Goal: Transaction & Acquisition: Purchase product/service

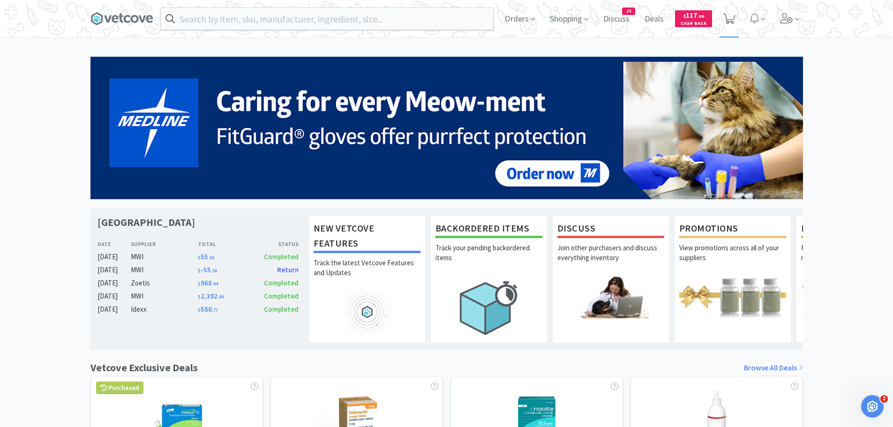
click at [730, 19] on icon at bounding box center [730, 19] width 12 height 10
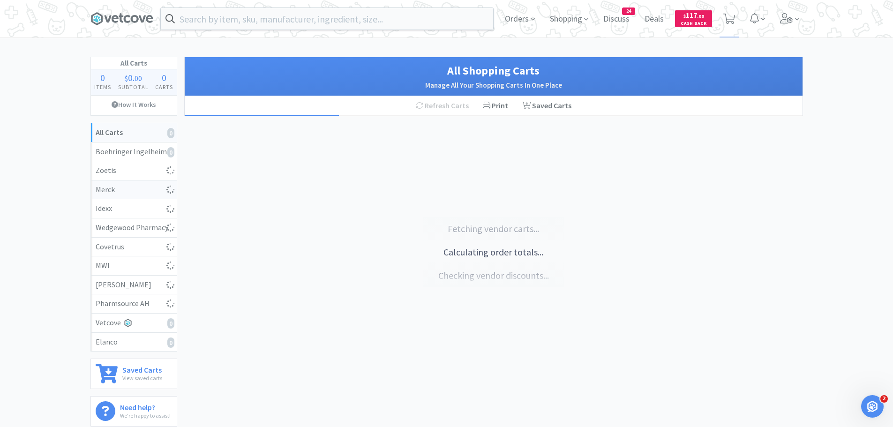
select select "10"
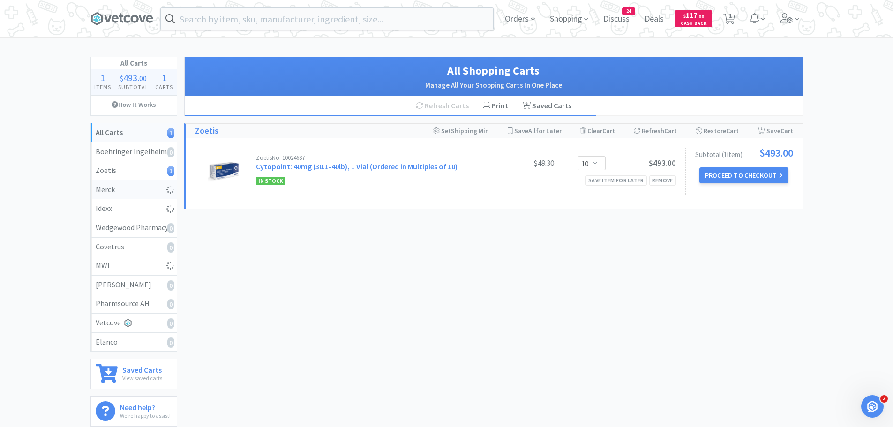
select select "1"
select select "3"
select select "1"
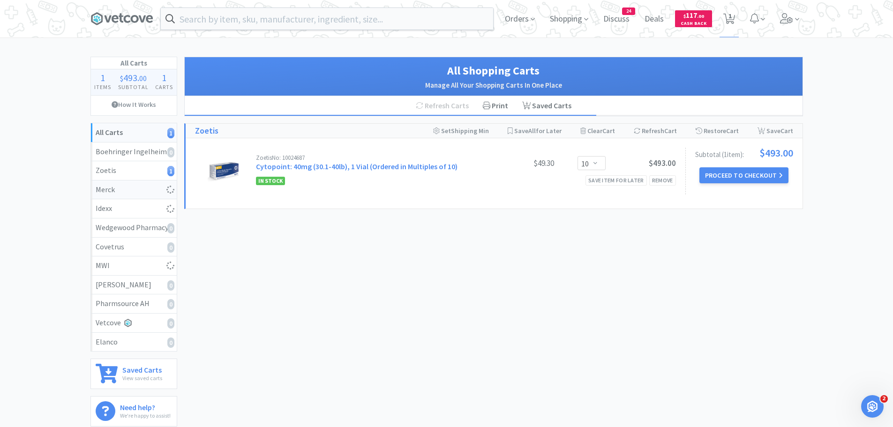
select select "1"
select select "4"
select select "1"
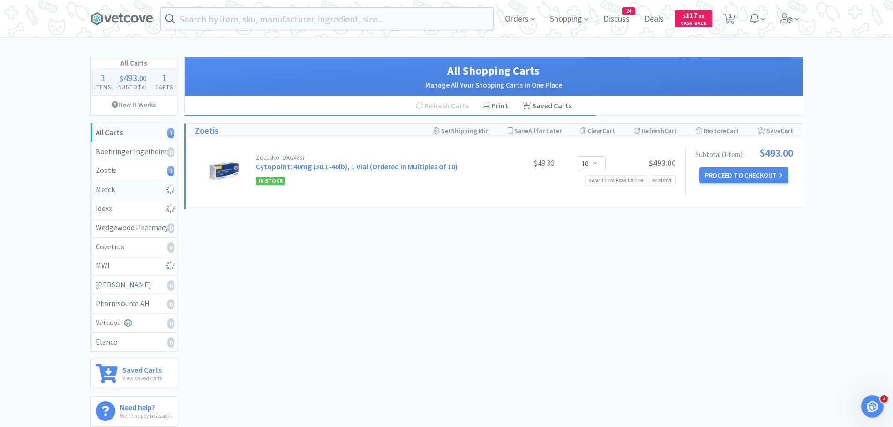
select select "1"
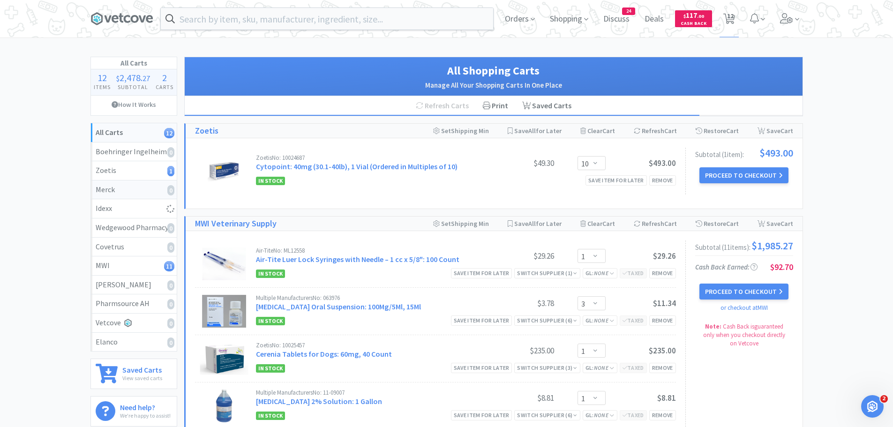
select select "5"
select select "1"
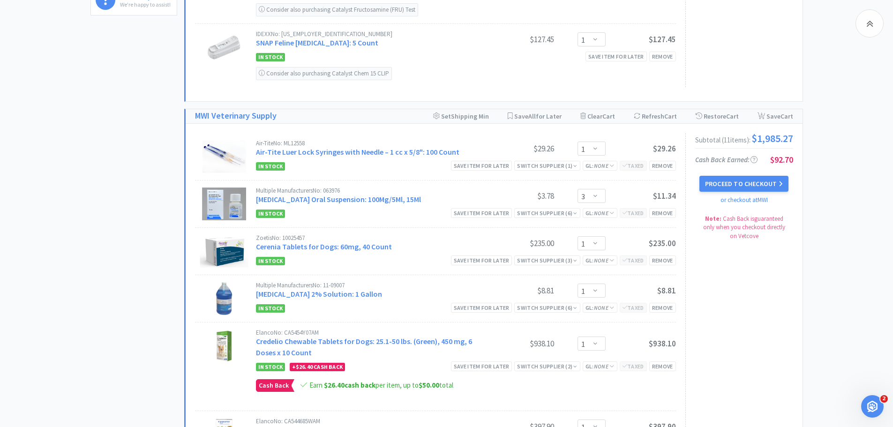
scroll to position [516, 0]
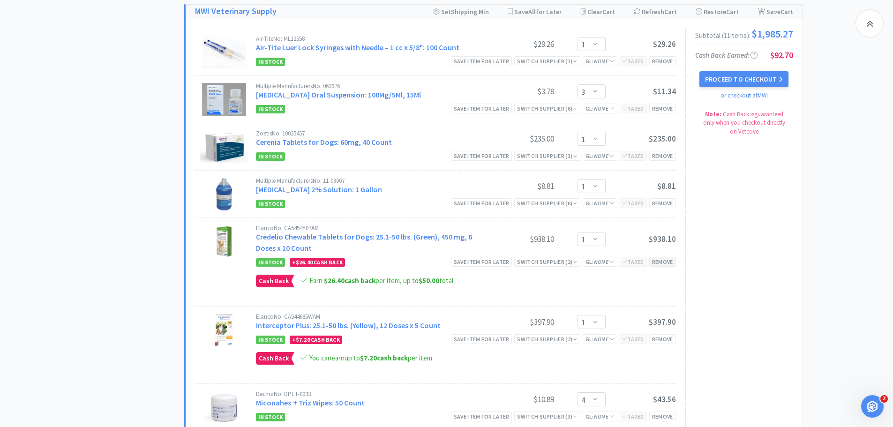
click at [671, 261] on div "Remove" at bounding box center [663, 262] width 27 height 10
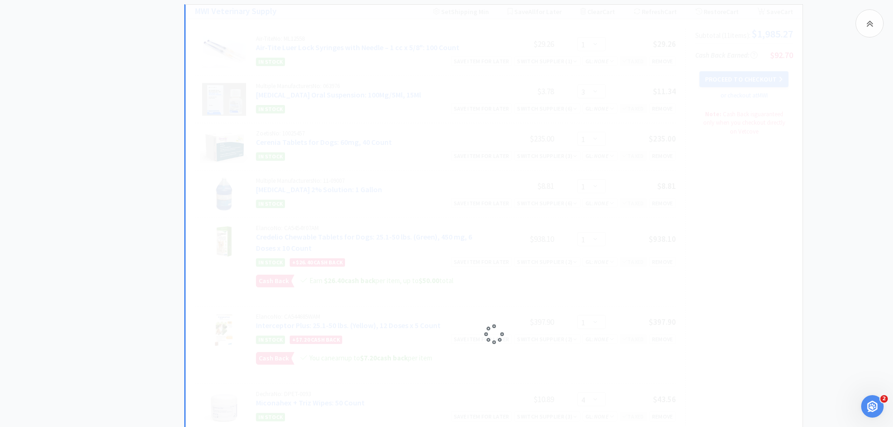
select select "4"
select select "1"
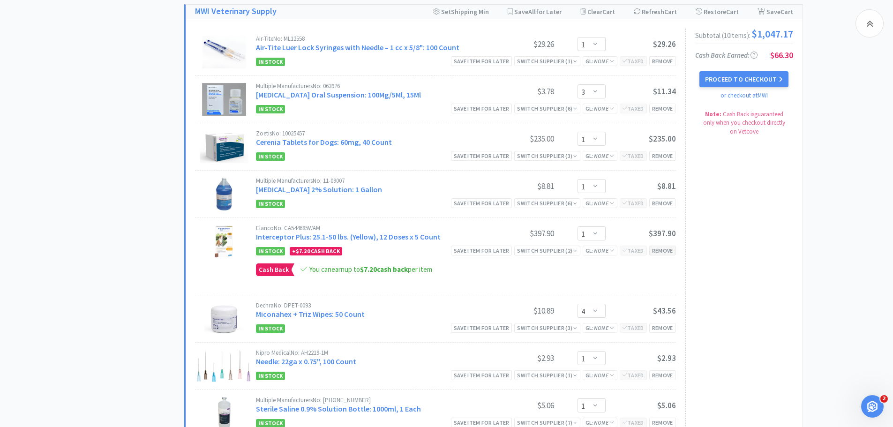
click at [667, 251] on div "Remove" at bounding box center [663, 251] width 27 height 10
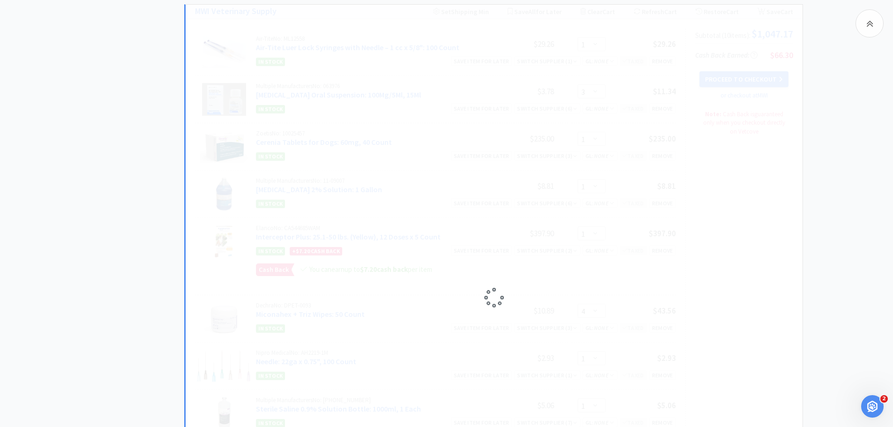
select select "4"
select select "1"
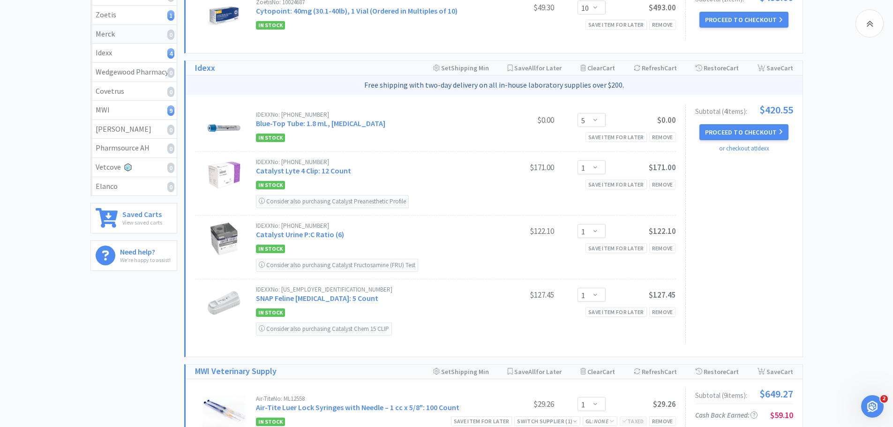
scroll to position [0, 0]
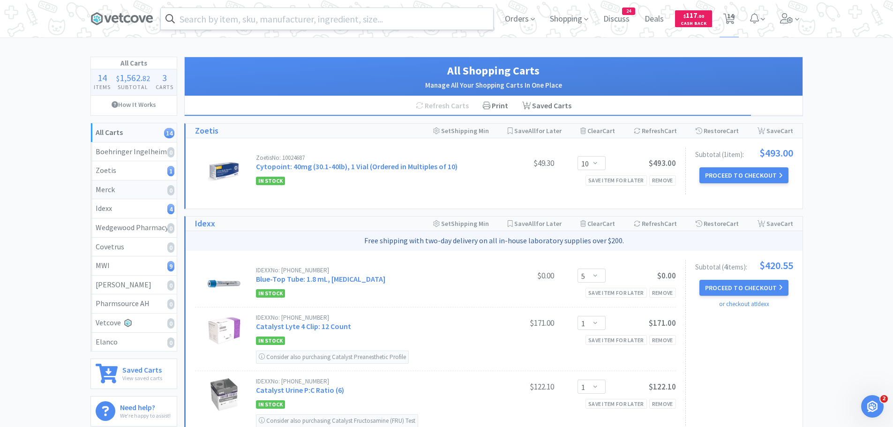
click at [474, 15] on input "text" at bounding box center [327, 19] width 333 height 22
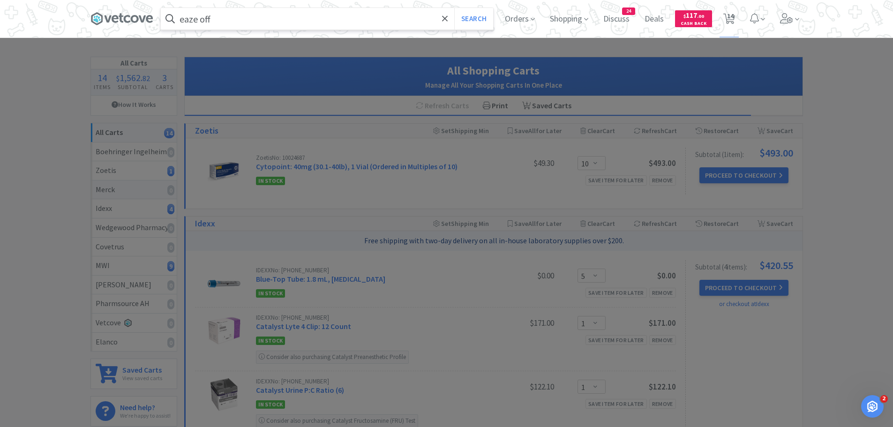
type input "eaze off"
click at [454, 8] on button "Search" at bounding box center [473, 19] width 39 height 22
select select "1"
select select "3"
select select "1"
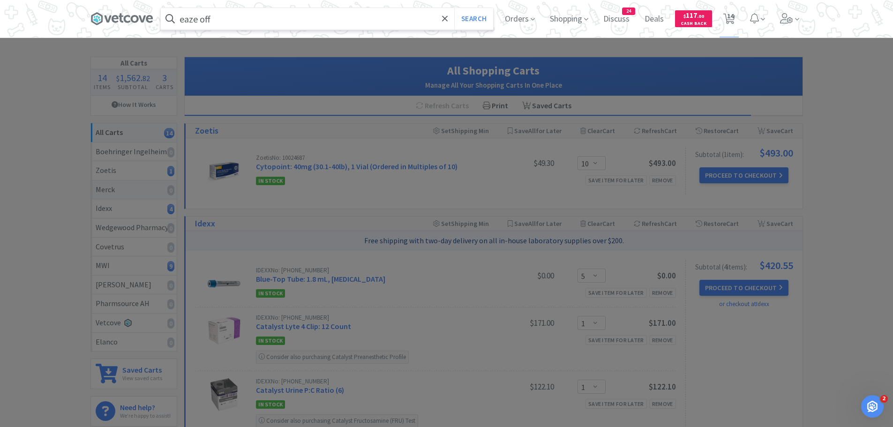
select select "1"
select select "4"
select select "1"
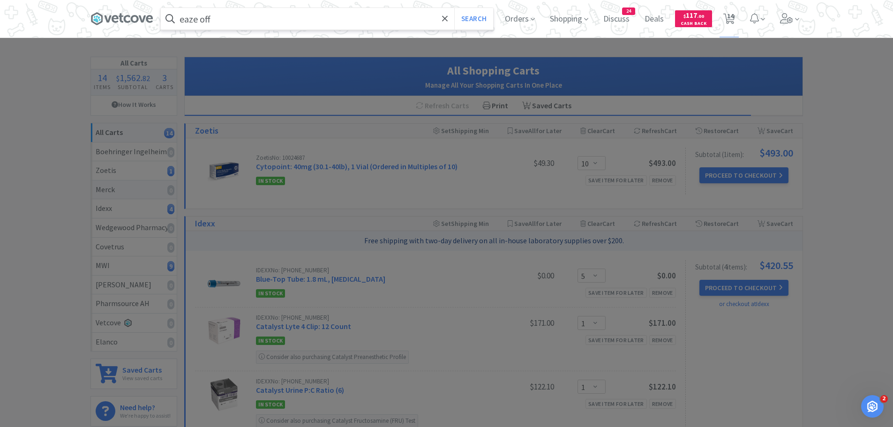
select select "1"
select select "5"
select select "1"
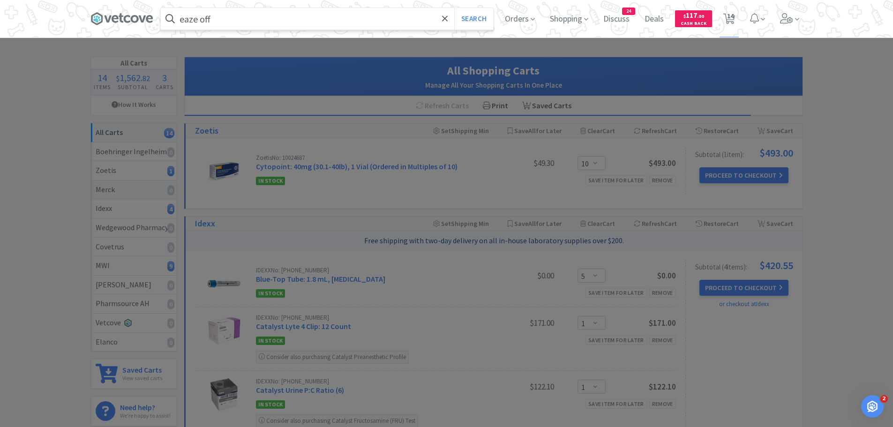
select select "10"
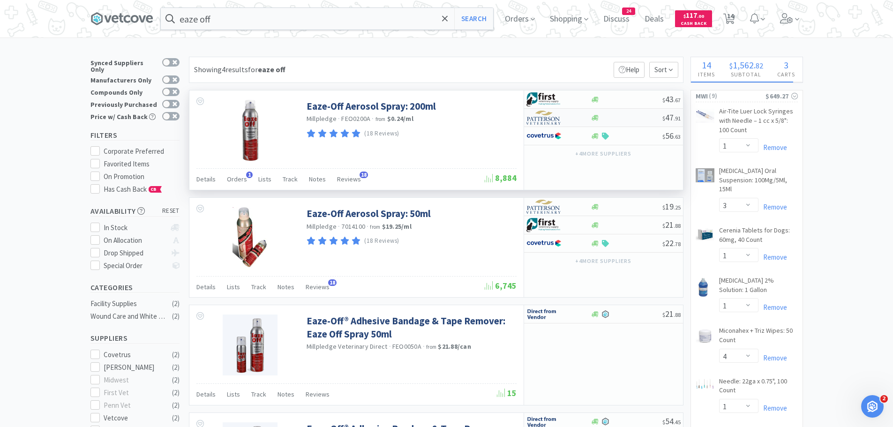
click at [565, 119] on div at bounding box center [553, 118] width 52 height 16
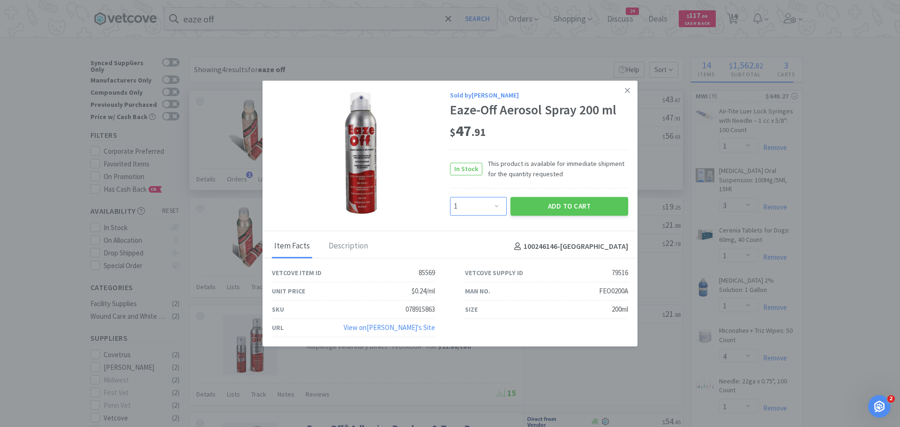
click at [496, 206] on select "Enter Quantity 1 2 3 4 5 6 7 8 9 10 11 12 13 14 15 16 17 18 19 20 Enter Quantity" at bounding box center [478, 206] width 57 height 19
select select "2"
click at [450, 197] on select "Enter Quantity 1 2 3 4 5 6 7 8 9 10 11 12 13 14 15 16 17 18 19 20 Enter Quantity" at bounding box center [478, 206] width 57 height 19
click at [495, 202] on select "Enter Quantity 1 2 3 4 5 6 7 8 9 10 11 12 13 14 15 16 17 18 19 20 Enter Quantity" at bounding box center [478, 206] width 57 height 19
click at [559, 205] on button "Add to Cart" at bounding box center [570, 206] width 118 height 19
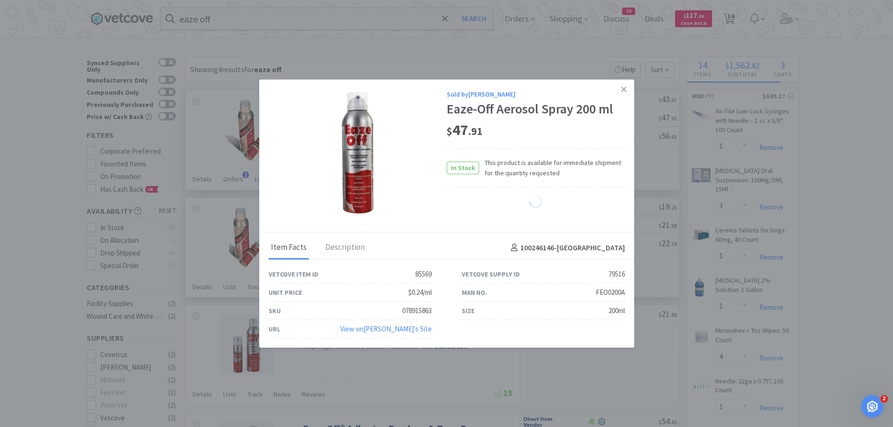
select select "2"
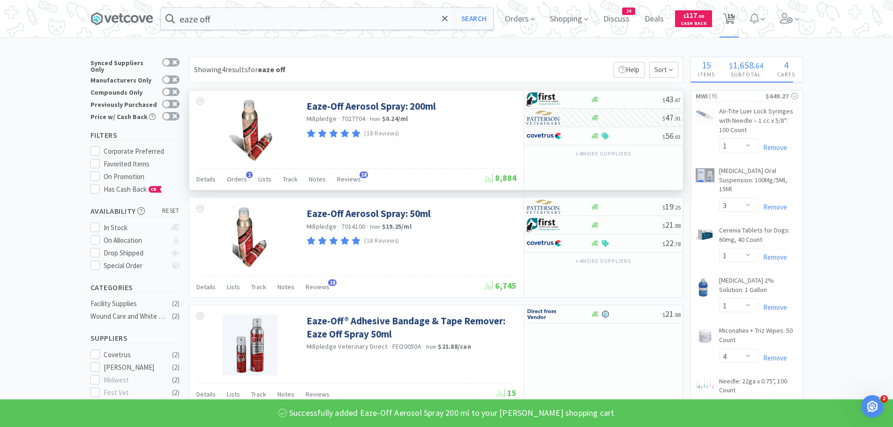
click at [733, 19] on span "15" at bounding box center [730, 16] width 7 height 38
select select "10"
select select "5"
select select "1"
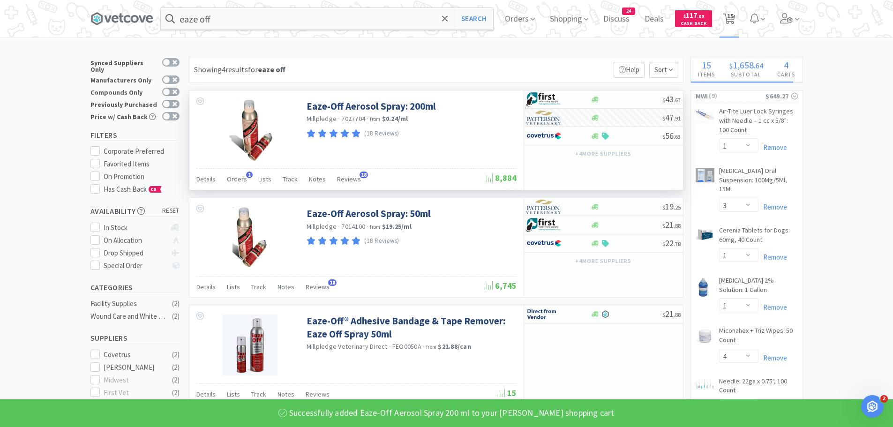
select select "1"
select select "3"
select select "1"
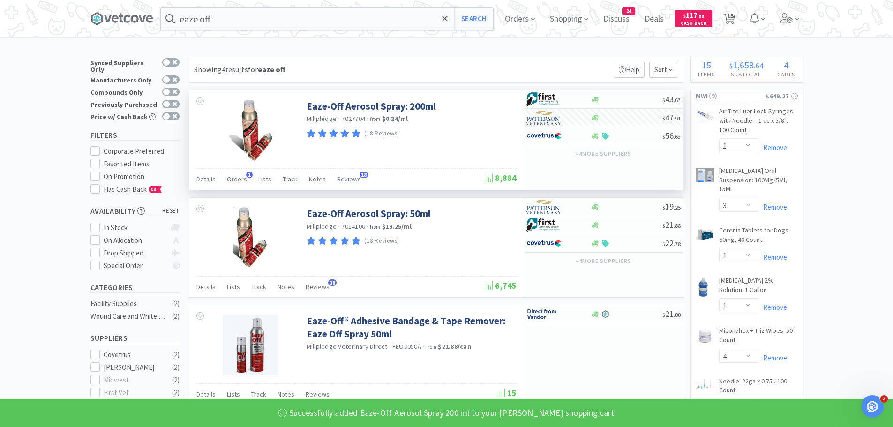
select select "4"
select select "1"
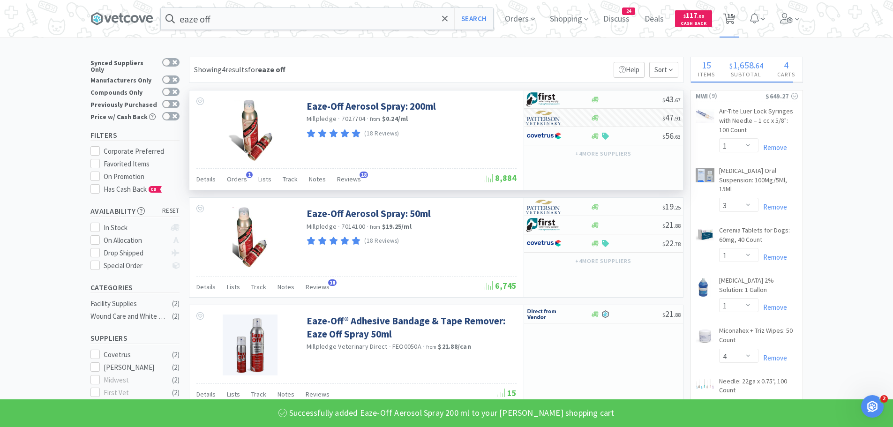
select select "2"
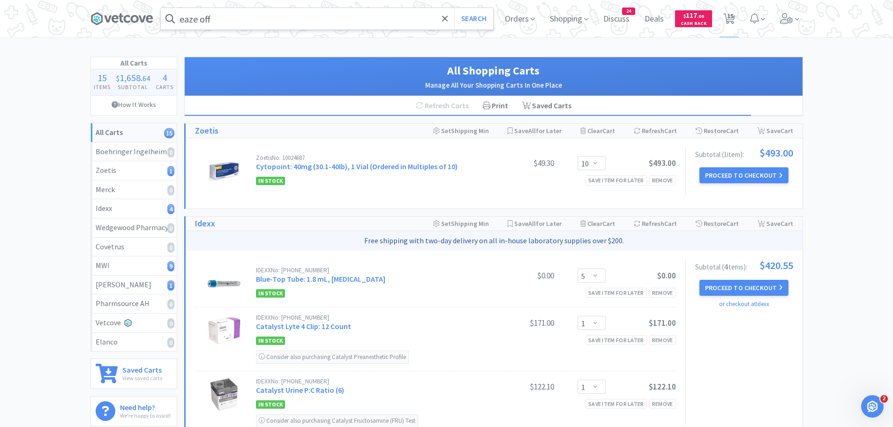
click at [337, 15] on input "eaze off" at bounding box center [327, 19] width 333 height 22
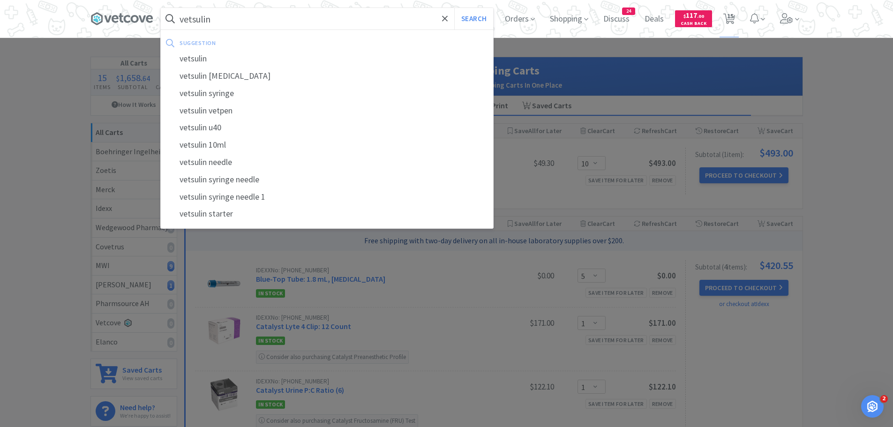
type input "vetsulin"
click at [454, 8] on button "Search" at bounding box center [473, 19] width 39 height 22
select select "1"
select select "3"
select select "1"
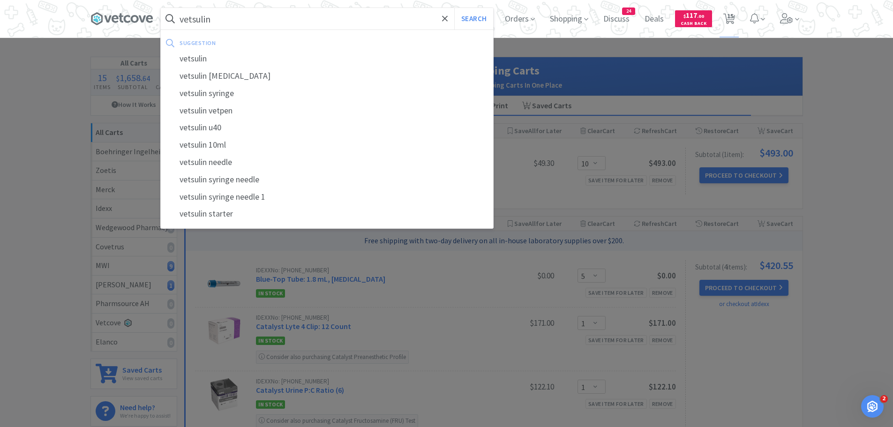
select select "1"
select select "4"
select select "1"
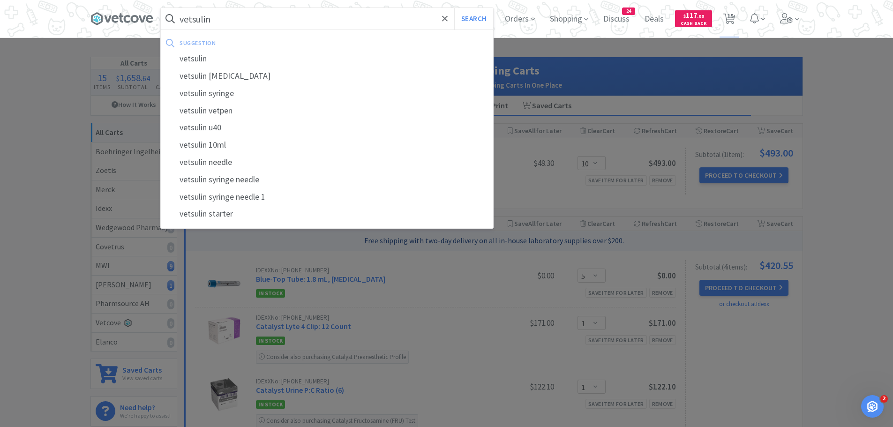
select select "1"
select select "2"
select select "5"
select select "1"
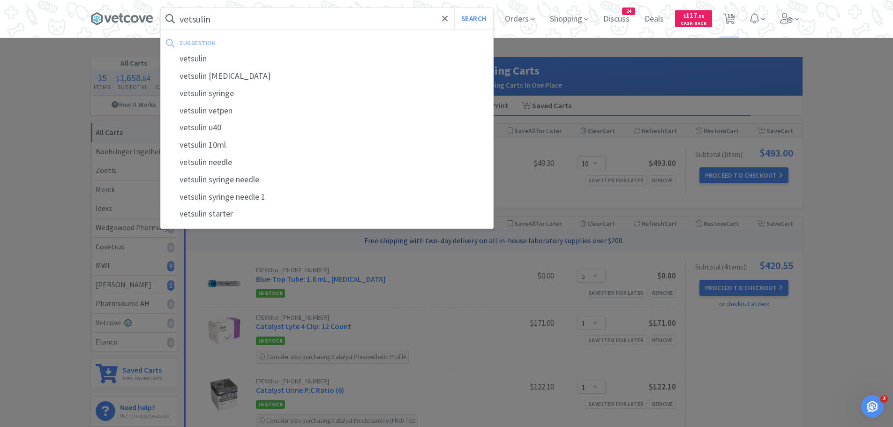
select select "1"
select select "10"
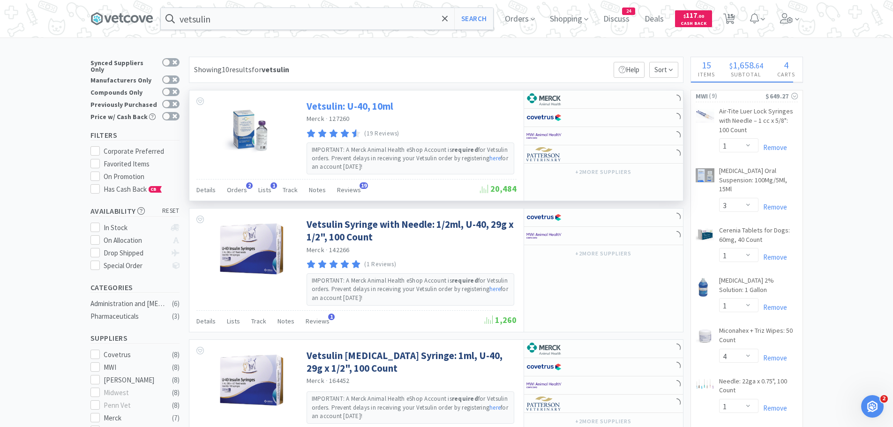
click at [379, 108] on link "Vetsulin: U-40, 10ml" at bounding box center [350, 106] width 87 height 13
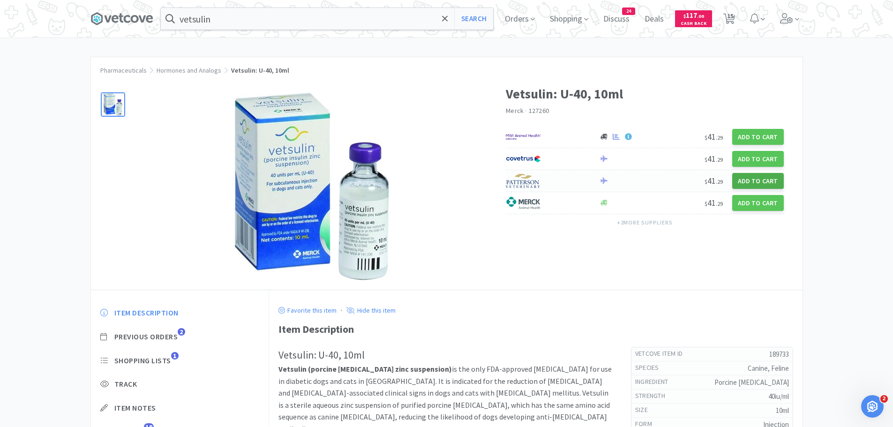
click at [769, 181] on button "Add to Cart" at bounding box center [759, 181] width 52 height 16
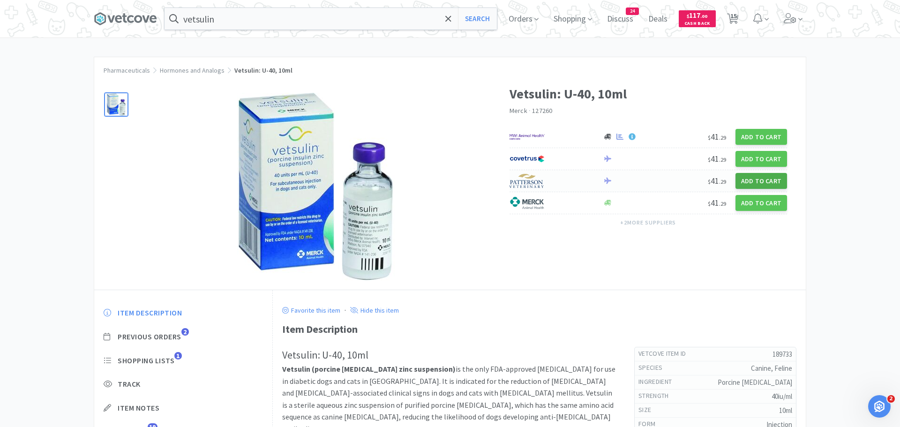
select select "2"
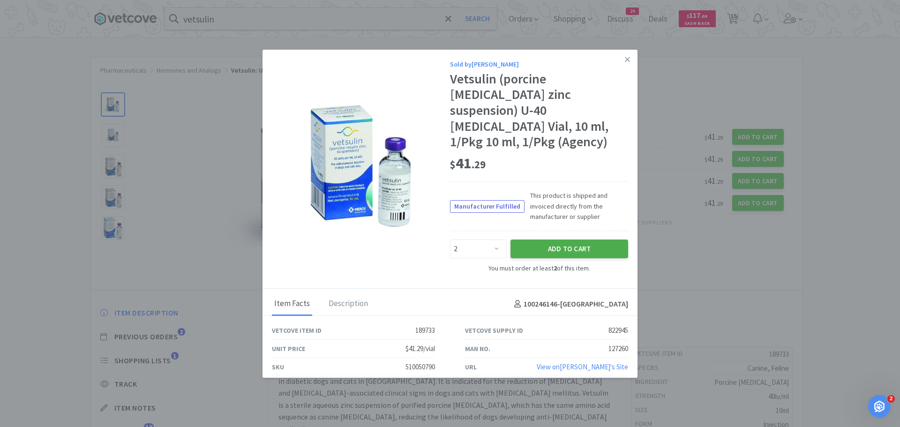
click at [579, 240] on button "Add to Cart" at bounding box center [570, 249] width 118 height 19
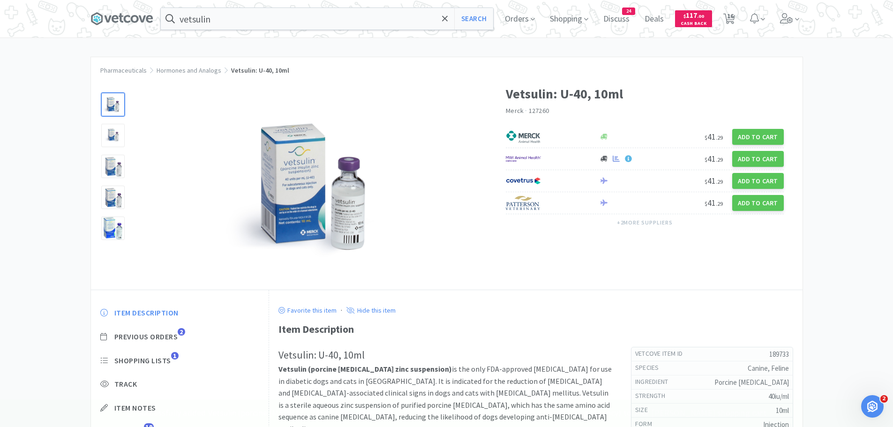
click at [867, 357] on div "Pharmaceuticals Hormones and Analogs Vetsulin: U-40, 10ml Vetsulin: U-40, 10ml …" at bounding box center [446, 300] width 893 height 487
click at [739, 17] on span "16" at bounding box center [729, 19] width 19 height 38
select select "10"
select select "5"
select select "1"
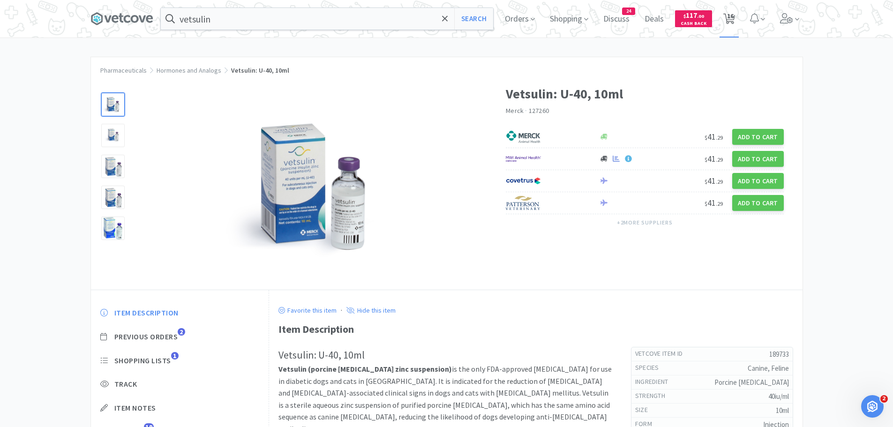
select select "1"
select select "3"
select select "1"
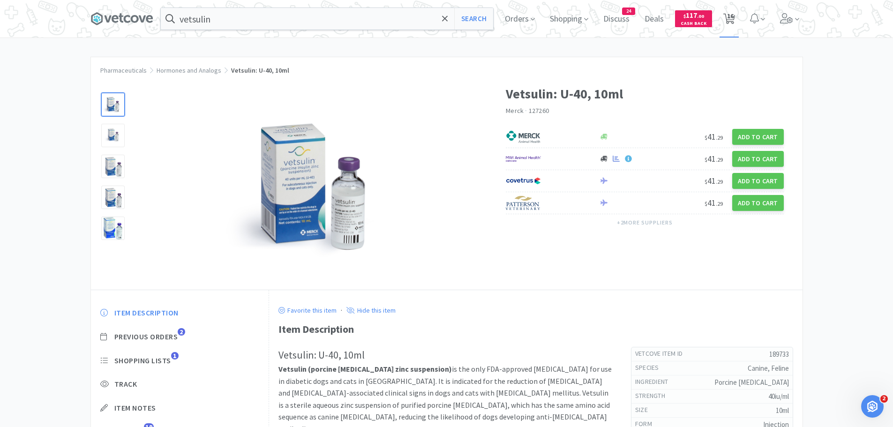
select select "1"
select select "4"
select select "1"
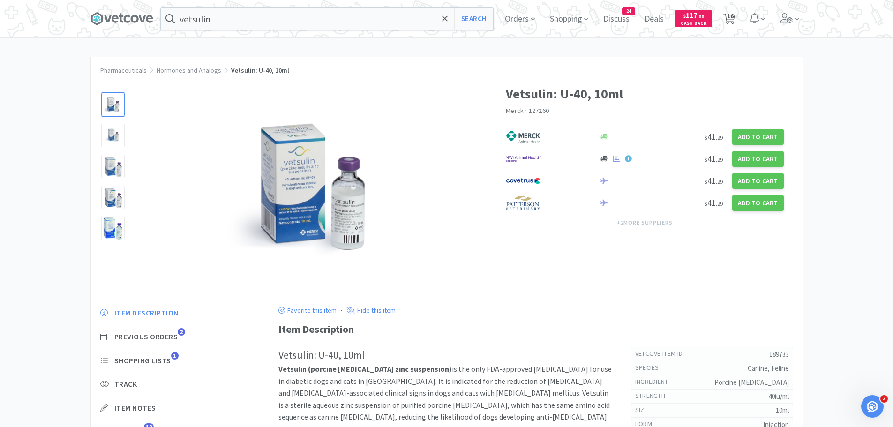
select select "1"
select select "2"
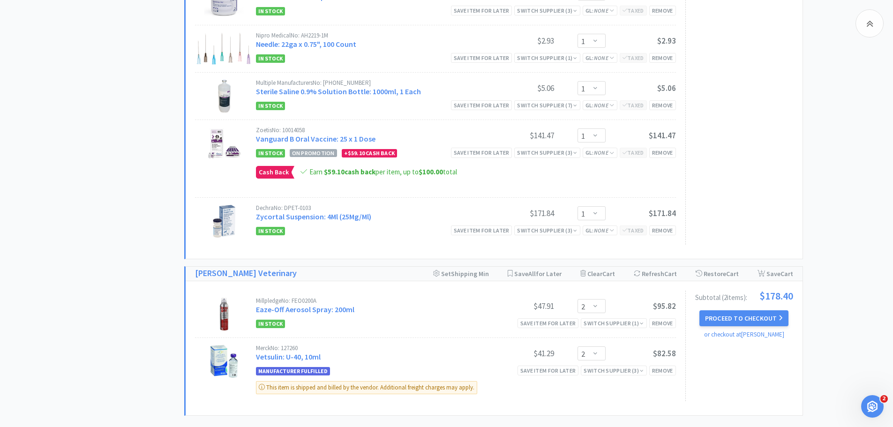
scroll to position [841, 0]
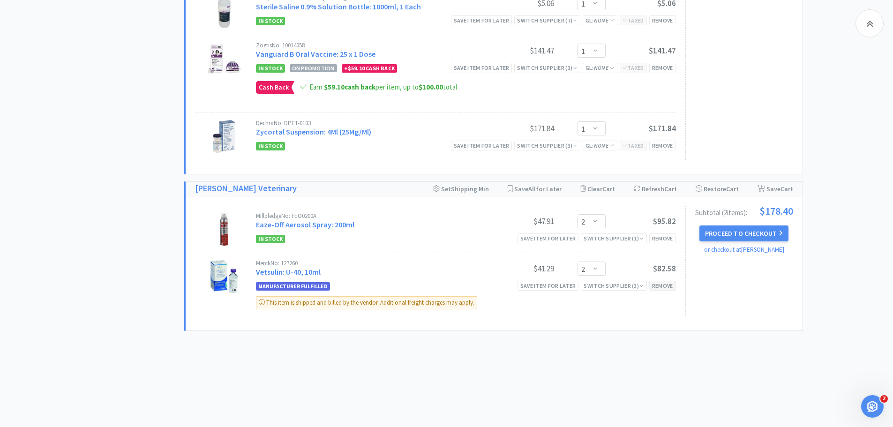
click at [665, 287] on div "Remove" at bounding box center [663, 286] width 27 height 10
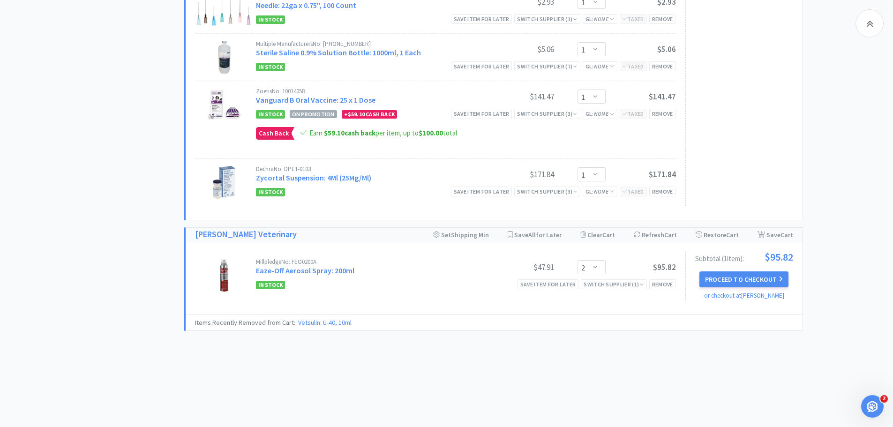
scroll to position [795, 0]
click at [672, 283] on div "Remove" at bounding box center [663, 285] width 27 height 10
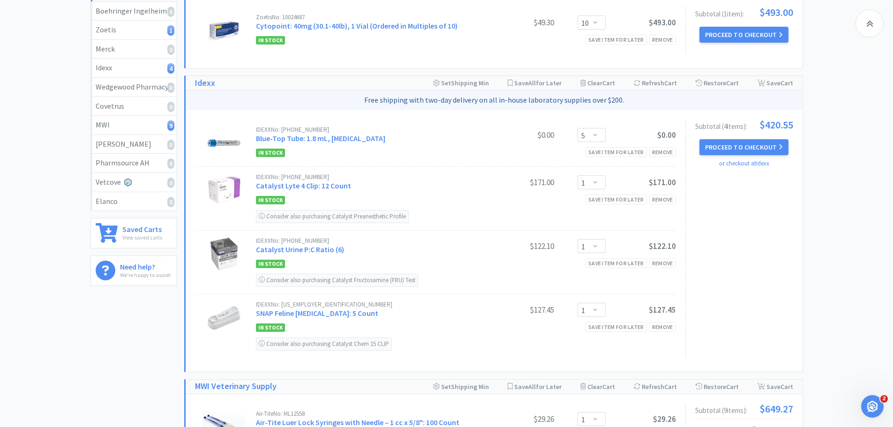
scroll to position [0, 0]
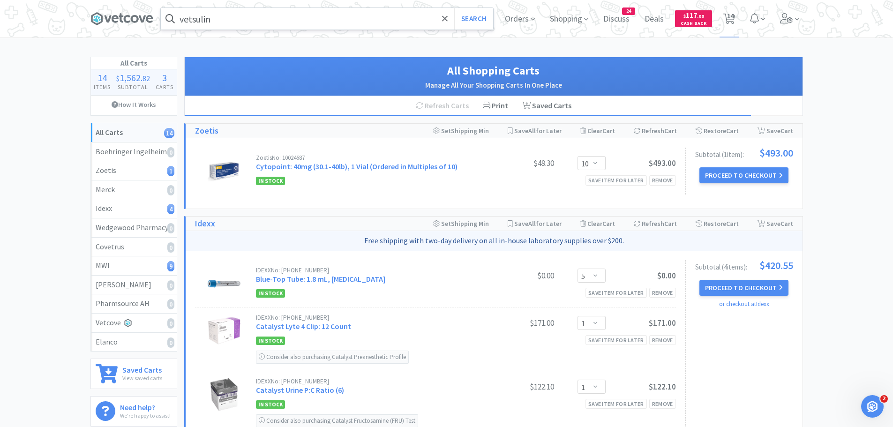
click at [246, 13] on input "vetsulin" at bounding box center [327, 19] width 333 height 22
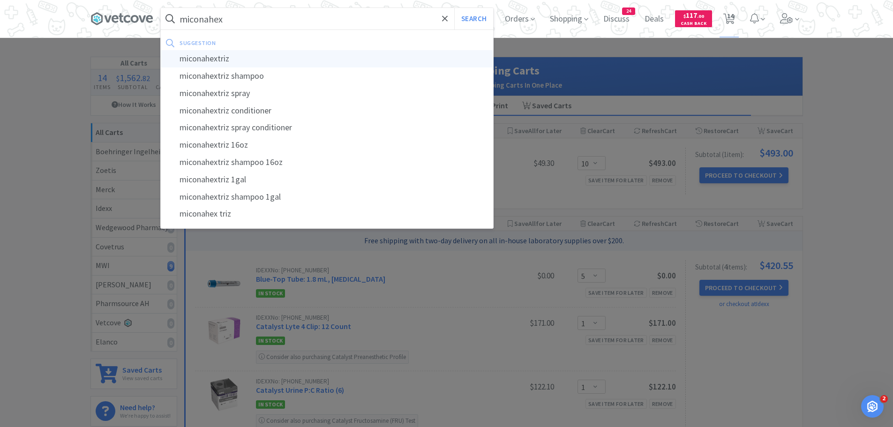
click at [209, 60] on div "miconahextriz" at bounding box center [327, 58] width 333 height 17
type input "miconahextriz"
select select "1"
select select "3"
select select "1"
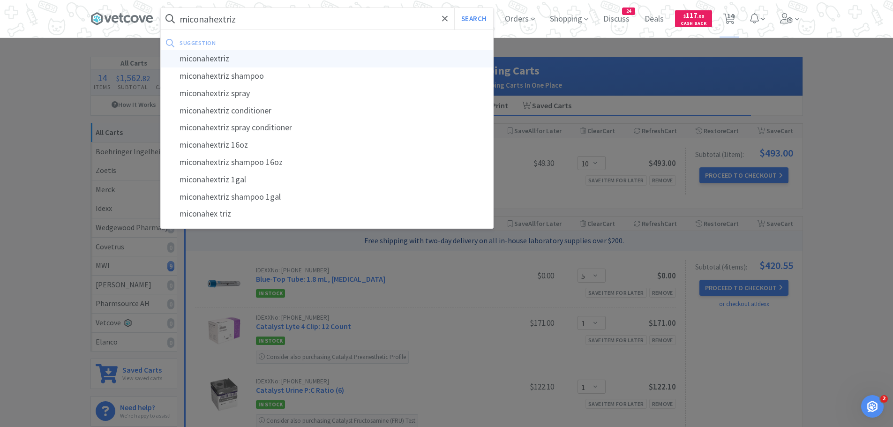
select select "1"
select select "4"
select select "1"
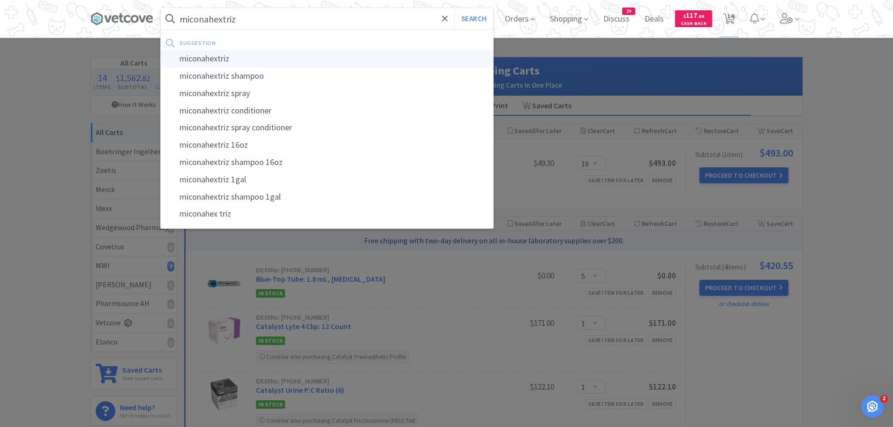
select select "1"
select select "5"
select select "1"
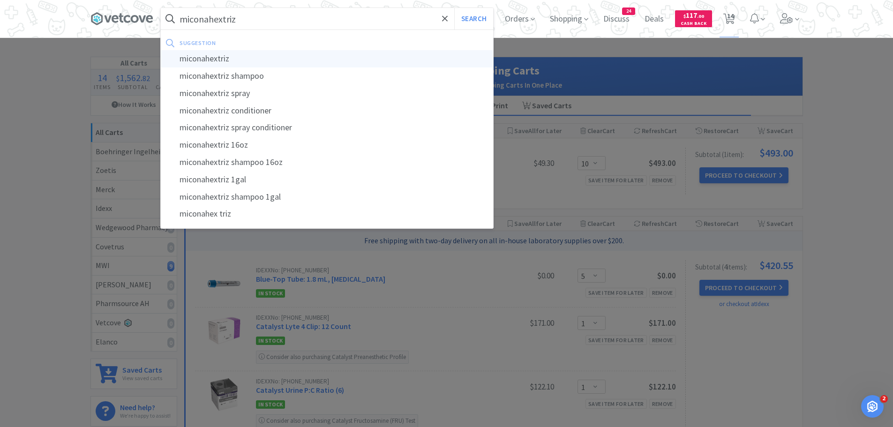
select select "10"
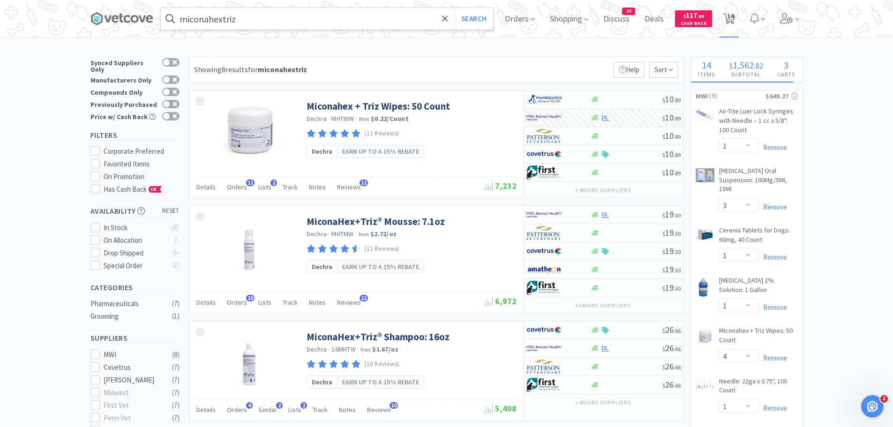
click at [724, 16] on span "14" at bounding box center [729, 19] width 19 height 38
select select "10"
select select "5"
select select "1"
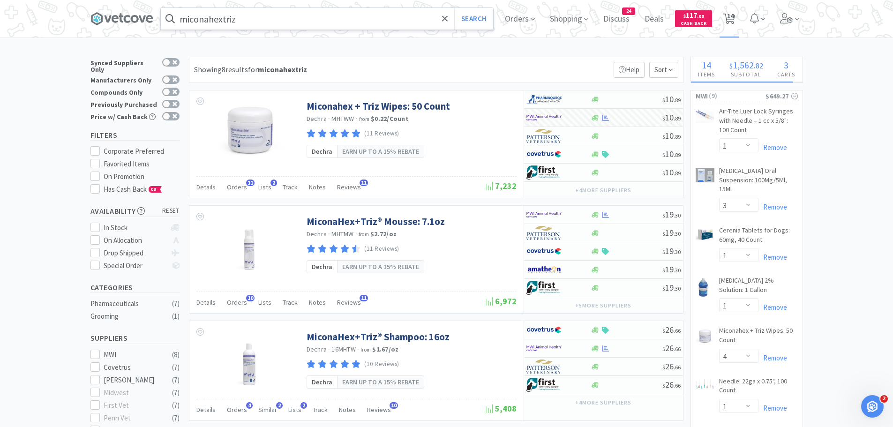
select select "1"
select select "3"
select select "1"
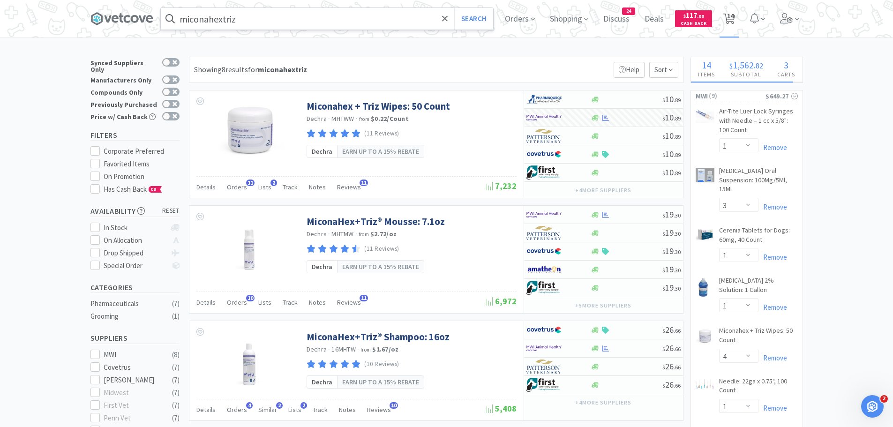
select select "4"
select select "1"
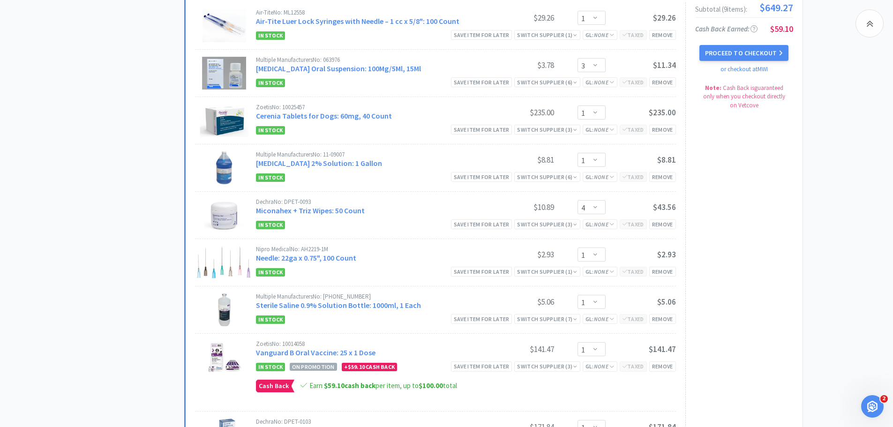
scroll to position [469, 0]
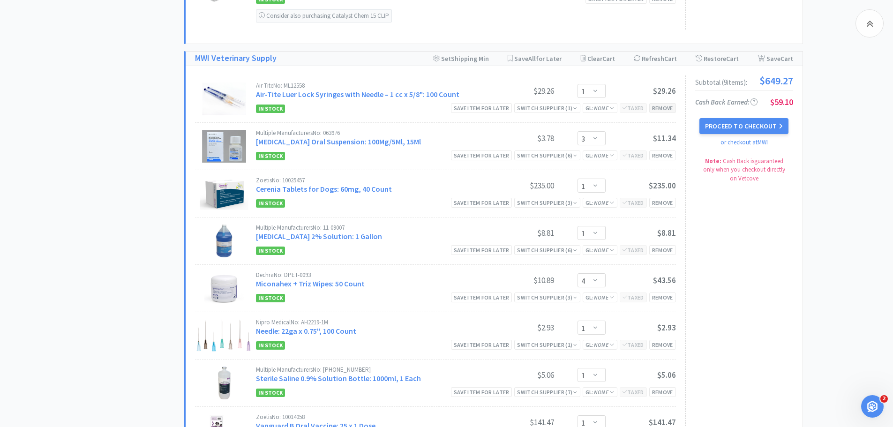
click at [662, 107] on div "Remove" at bounding box center [663, 108] width 27 height 10
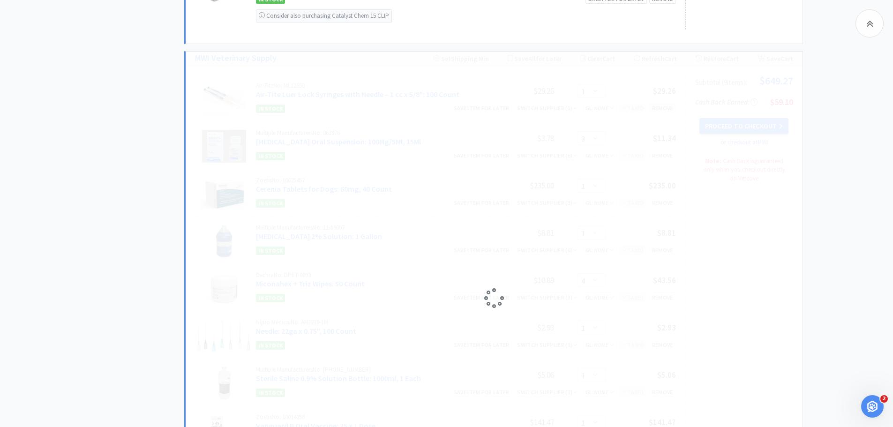
select select "3"
select select "1"
select select "4"
select select "1"
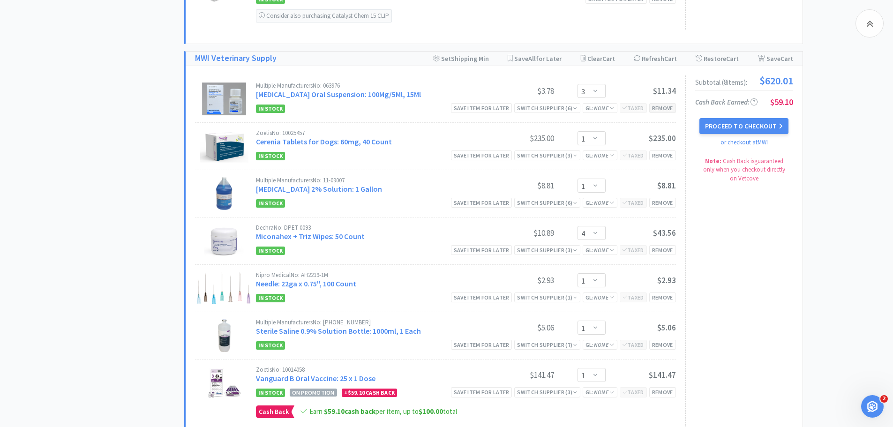
click at [662, 107] on div "Remove" at bounding box center [663, 108] width 27 height 10
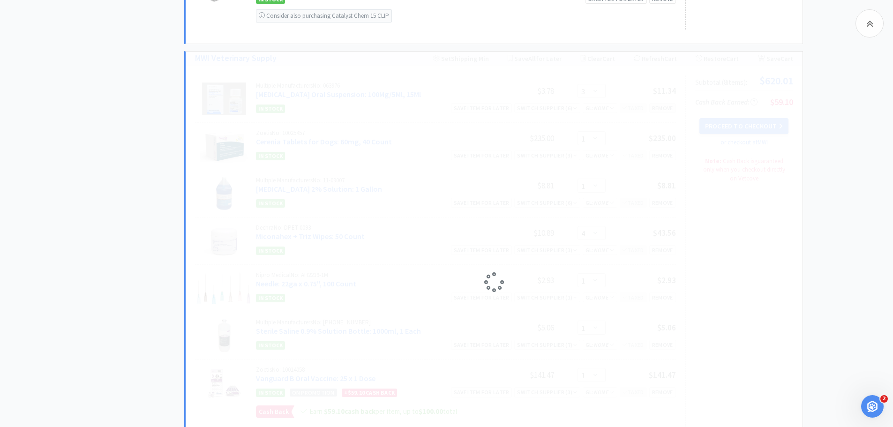
select select "1"
select select "4"
select select "1"
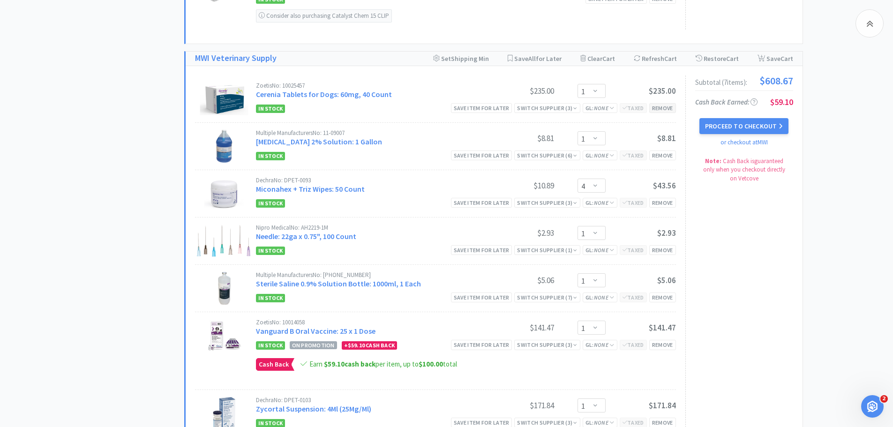
click at [662, 107] on div "Remove" at bounding box center [663, 108] width 27 height 10
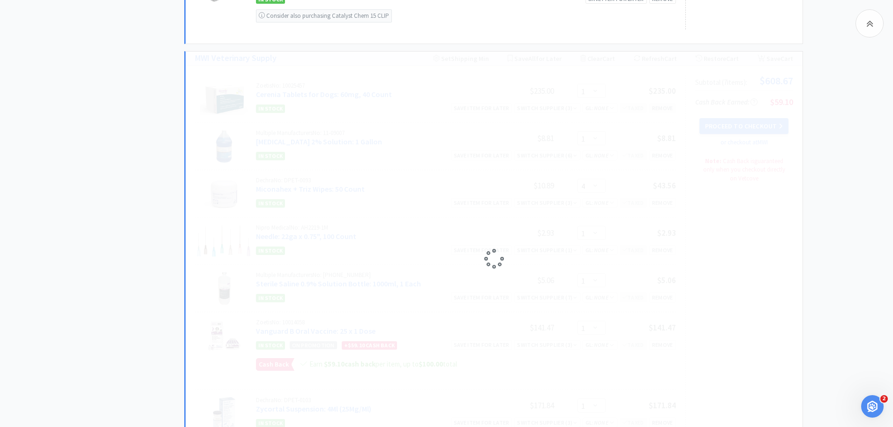
select select "4"
select select "1"
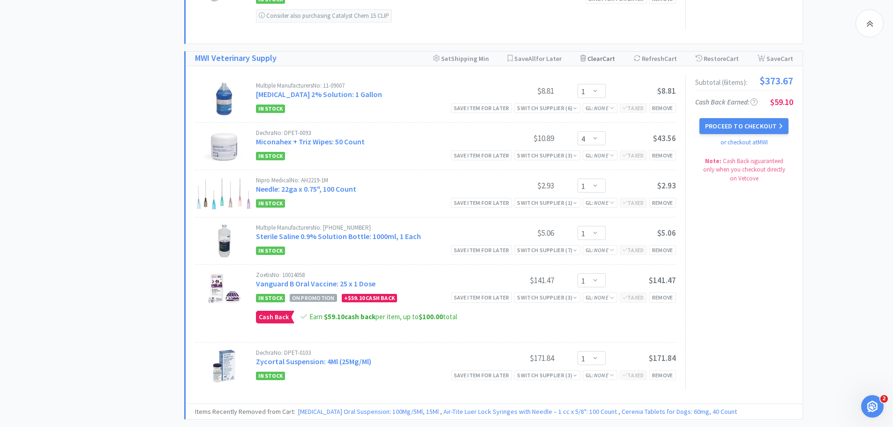
click at [596, 62] on div "Clear Cart" at bounding box center [598, 59] width 35 height 14
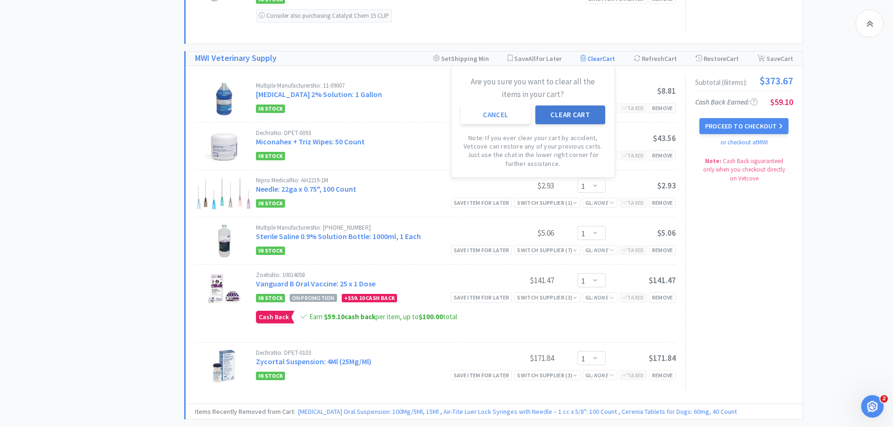
click at [579, 113] on button "Clear Cart" at bounding box center [571, 115] width 70 height 19
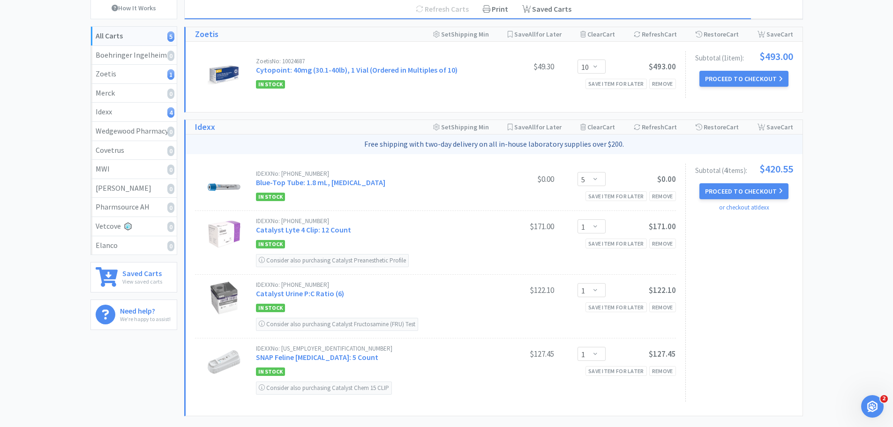
scroll to position [0, 0]
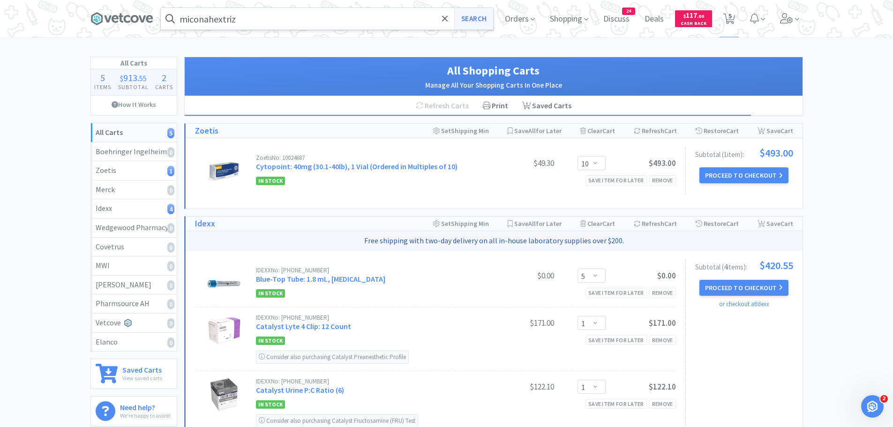
click at [471, 21] on button "Search" at bounding box center [473, 19] width 39 height 22
select select "5"
select select "1"
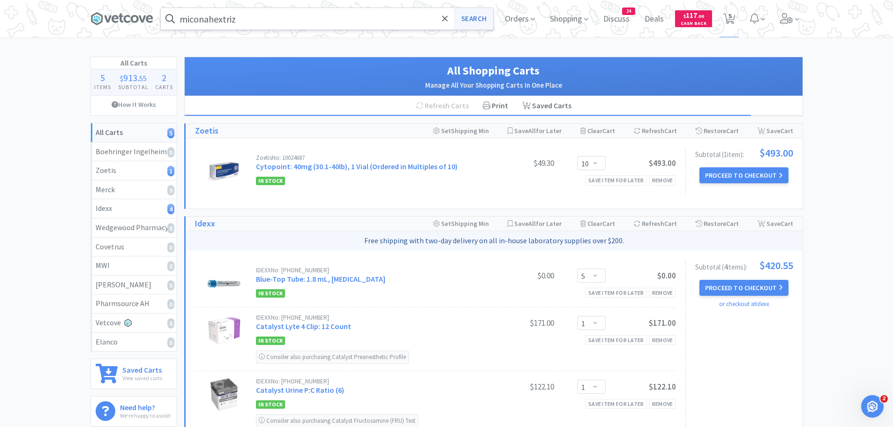
select select "10"
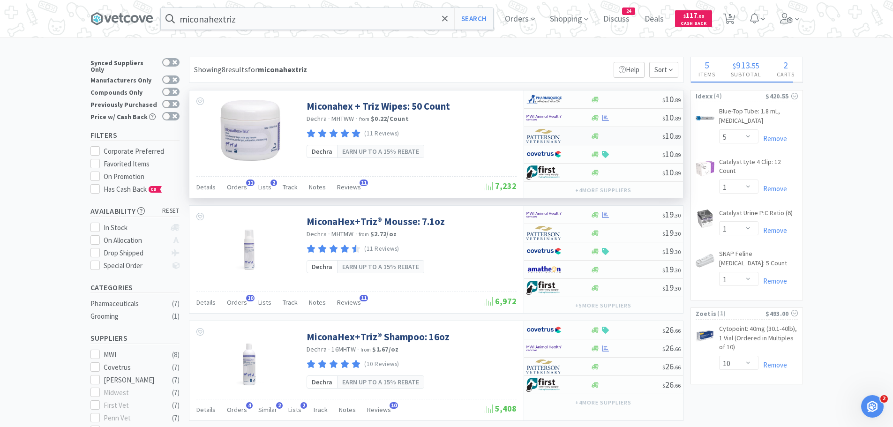
click at [655, 135] on div at bounding box center [627, 136] width 72 height 7
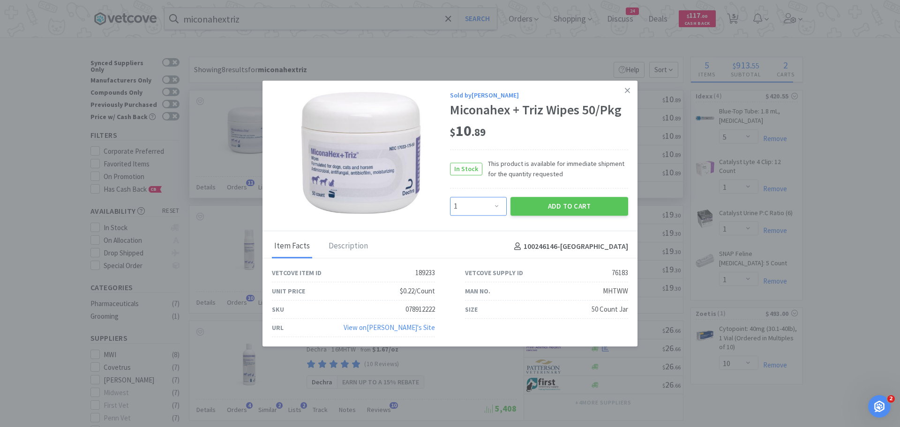
click at [497, 209] on select "Enter Quantity 1 2 3 4 5 6 7 8 9 10 11 12 13 14 15 16 17 18 19 20 Enter Quantity" at bounding box center [478, 206] width 57 height 19
select select "4"
click at [450, 197] on select "Enter Quantity 1 2 3 4 5 6 7 8 9 10 11 12 13 14 15 16 17 18 19 20 Enter Quantity" at bounding box center [478, 206] width 57 height 19
click at [559, 205] on button "Add to Cart" at bounding box center [570, 206] width 118 height 19
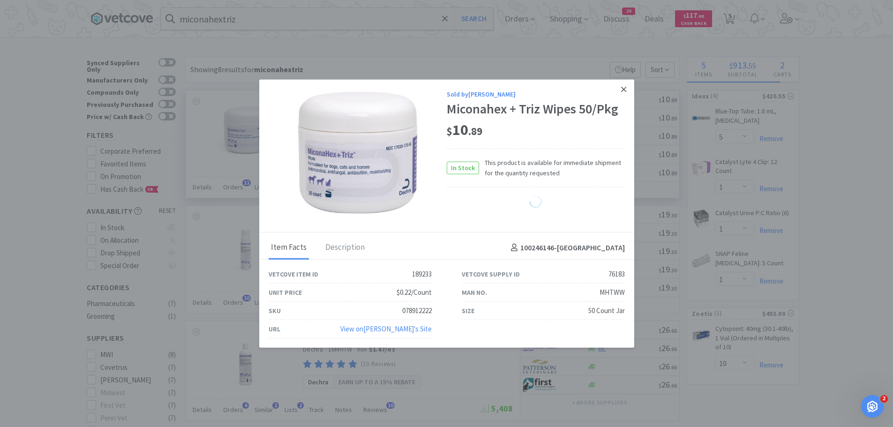
select select "4"
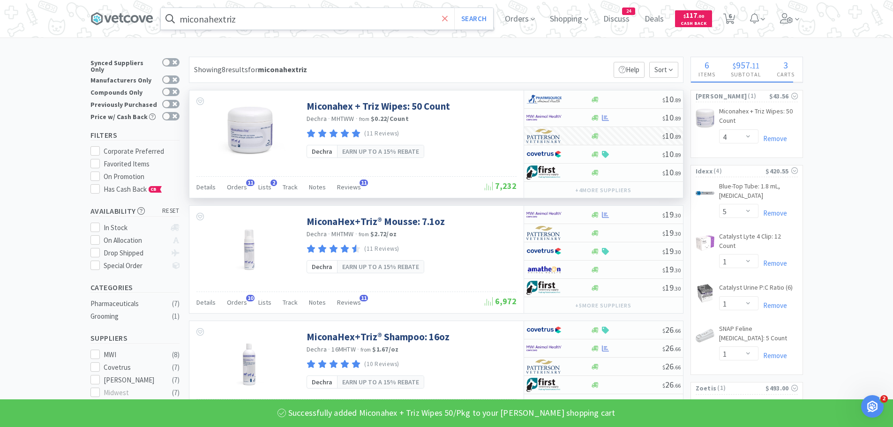
click at [448, 17] on icon at bounding box center [445, 18] width 6 height 6
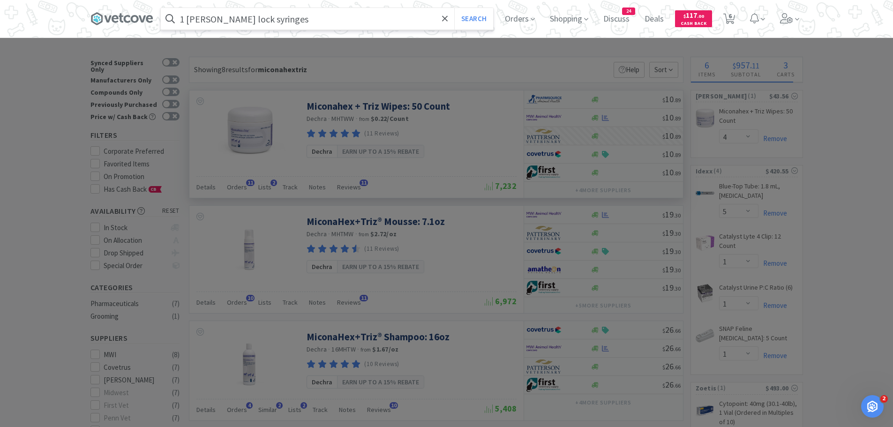
click at [454, 8] on button "Search" at bounding box center [473, 19] width 39 height 22
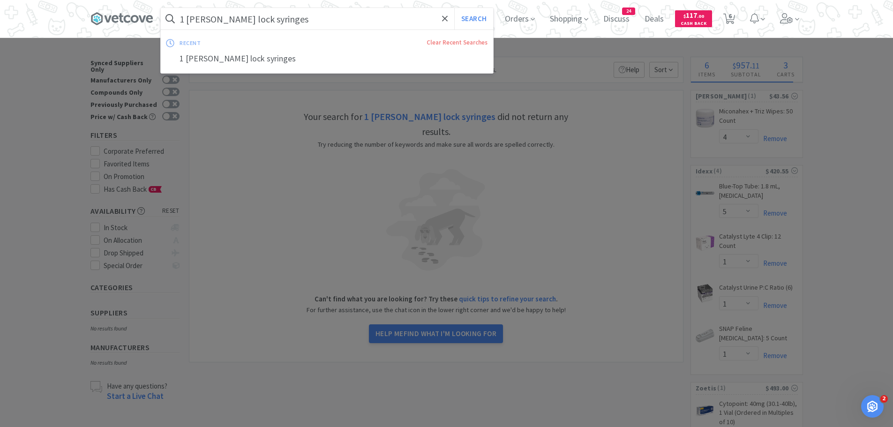
click at [279, 17] on input "1 [PERSON_NAME] lock syringes" at bounding box center [327, 19] width 333 height 22
drag, startPoint x: 279, startPoint y: 17, endPoint x: 247, endPoint y: 19, distance: 31.5
click at [247, 19] on input "1 [PERSON_NAME] lock syringes" at bounding box center [327, 19] width 333 height 22
type input "1 [PERSON_NAME] lock"
click at [454, 8] on button "Search" at bounding box center [473, 19] width 39 height 22
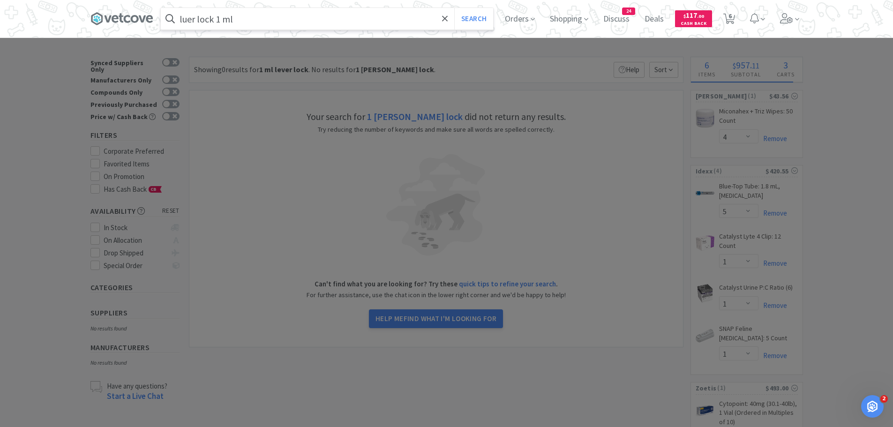
type input "luer lock 1 ml"
click at [454, 8] on button "Search" at bounding box center [473, 19] width 39 height 22
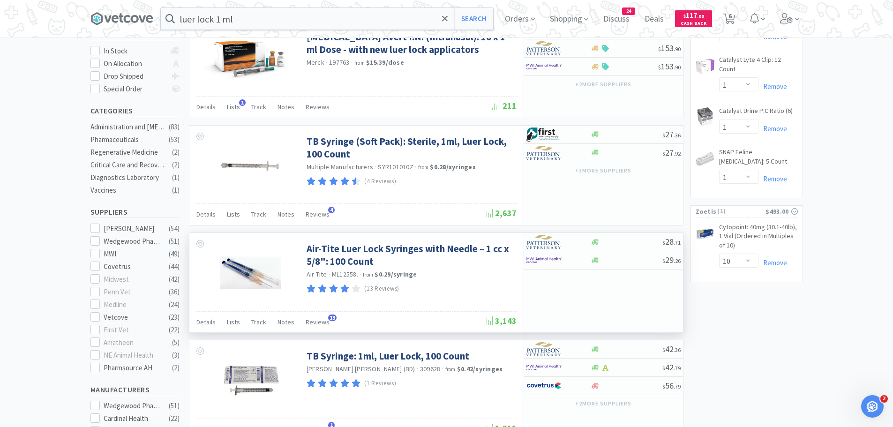
scroll to position [234, 0]
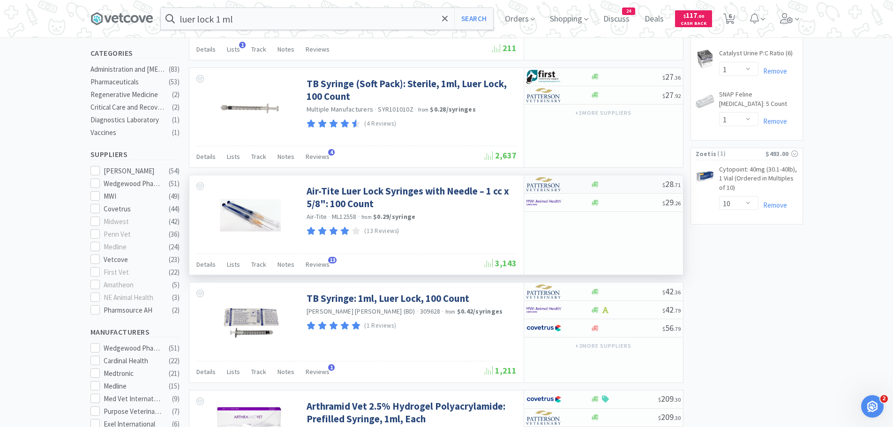
click at [612, 184] on div at bounding box center [627, 184] width 72 height 7
select select "1"
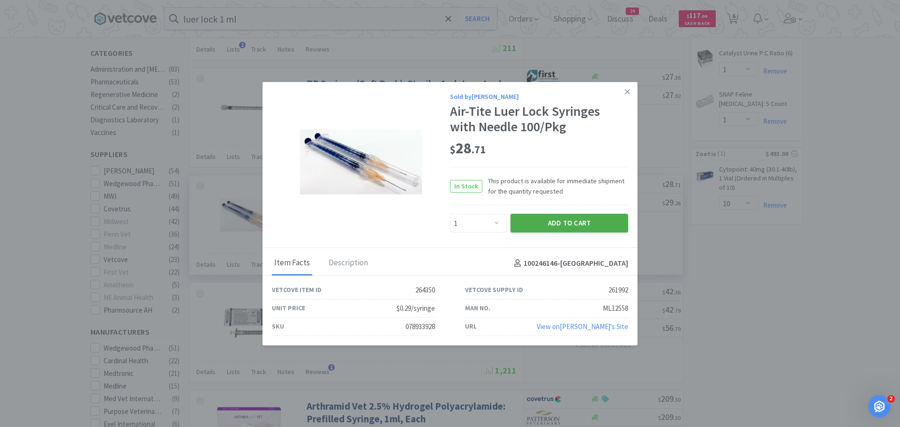
click at [552, 227] on button "Add to Cart" at bounding box center [570, 223] width 118 height 19
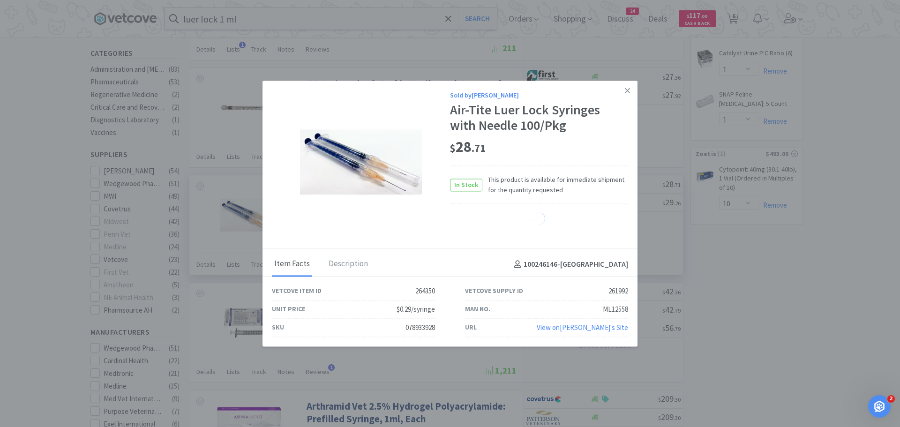
select select "1"
select select "4"
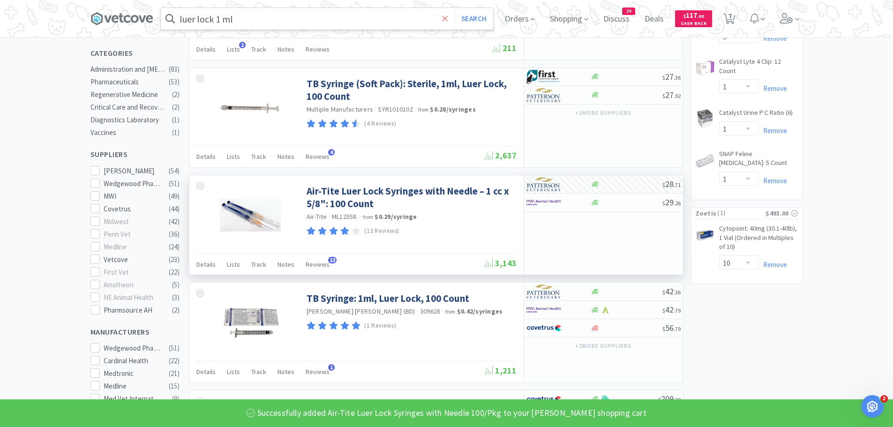
click at [447, 17] on icon at bounding box center [445, 18] width 6 height 6
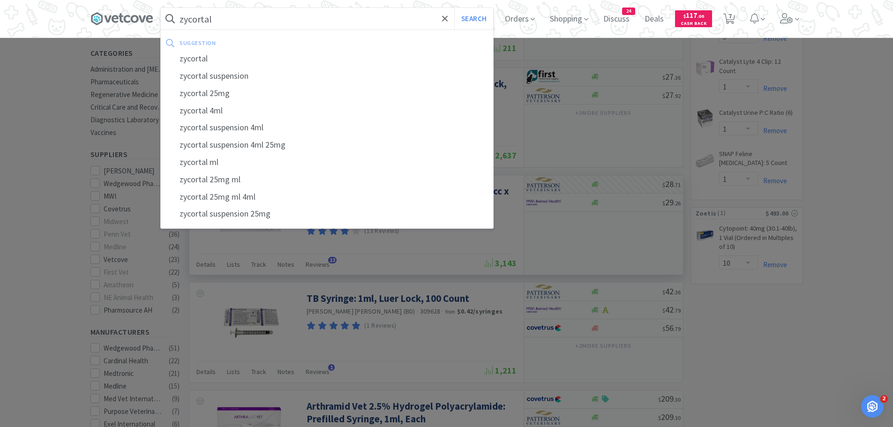
type input "zycortal"
click at [454, 8] on button "Search" at bounding box center [473, 19] width 39 height 22
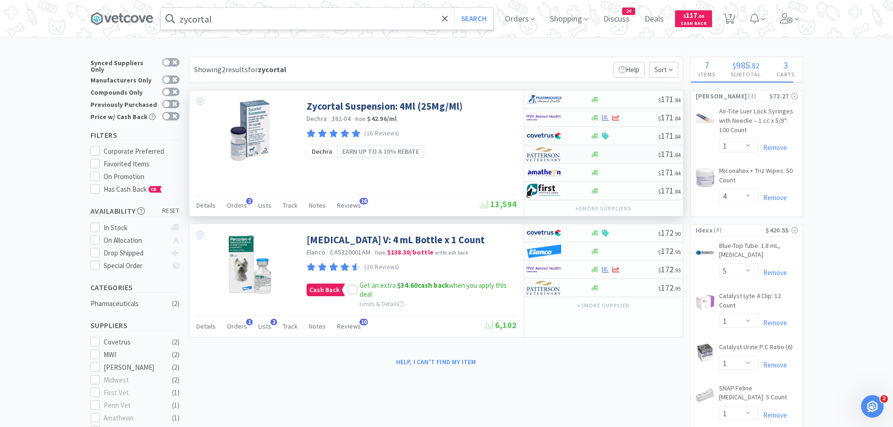
click at [579, 155] on div at bounding box center [559, 154] width 64 height 16
select select "1"
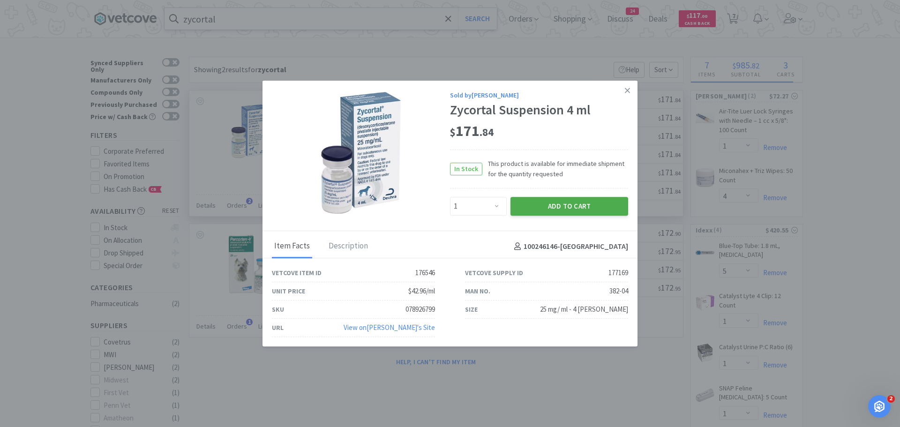
click at [561, 208] on button "Add to Cart" at bounding box center [570, 206] width 118 height 19
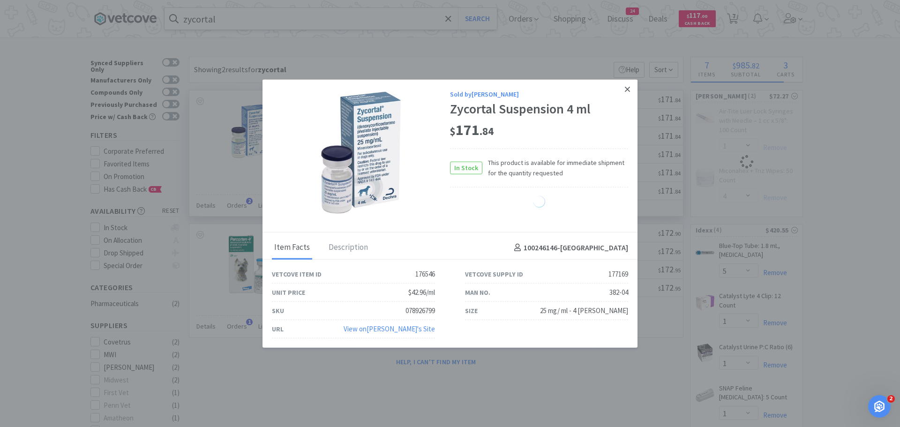
select select "1"
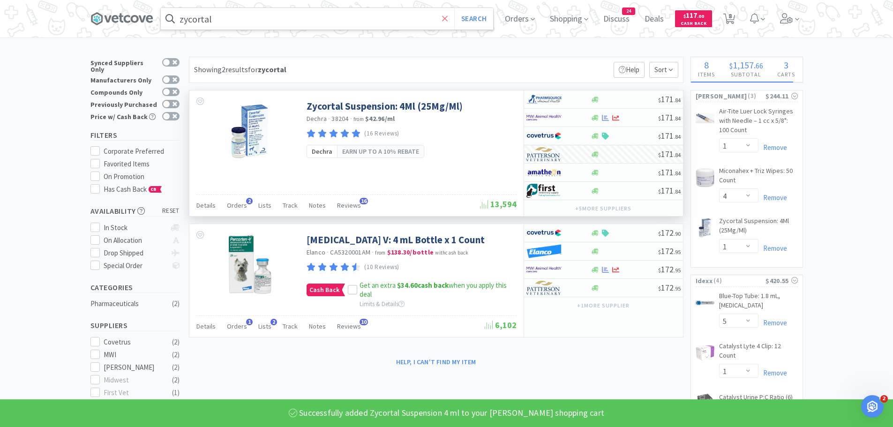
click at [448, 18] on icon at bounding box center [445, 18] width 6 height 9
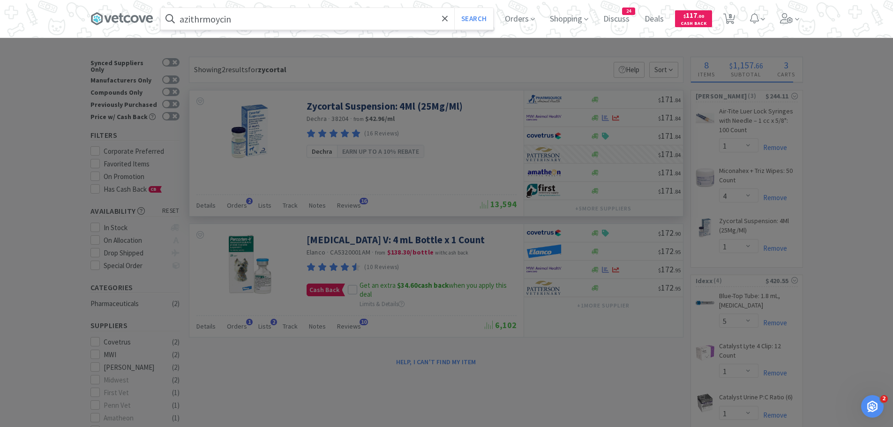
type input "azithrmoycin"
click at [454, 8] on button "Search" at bounding box center [473, 19] width 39 height 22
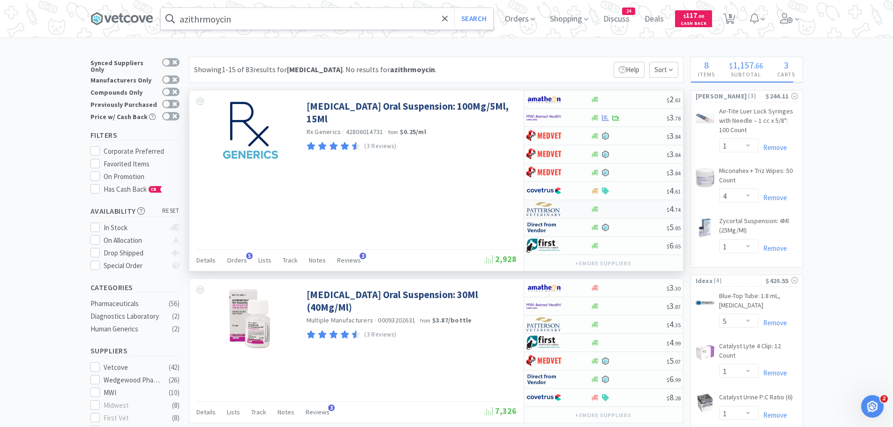
click at [547, 207] on img at bounding box center [544, 209] width 35 height 14
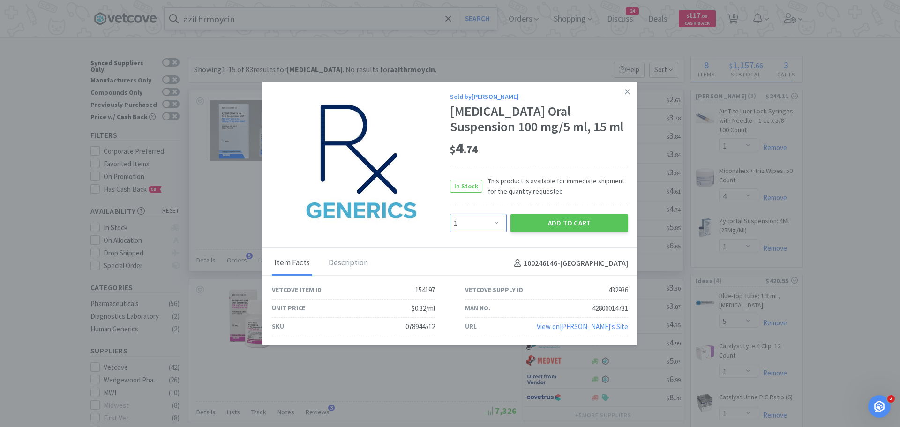
click at [493, 225] on select "Enter Quantity 1 2 3 4 5 6 7 8 9 10 11 12 13 14 15 16 17 18 19 20 Enter Quantity" at bounding box center [478, 223] width 57 height 19
click at [540, 151] on div "$ 4 . 74" at bounding box center [539, 149] width 178 height 20
click at [473, 226] on select "Enter Quantity 1 2 3 4 5 6 7 8 9 10 11 12 13 14 15 16 17 18 19 20 Enter Quantity" at bounding box center [478, 223] width 57 height 19
select select "3"
click at [450, 214] on select "Enter Quantity 1 2 3 4 5 6 7 8 9 10 11 12 13 14 15 16 17 18 19 20 Enter Quantity" at bounding box center [478, 223] width 57 height 19
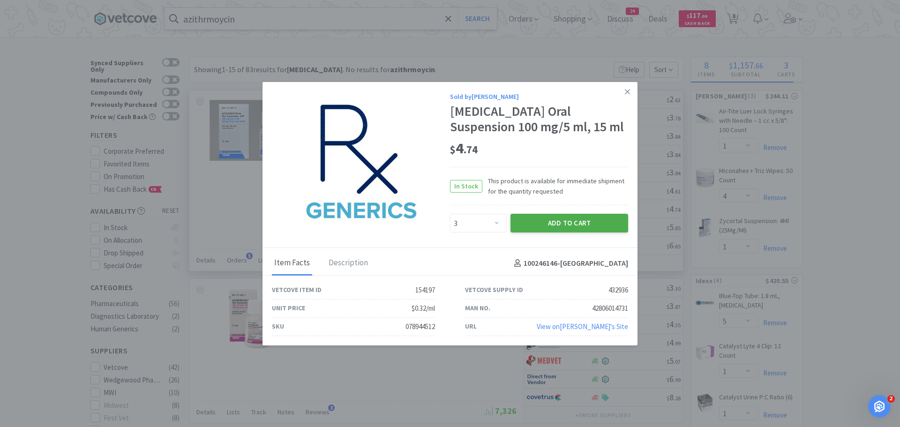
click at [563, 216] on button "Add to Cart" at bounding box center [570, 223] width 118 height 19
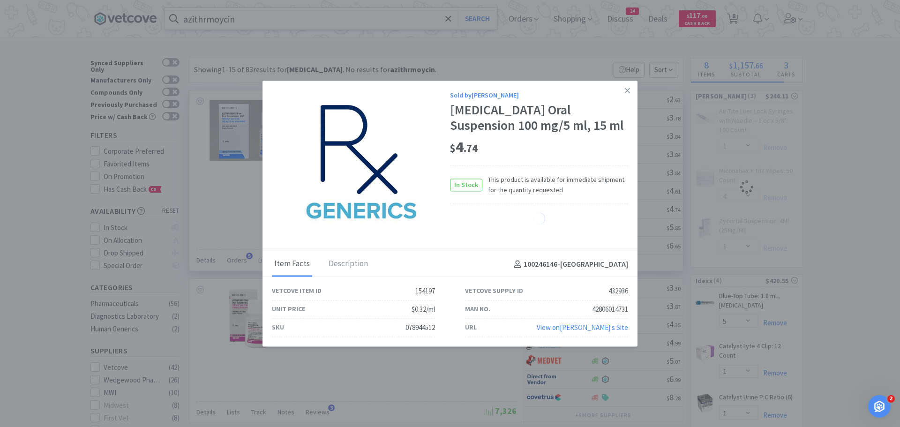
select select "3"
select select "4"
select select "1"
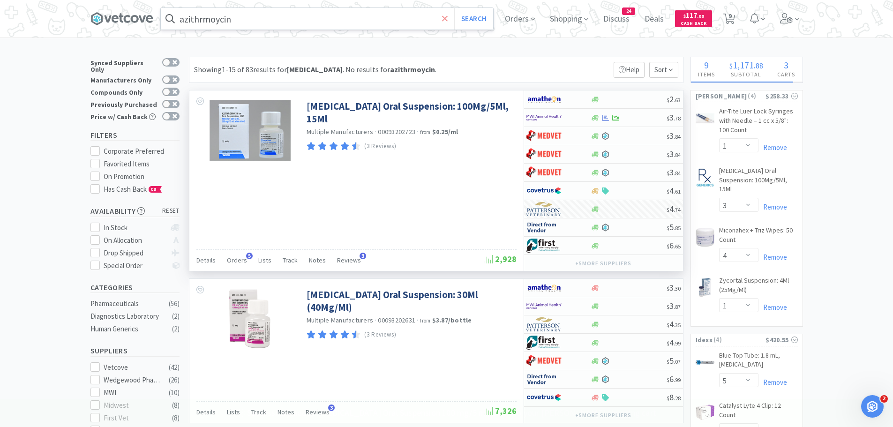
click at [448, 15] on icon at bounding box center [445, 18] width 6 height 9
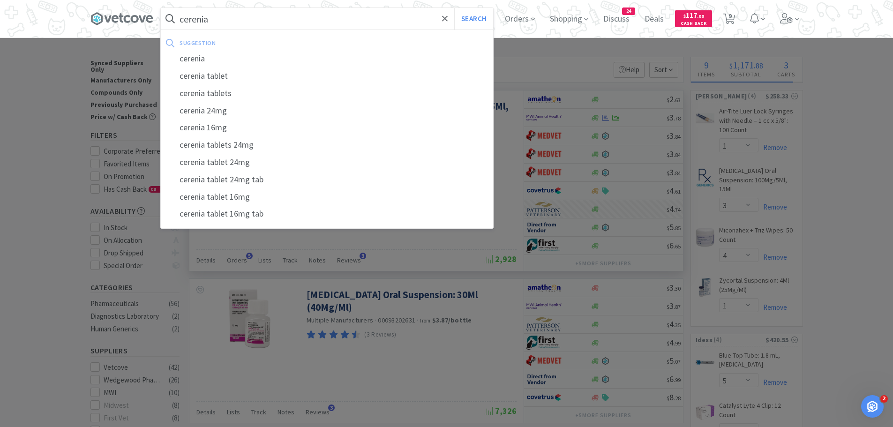
type input "cerenia"
click at [454, 8] on button "Search" at bounding box center [473, 19] width 39 height 22
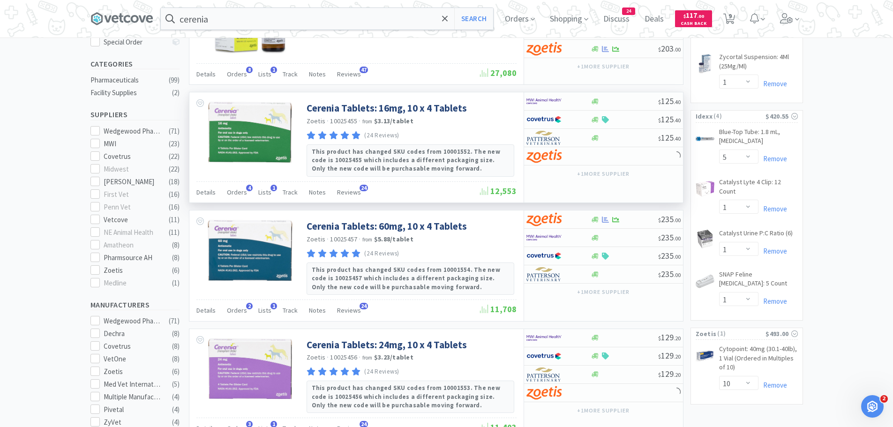
scroll to position [328, 0]
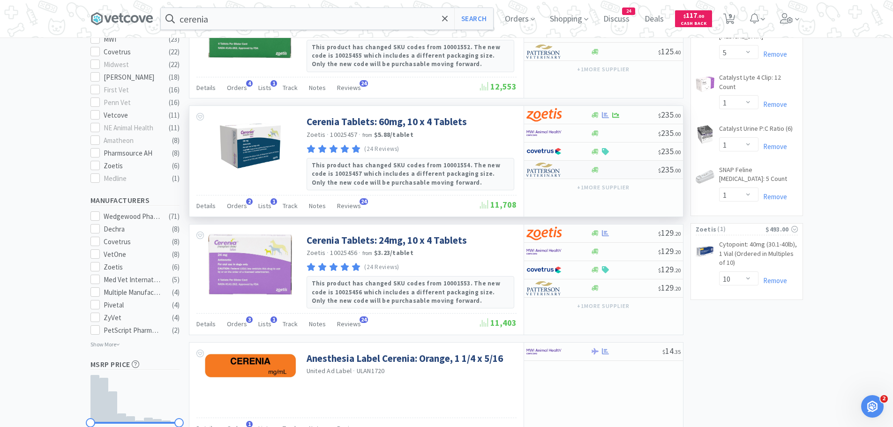
click at [609, 173] on div at bounding box center [625, 169] width 68 height 7
select select "1"
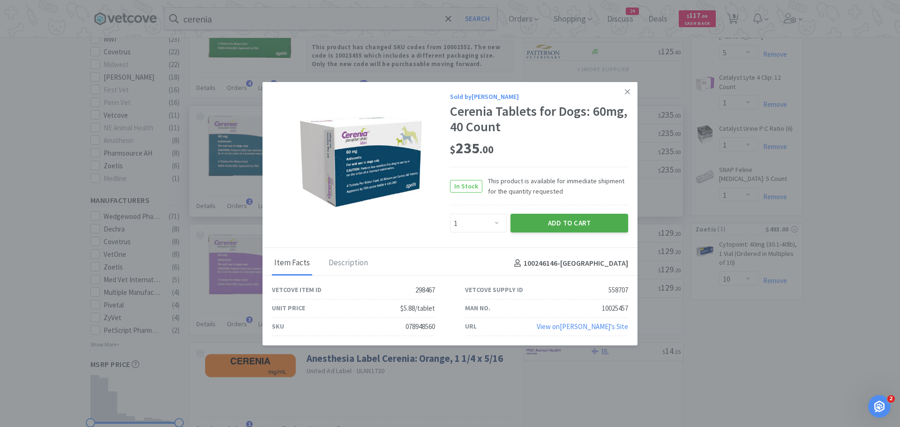
click at [568, 226] on button "Add to Cart" at bounding box center [570, 223] width 118 height 19
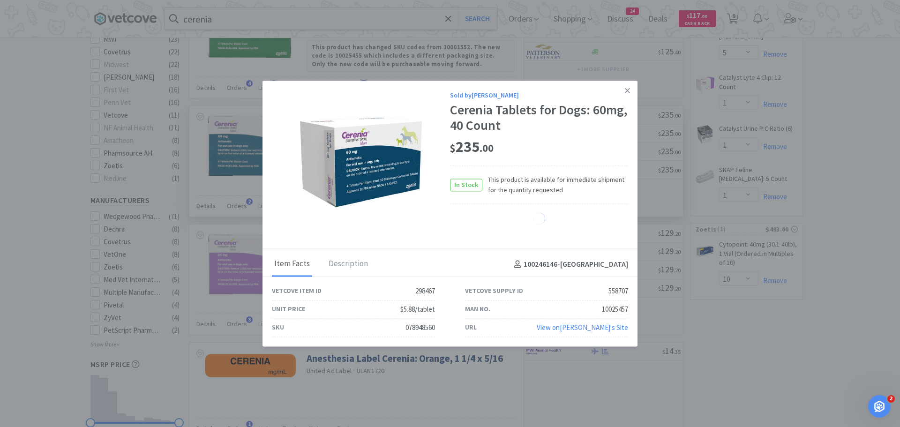
select select "1"
select select "4"
select select "1"
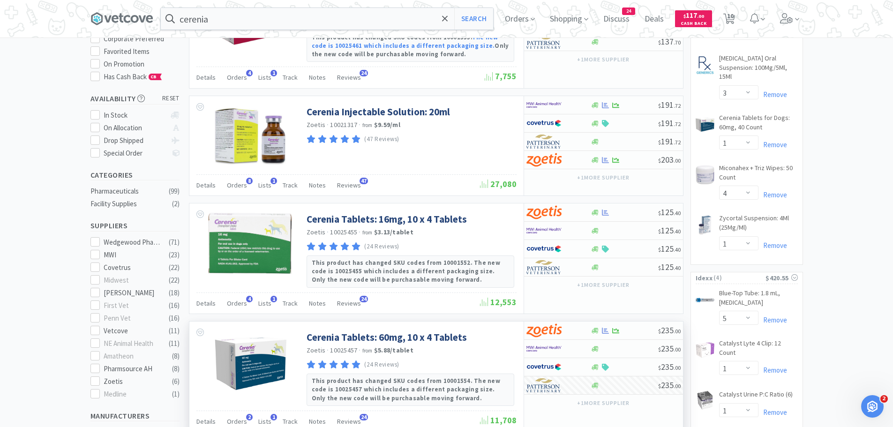
scroll to position [234, 0]
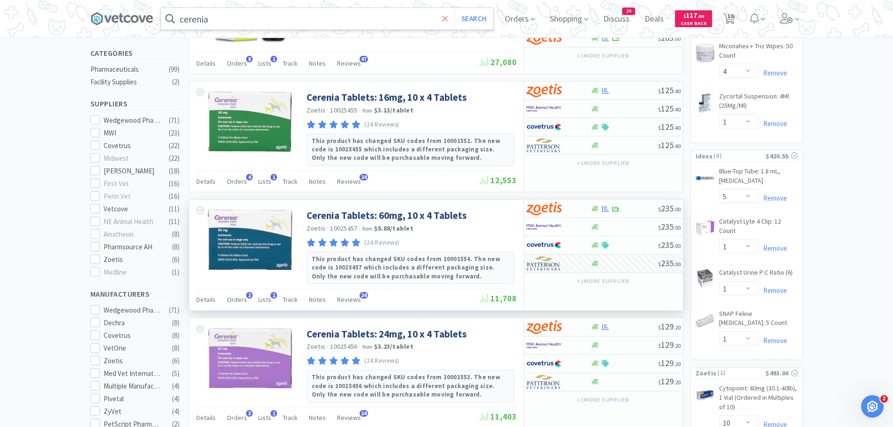
click at [448, 20] on icon at bounding box center [445, 18] width 6 height 6
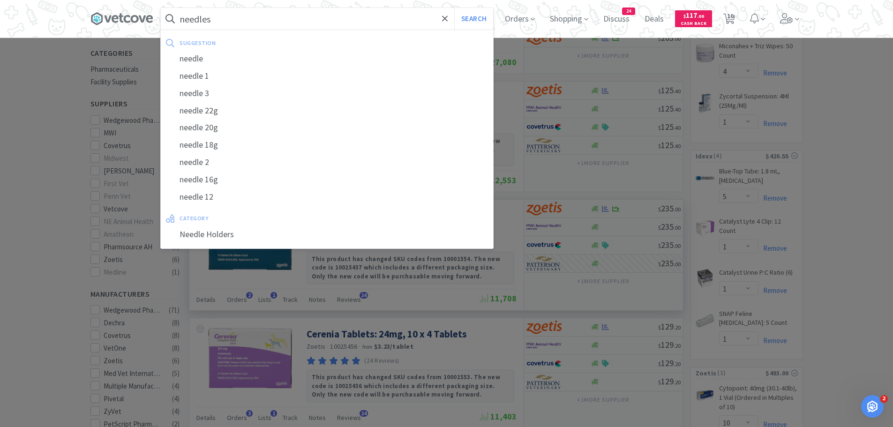
type input "needles"
click at [454, 8] on button "Search" at bounding box center [473, 19] width 39 height 22
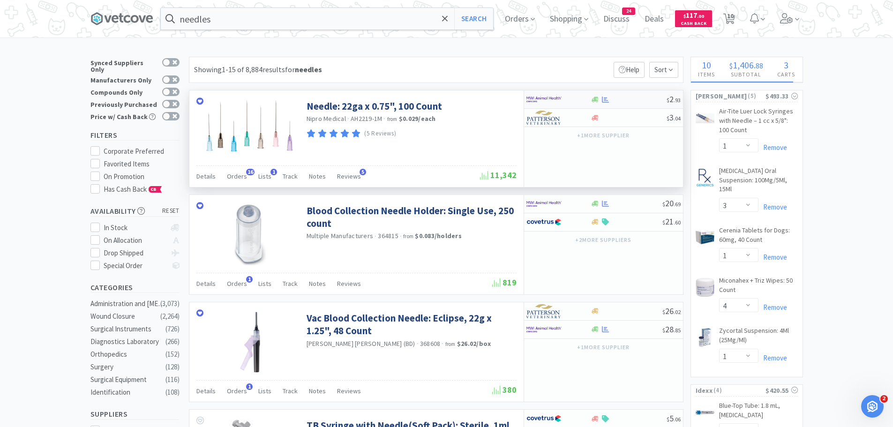
click at [549, 102] on img at bounding box center [544, 99] width 35 height 14
select select "1"
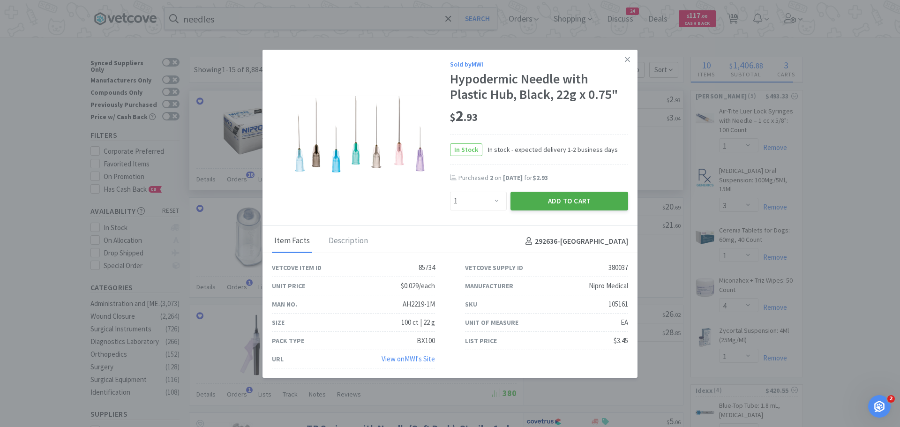
click at [534, 201] on button "Add to Cart" at bounding box center [570, 201] width 118 height 19
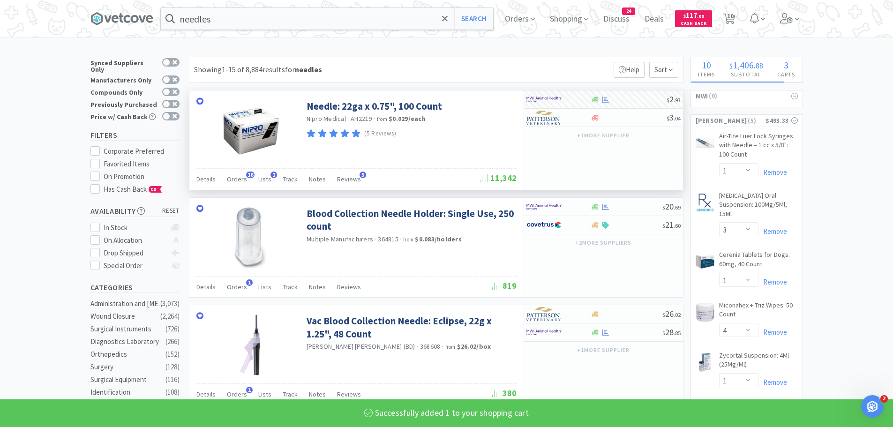
select select "1"
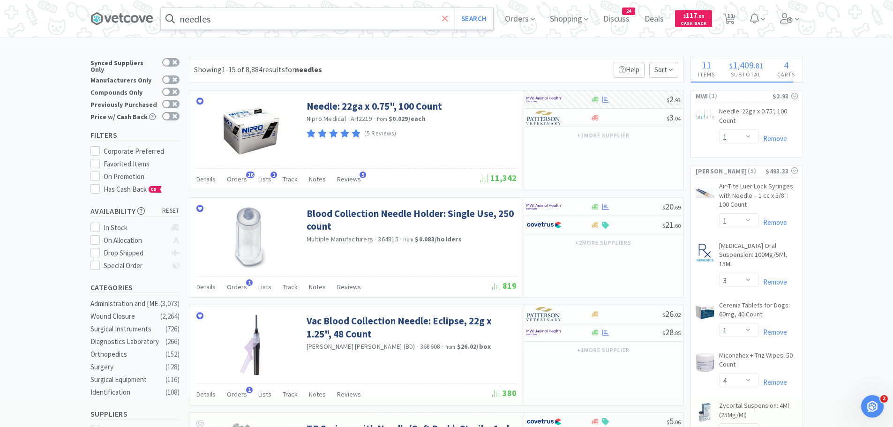
click at [448, 17] on icon at bounding box center [445, 18] width 6 height 6
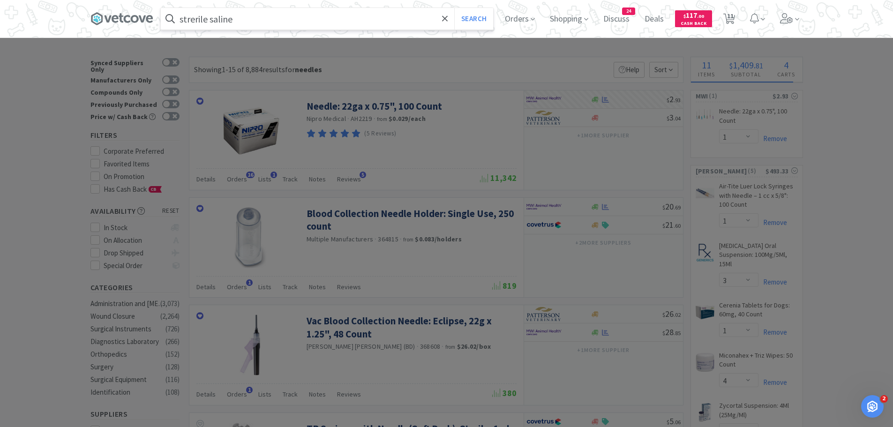
type input "strerile saline"
click at [454, 8] on button "Search" at bounding box center [473, 19] width 39 height 22
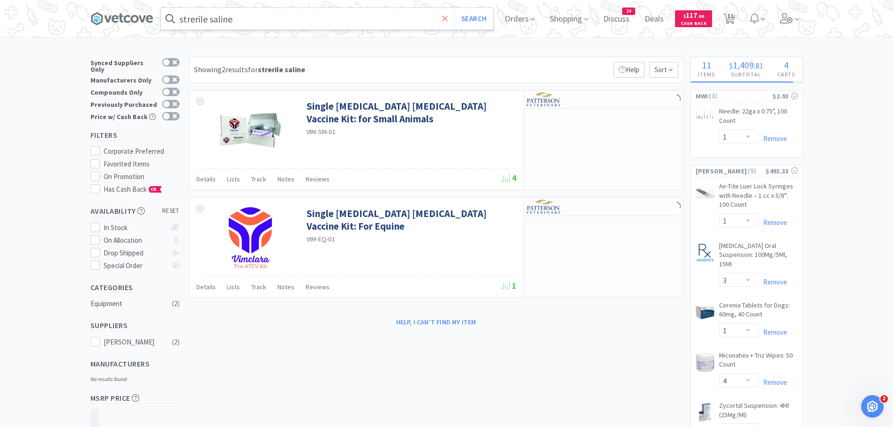
click at [447, 15] on icon at bounding box center [445, 18] width 6 height 9
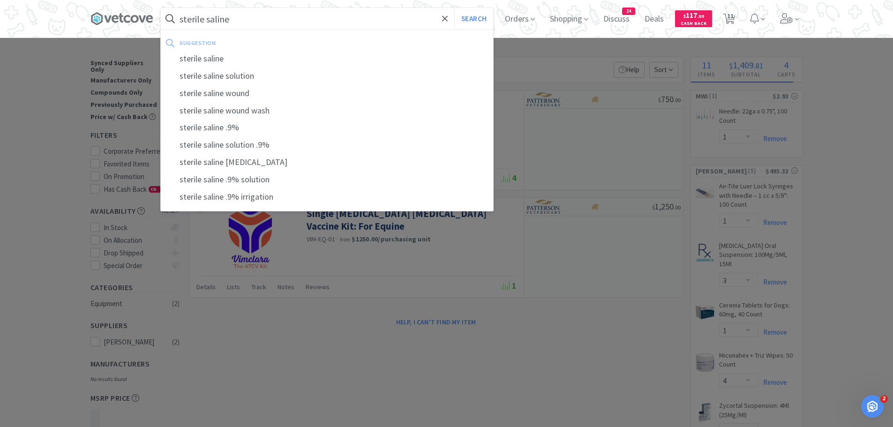
type input "sterile saline"
click at [454, 8] on button "Search" at bounding box center [473, 19] width 39 height 22
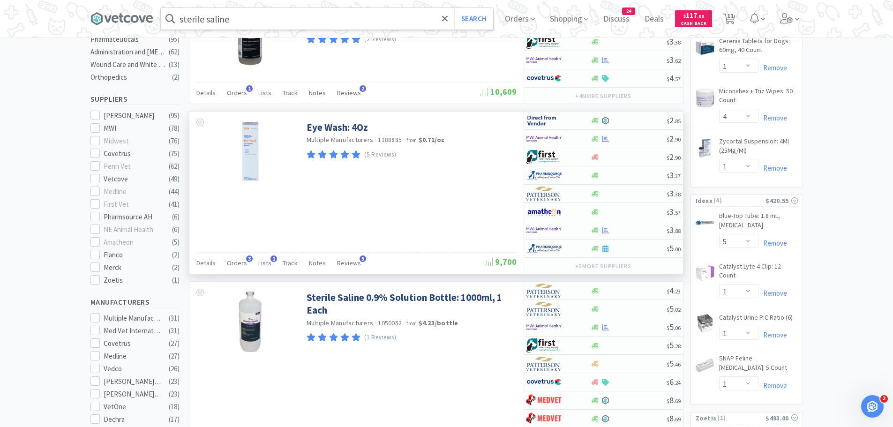
scroll to position [375, 0]
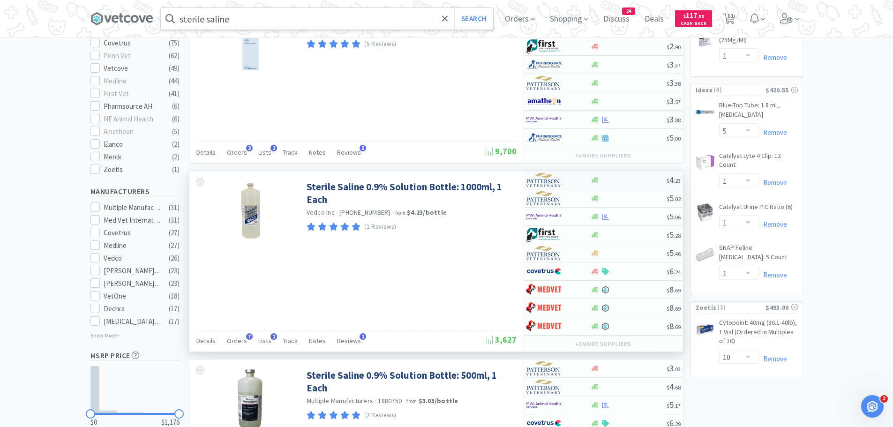
click at [554, 181] on img at bounding box center [544, 180] width 35 height 14
select select "1"
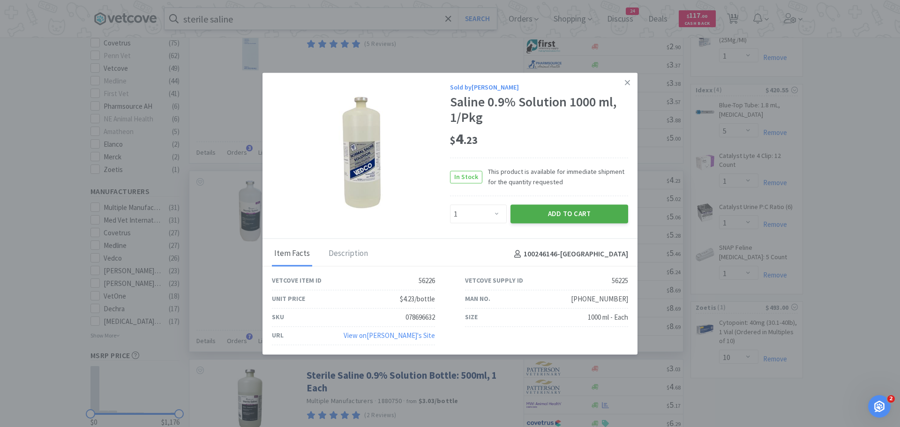
click at [563, 216] on button "Add to Cart" at bounding box center [570, 214] width 118 height 19
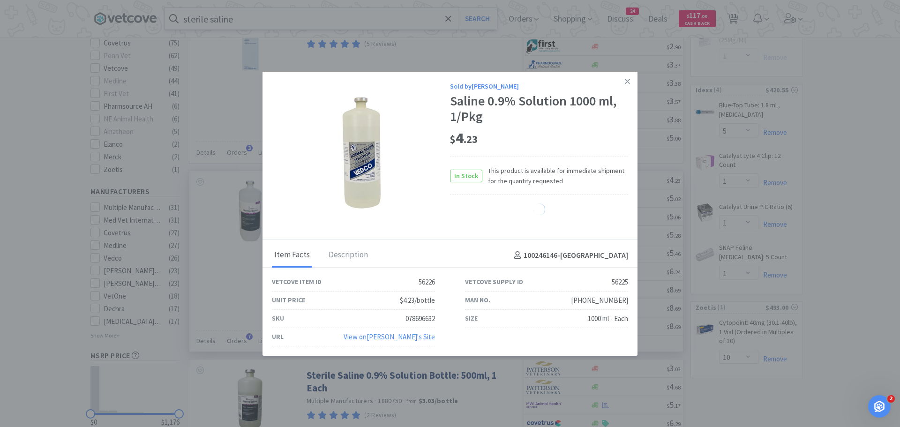
select select "1"
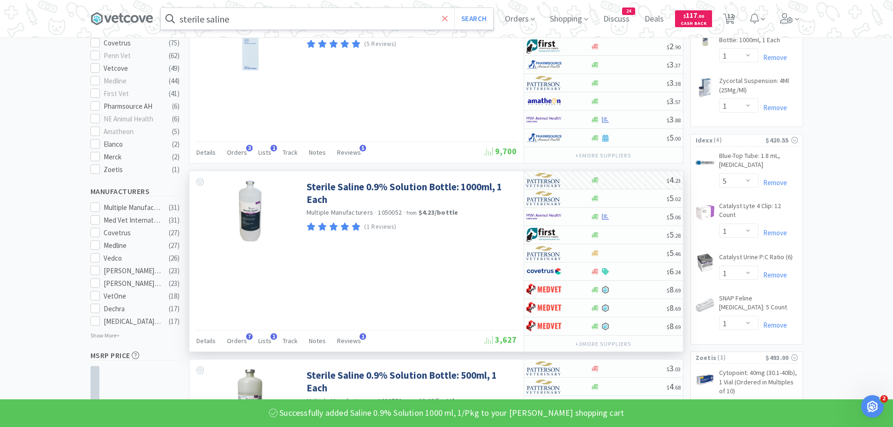
click at [448, 18] on icon at bounding box center [445, 18] width 6 height 9
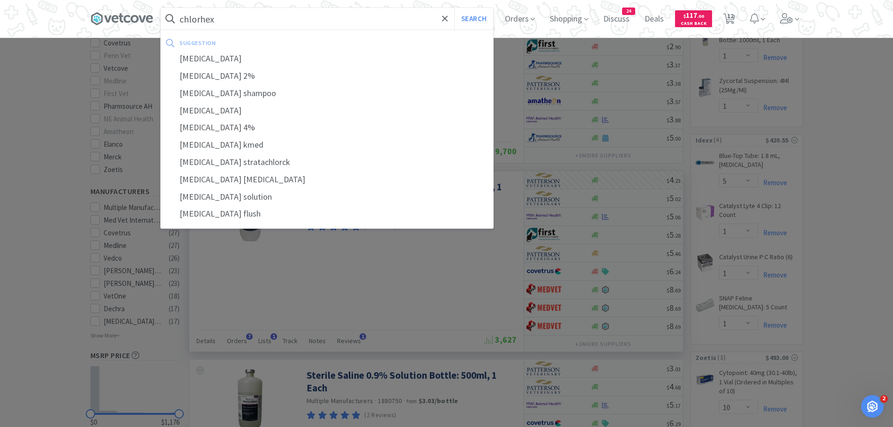
type input "chlorhex"
click at [454, 8] on button "Search" at bounding box center [473, 19] width 39 height 22
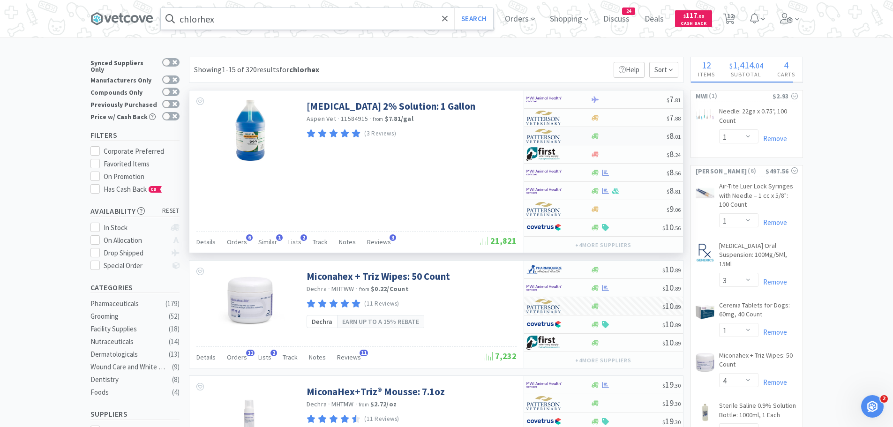
click at [559, 133] on img at bounding box center [544, 136] width 35 height 14
select select "1"
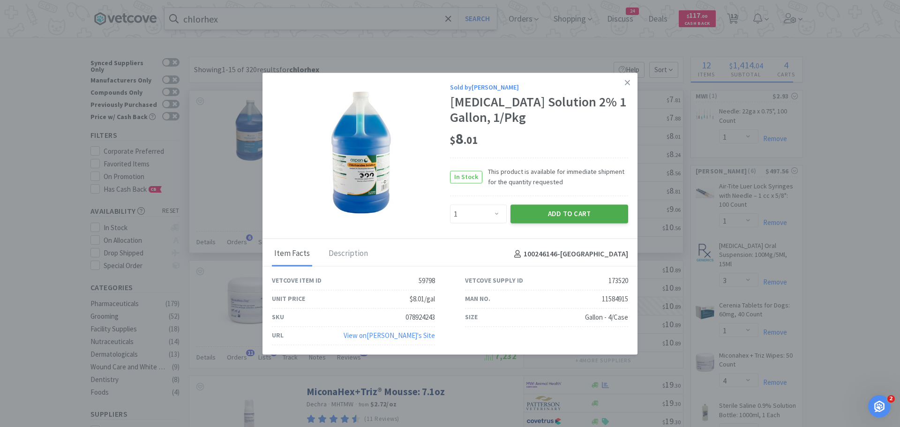
click at [534, 211] on button "Add to Cart" at bounding box center [570, 214] width 118 height 19
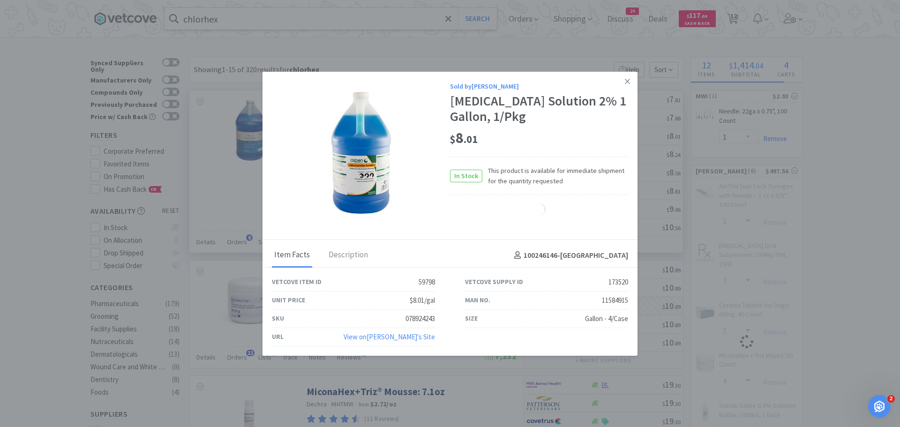
select select "1"
select select "4"
select select "1"
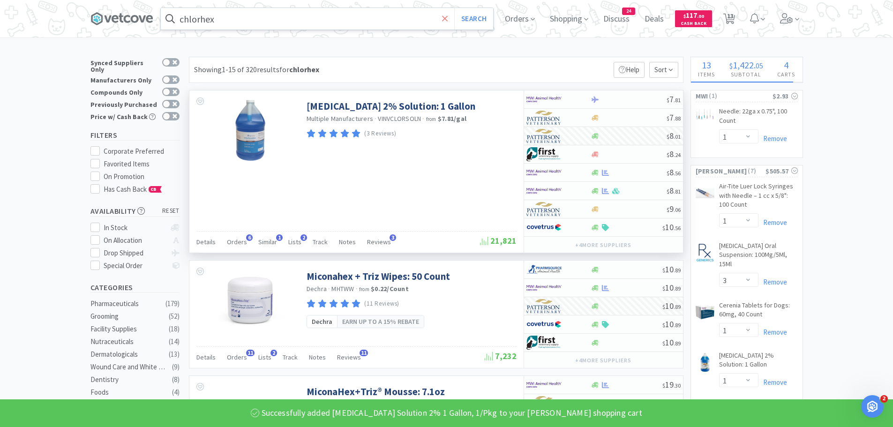
click at [444, 19] on span at bounding box center [445, 19] width 11 height 20
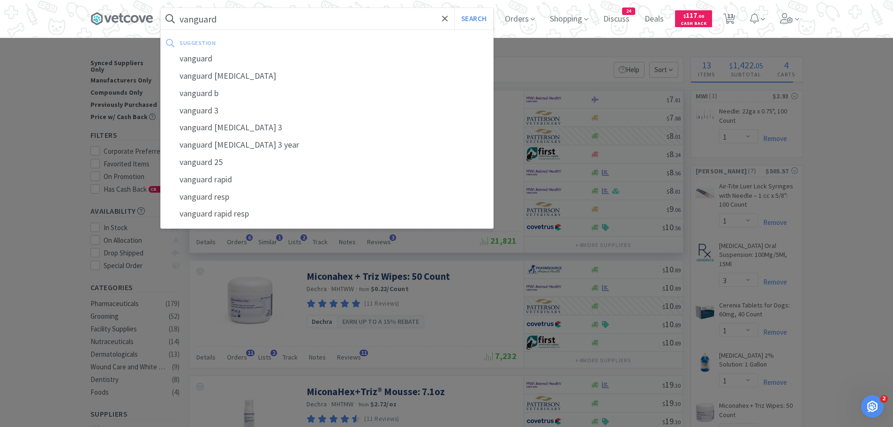
click at [454, 8] on button "Search" at bounding box center [473, 19] width 39 height 22
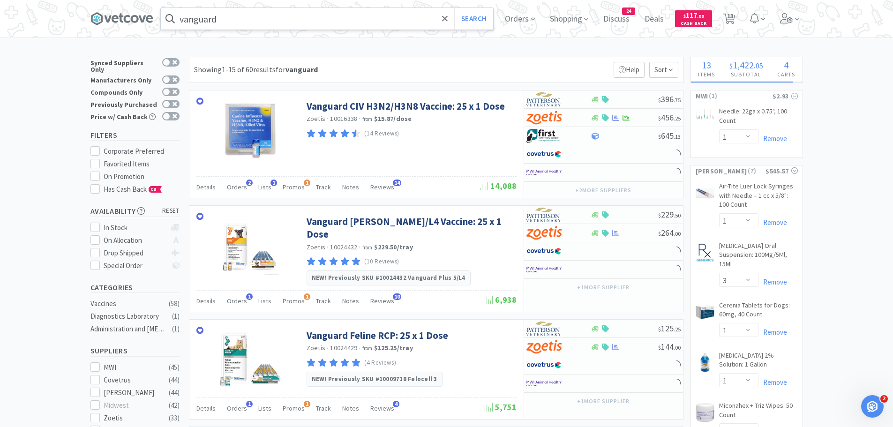
click at [380, 20] on input "vanguard" at bounding box center [327, 19] width 333 height 22
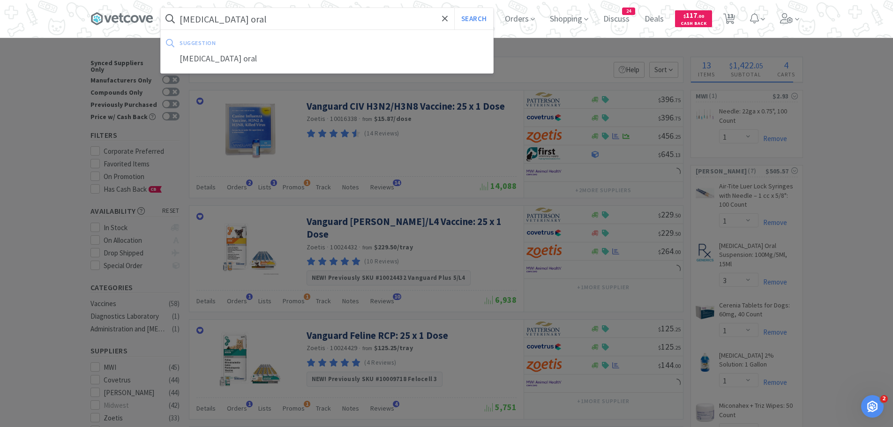
type input "[MEDICAL_DATA] oral"
click at [454, 8] on button "Search" at bounding box center [473, 19] width 39 height 22
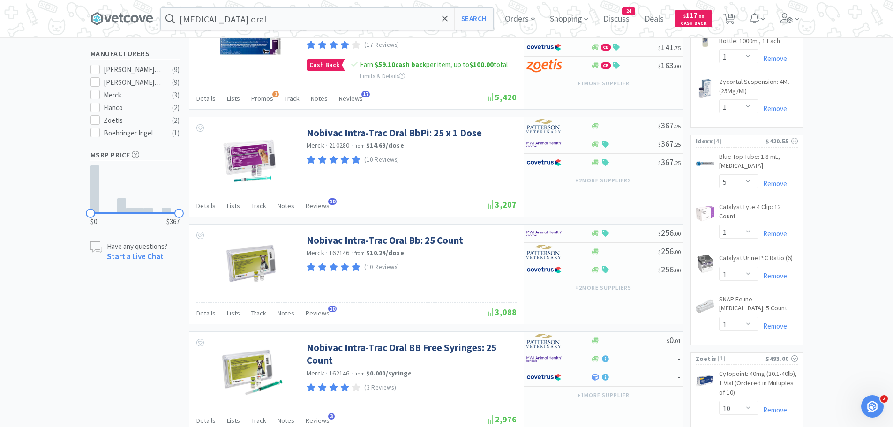
scroll to position [311, 0]
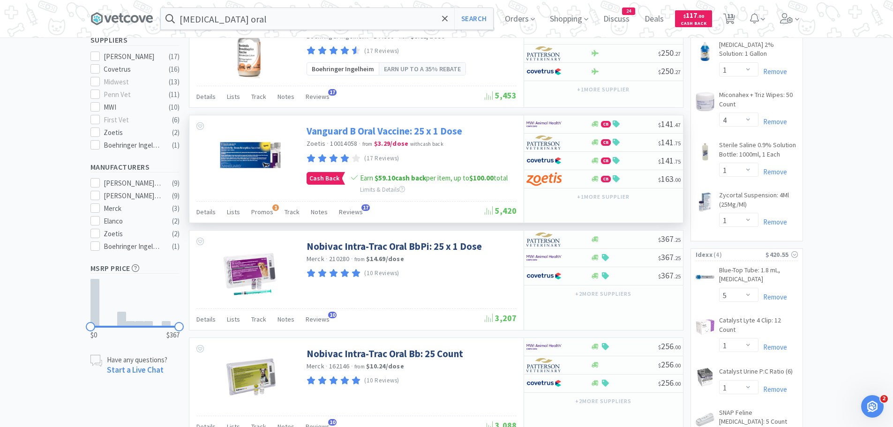
click at [435, 128] on link "Vanguard B Oral Vaccine: 25 x 1 Dose" at bounding box center [385, 131] width 156 height 13
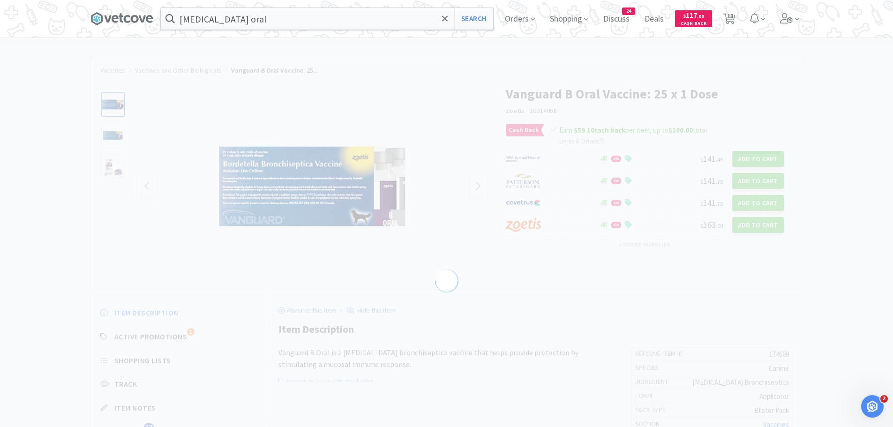
select select "174669"
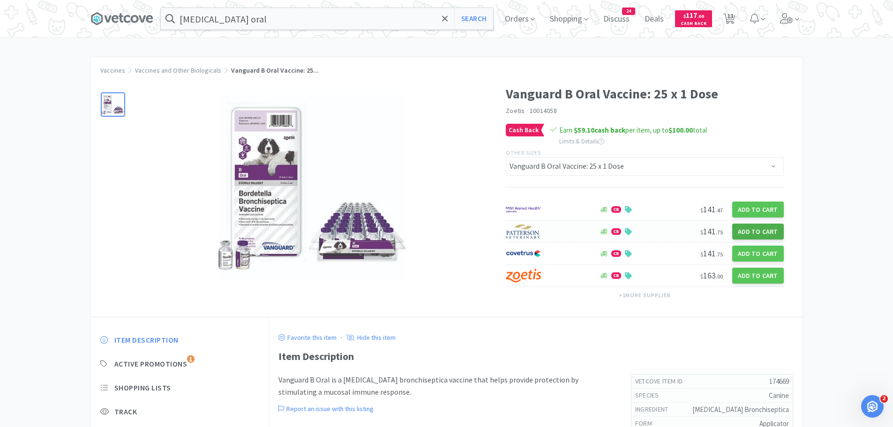
click at [751, 224] on button "Add to Cart" at bounding box center [759, 232] width 52 height 16
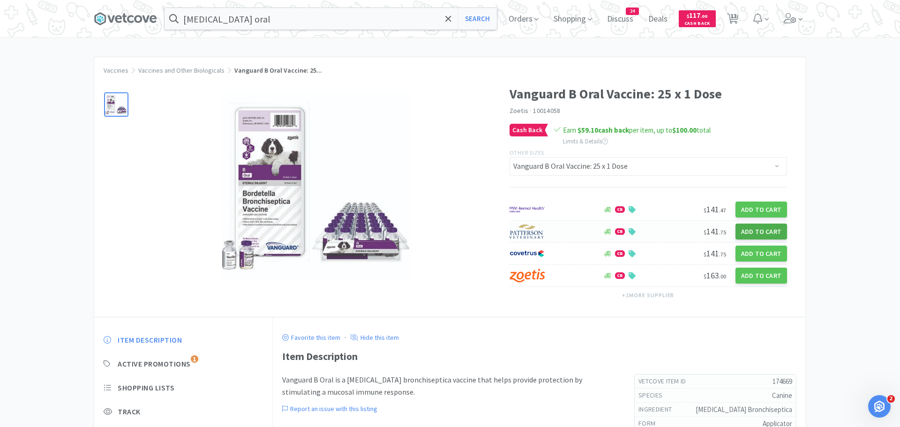
select select "1"
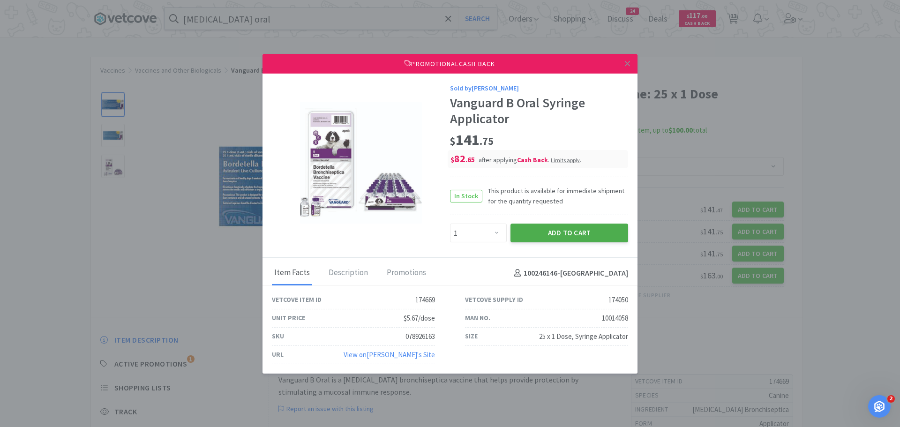
click at [546, 229] on button "Add to Cart" at bounding box center [570, 233] width 118 height 19
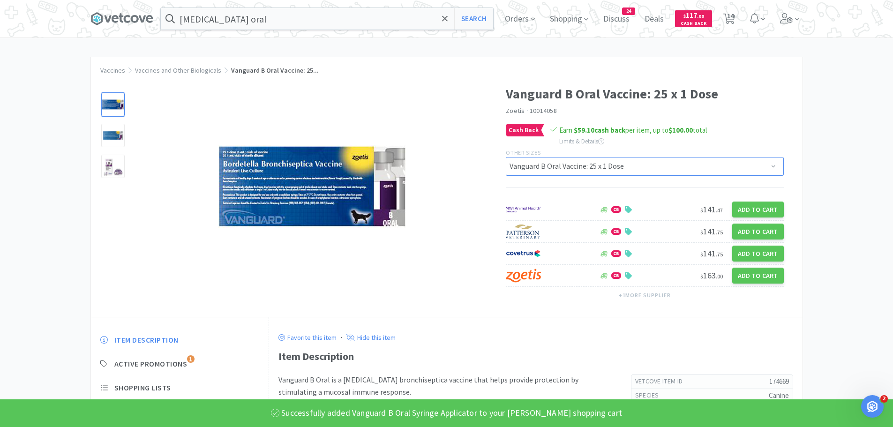
click at [525, 167] on select "Vanguard B Oral SF: 25 x 1 Dose Vanguard B Oral Vaccine: 25 x 1 Dose" at bounding box center [645, 166] width 278 height 19
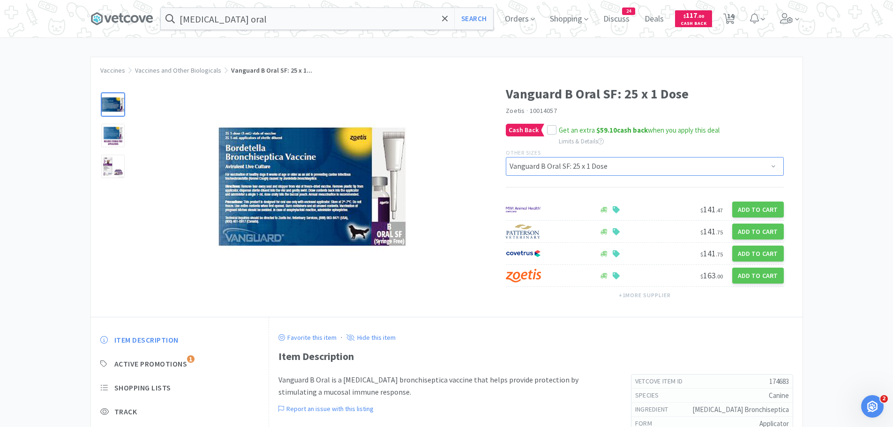
click at [533, 171] on select "Vanguard B Oral SF: 25 x 1 Dose Vanguard B Oral Vaccine: 25 x 1 Dose" at bounding box center [645, 166] width 278 height 19
select select "174669"
click at [506, 157] on select "Vanguard B Oral SF: 25 x 1 Dose Vanguard B Oral Vaccine: 25 x 1 Dose" at bounding box center [645, 166] width 278 height 19
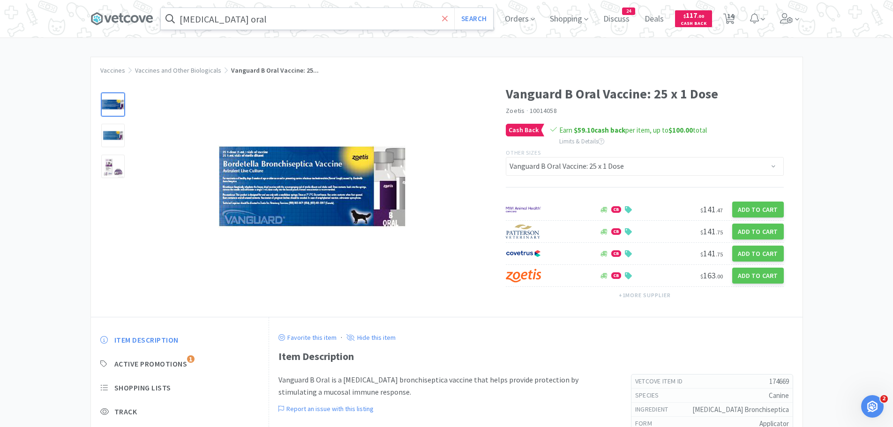
click at [445, 16] on span at bounding box center [445, 19] width 11 height 20
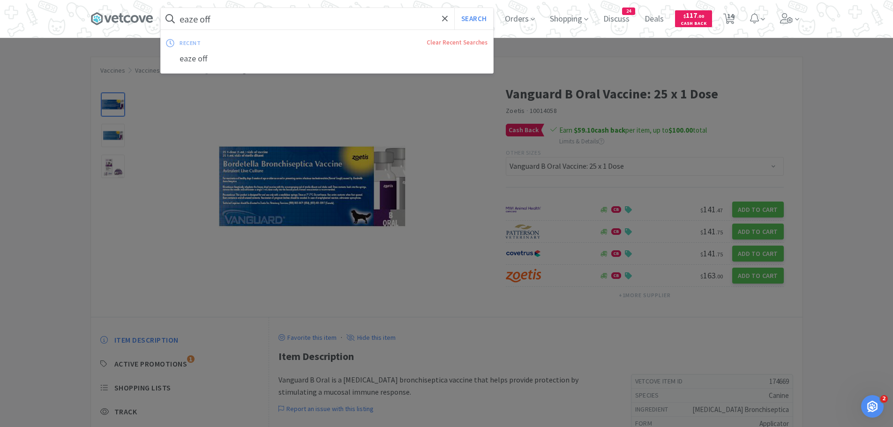
type input "eaze off"
click at [454, 8] on button "Search" at bounding box center [473, 19] width 39 height 22
select select "1"
select select "3"
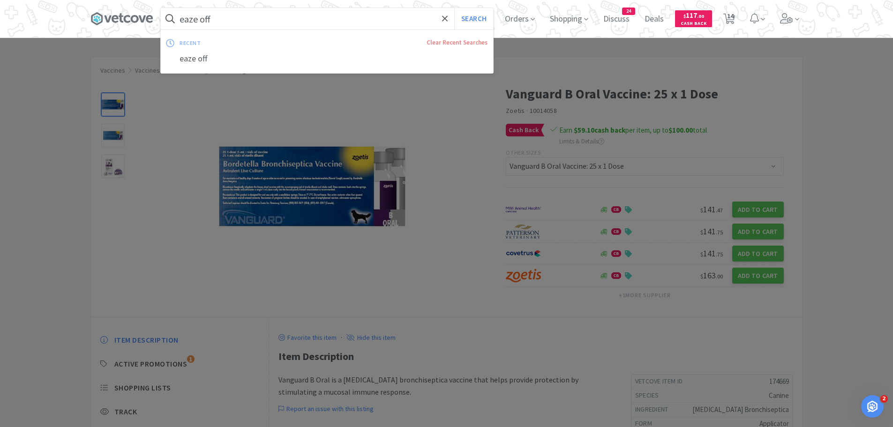
select select "1"
select select "4"
select select "1"
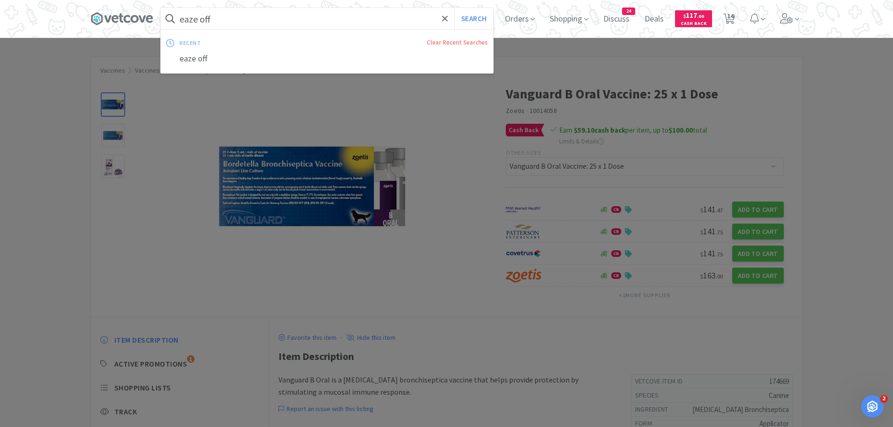
select select "1"
select select "5"
select select "1"
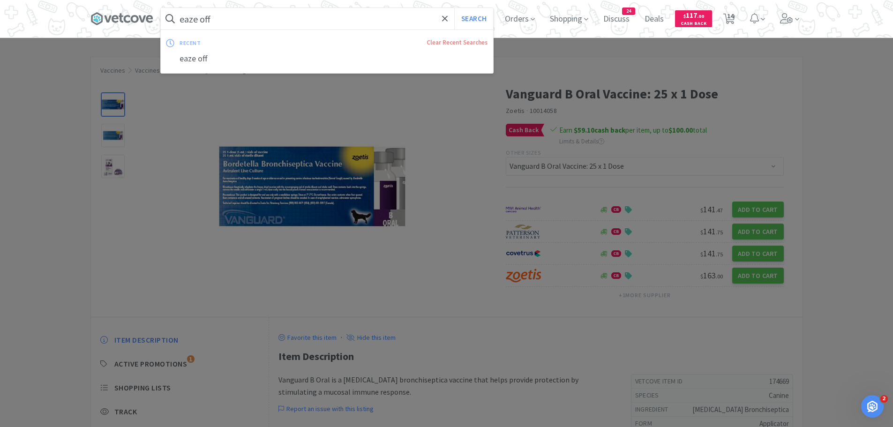
select select "10"
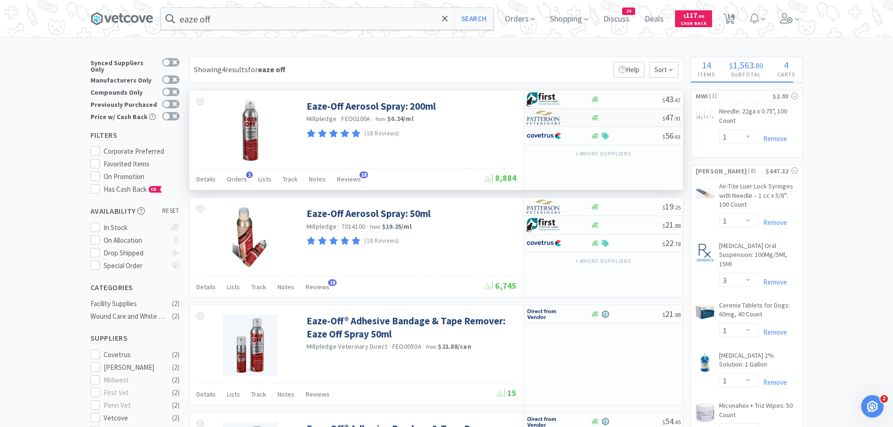
click at [551, 118] on img at bounding box center [544, 118] width 35 height 14
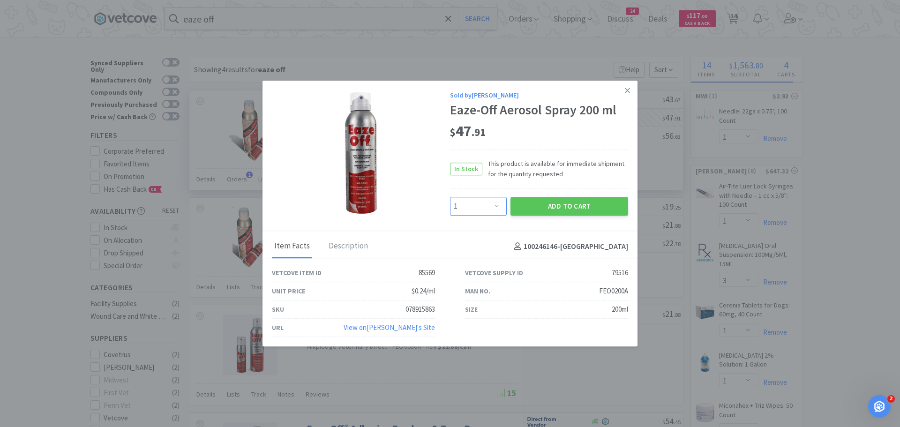
click at [496, 207] on select "Enter Quantity 1 2 3 4 5 6 7 8 9 10 11 12 13 14 15 16 17 18 19 20 Enter Quantity" at bounding box center [478, 206] width 57 height 19
select select "2"
click at [450, 197] on select "Enter Quantity 1 2 3 4 5 6 7 8 9 10 11 12 13 14 15 16 17 18 19 20 Enter Quantity" at bounding box center [478, 206] width 57 height 19
click at [562, 208] on button "Add to Cart" at bounding box center [570, 206] width 118 height 19
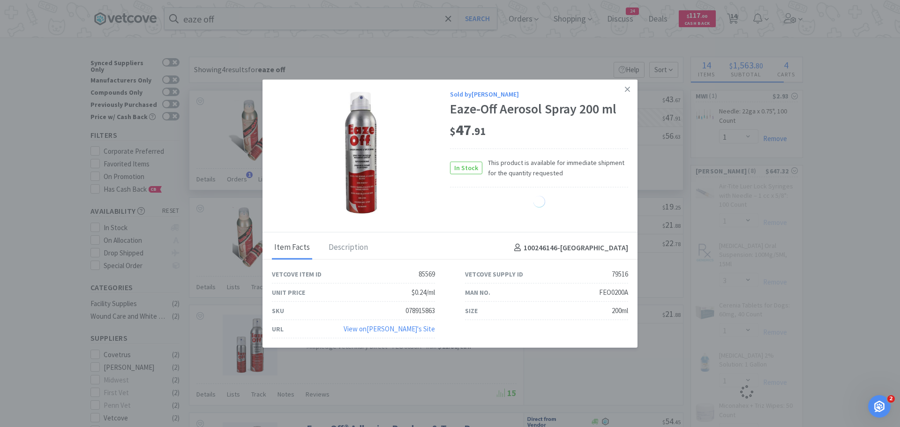
select select "2"
select select "4"
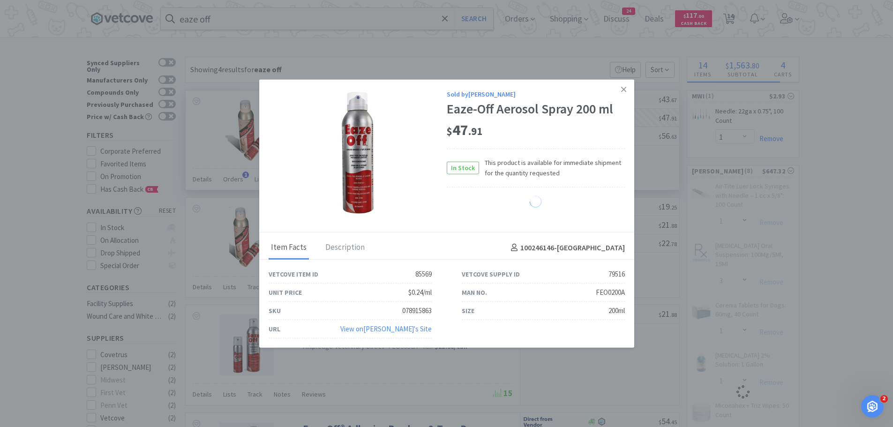
select select "1"
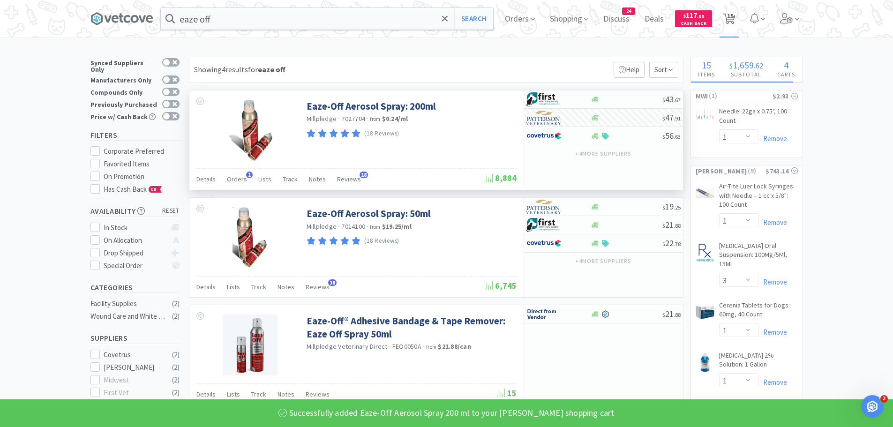
click at [735, 20] on icon at bounding box center [730, 19] width 12 height 10
select select "10"
select select "5"
select select "1"
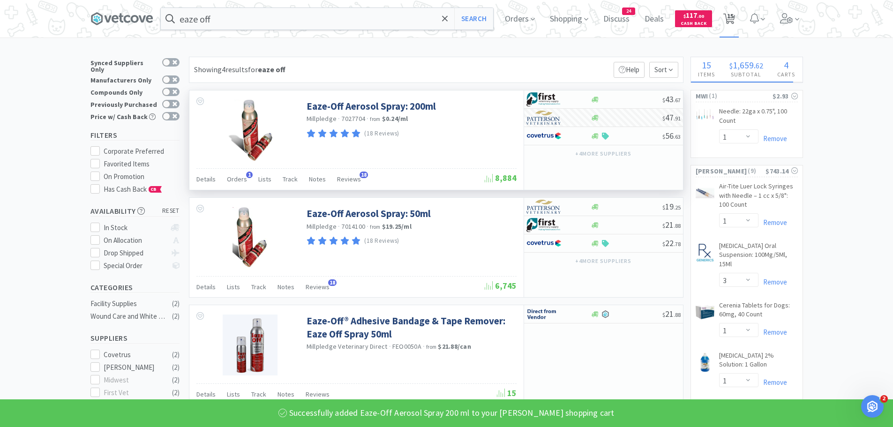
select select "1"
select select "3"
select select "1"
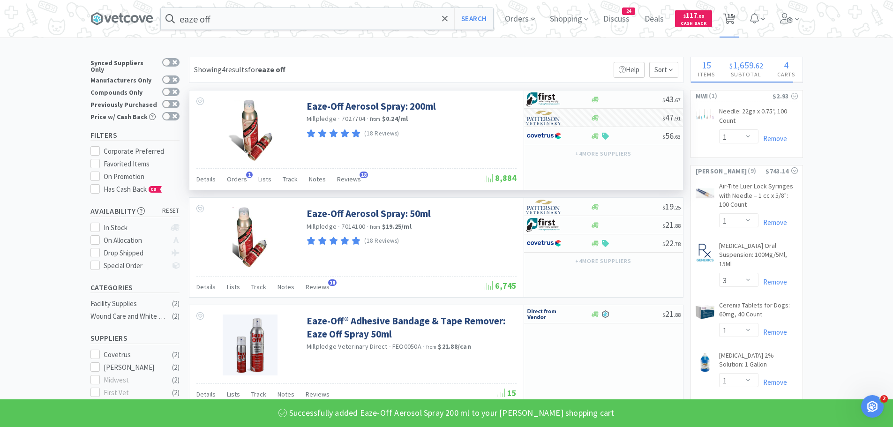
select select "1"
select select "2"
select select "4"
select select "1"
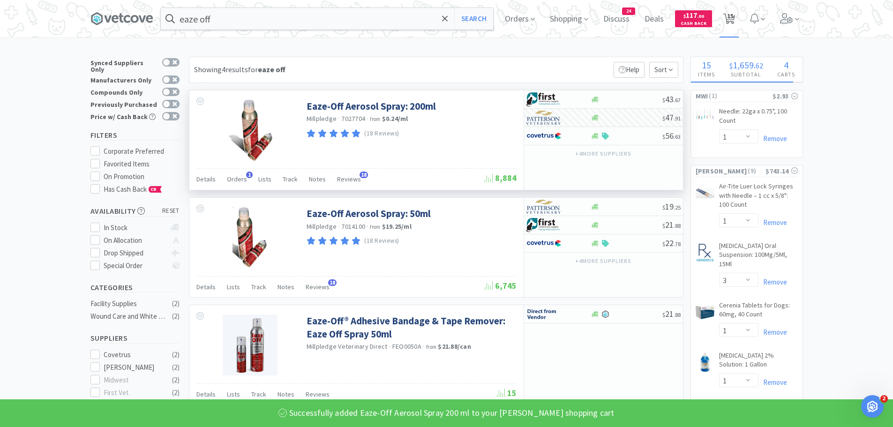
select select "1"
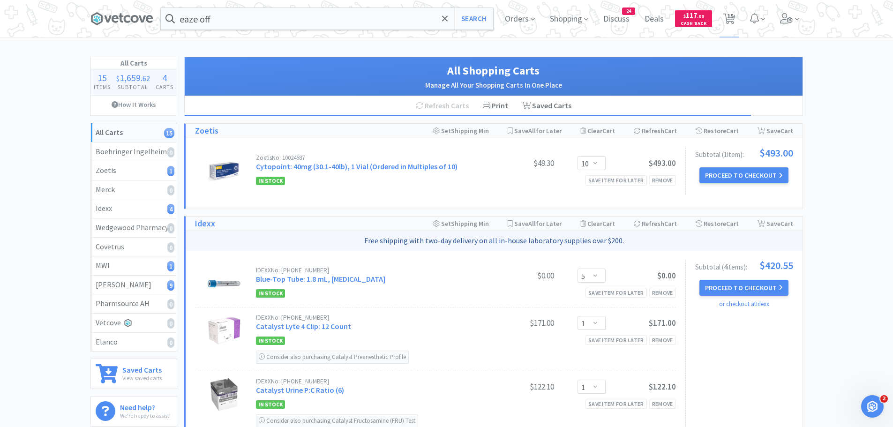
scroll to position [47, 0]
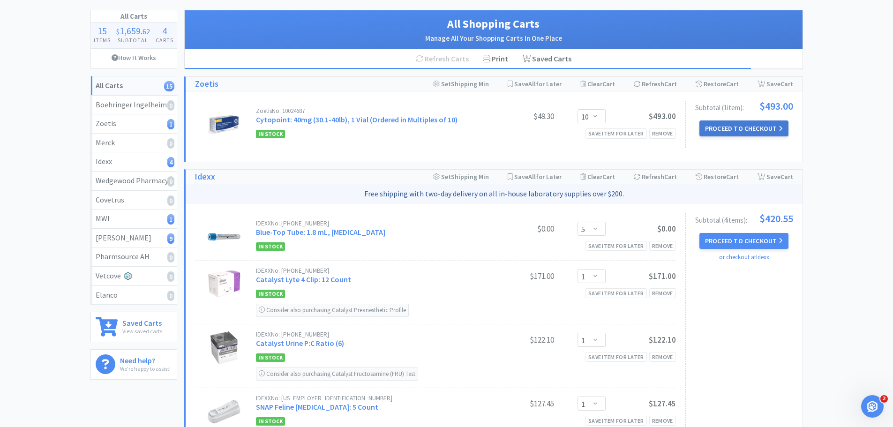
click at [726, 124] on button "Proceed to Checkout" at bounding box center [744, 129] width 89 height 16
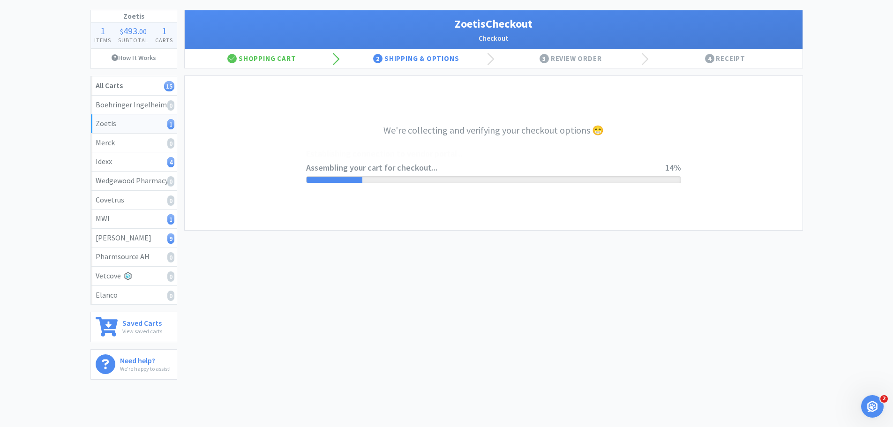
select select "invoice"
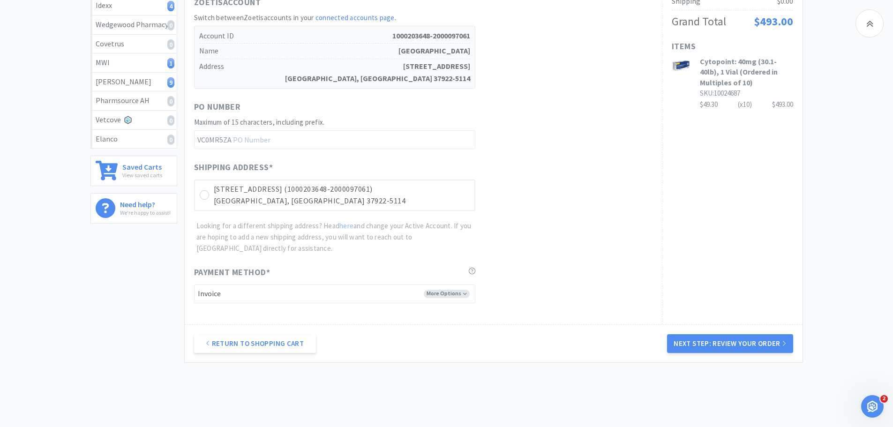
scroll to position [235, 0]
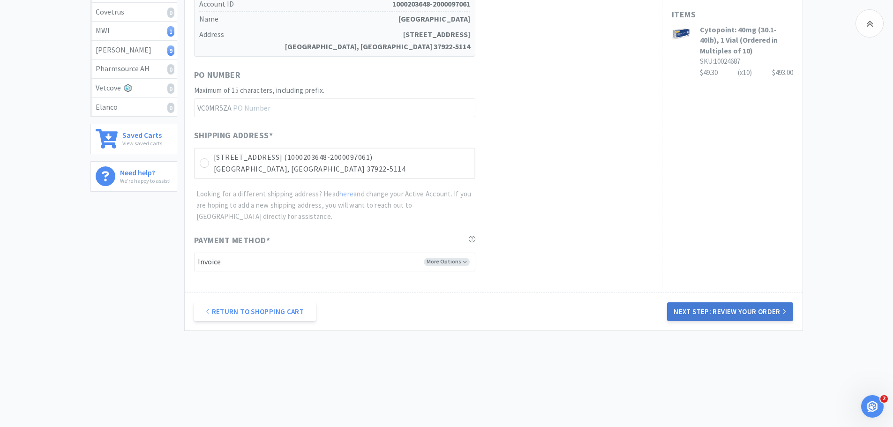
click at [704, 312] on button "Next Step: Review Your Order" at bounding box center [730, 311] width 126 height 19
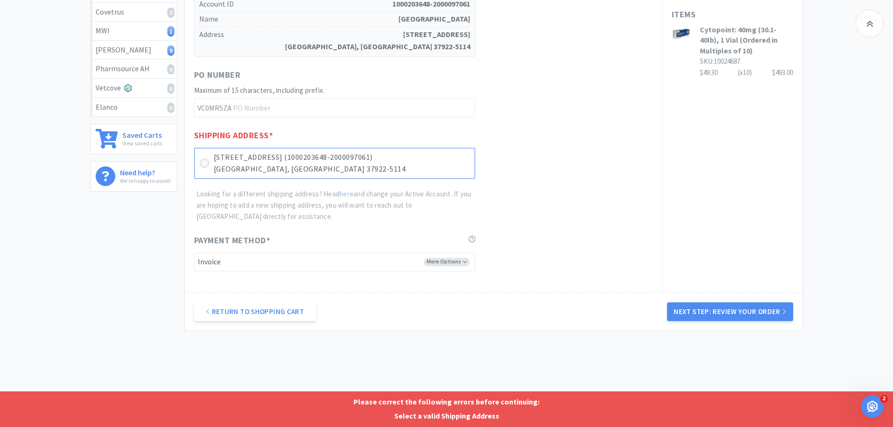
click at [204, 164] on icon at bounding box center [204, 163] width 7 height 7
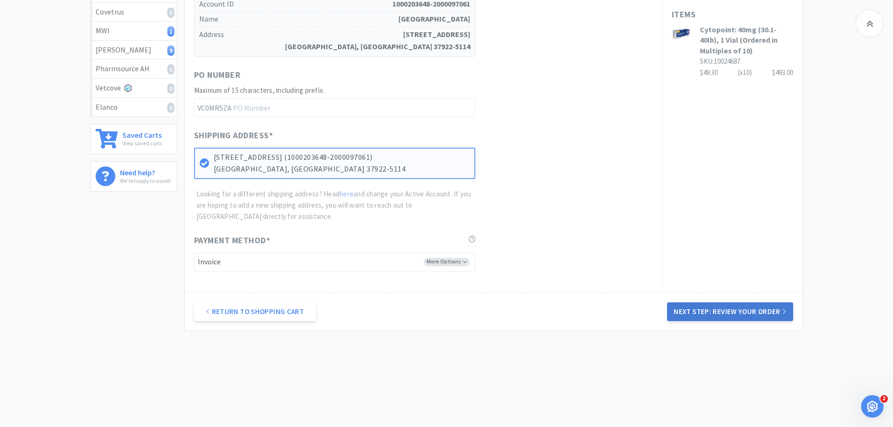
click at [712, 307] on button "Next Step: Review Your Order" at bounding box center [730, 311] width 126 height 19
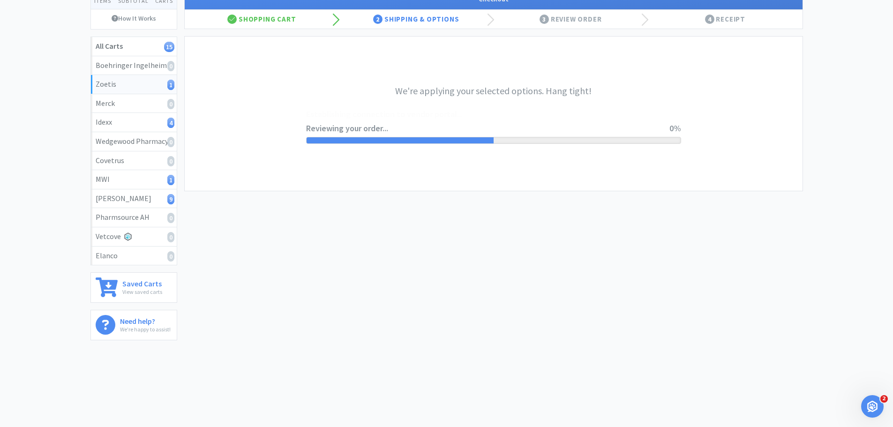
scroll to position [0, 0]
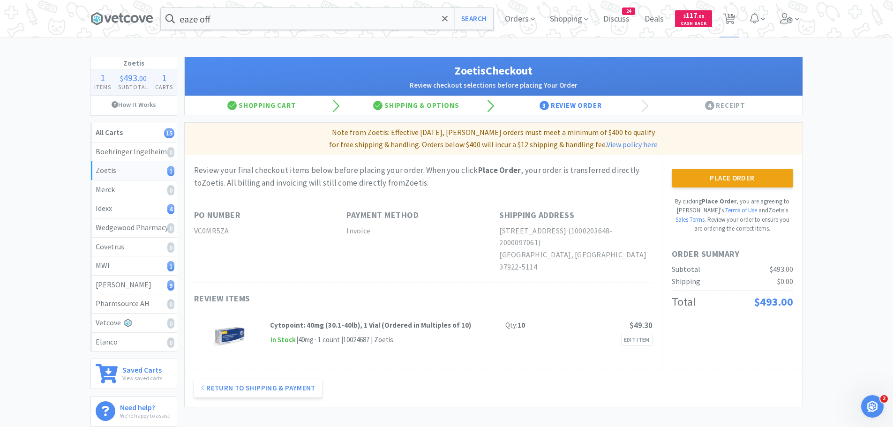
click at [765, 175] on button "Place Order" at bounding box center [732, 178] width 121 height 19
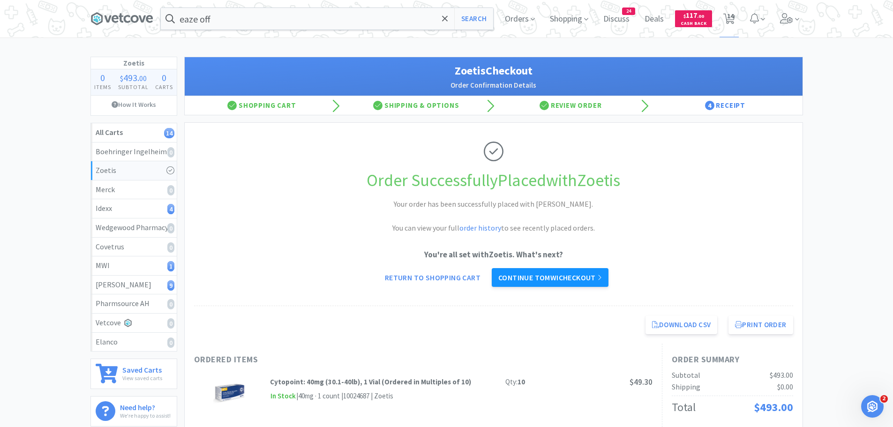
click at [555, 280] on link "Continue to MWI checkout" at bounding box center [550, 277] width 117 height 19
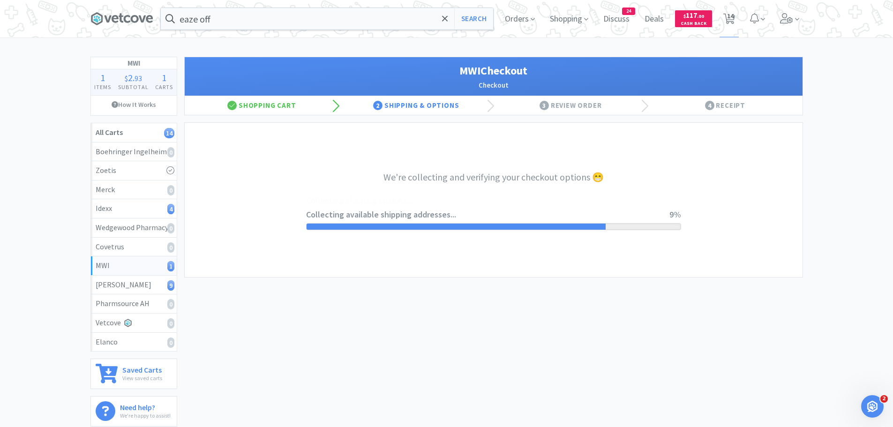
select select "STD_"
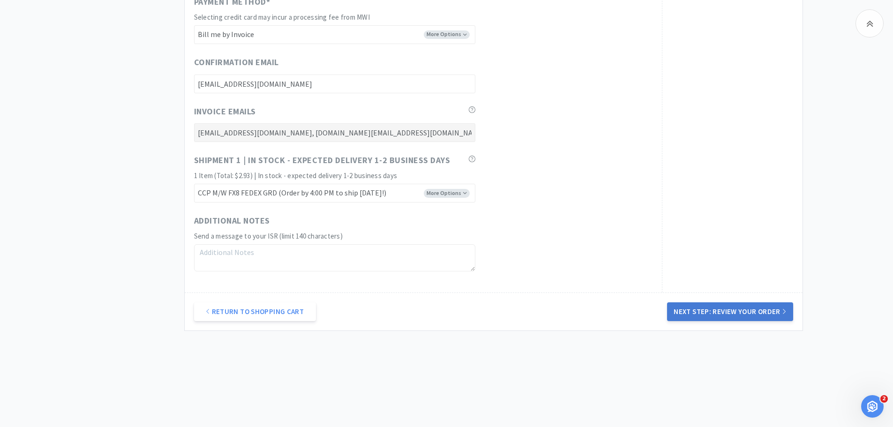
click at [732, 311] on button "Next Step: Review Your Order" at bounding box center [730, 311] width 126 height 19
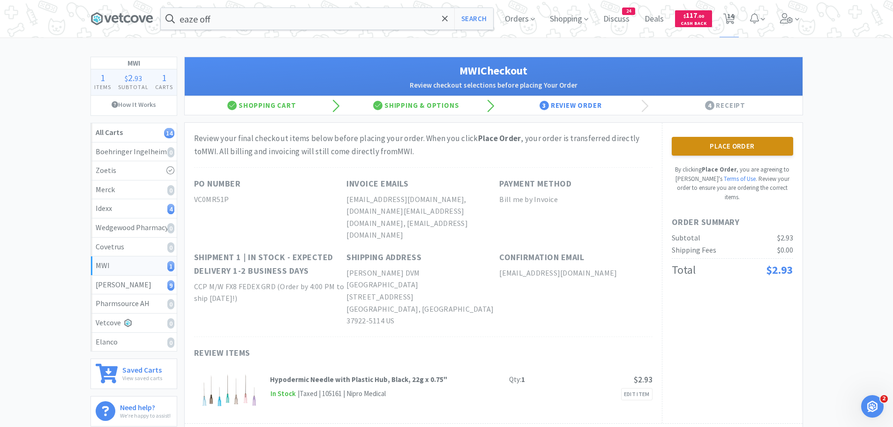
click at [741, 151] on button "Place Order" at bounding box center [732, 146] width 121 height 19
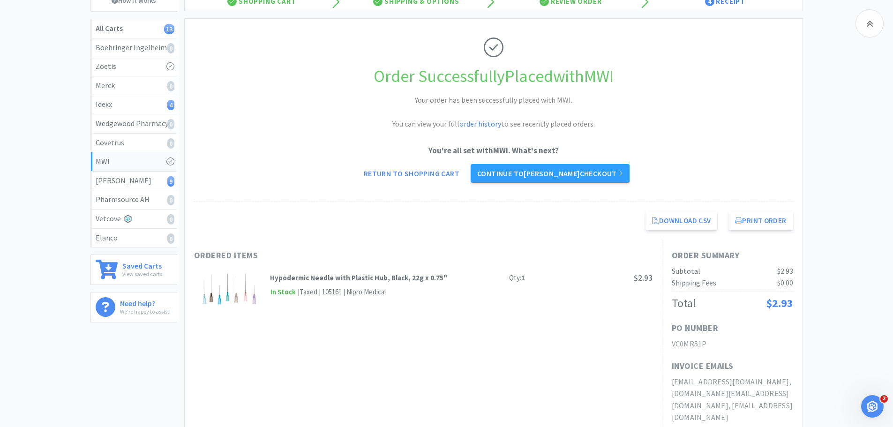
scroll to position [41, 0]
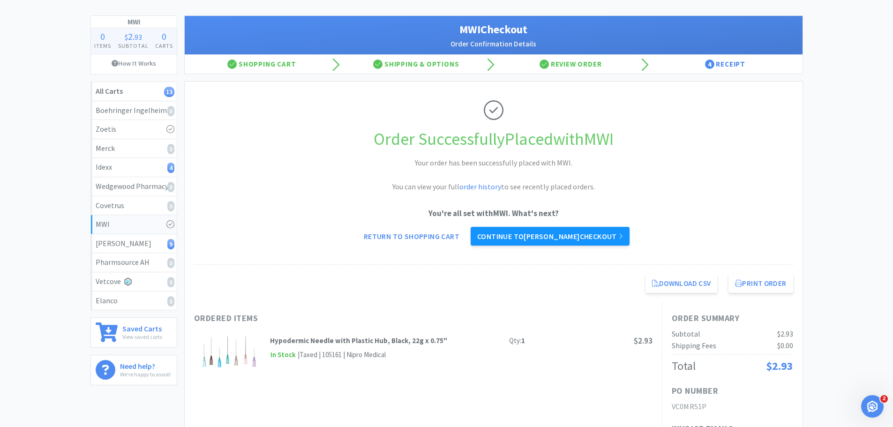
click at [546, 236] on link "Continue to [PERSON_NAME] checkout" at bounding box center [550, 236] width 159 height 19
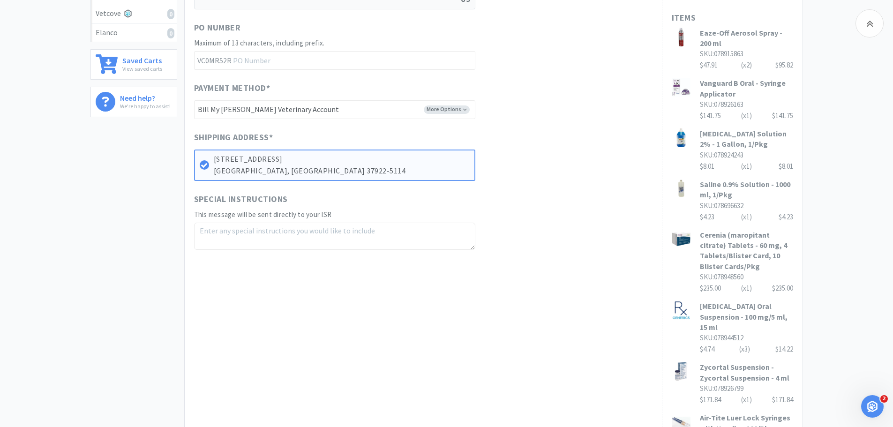
scroll to position [469, 0]
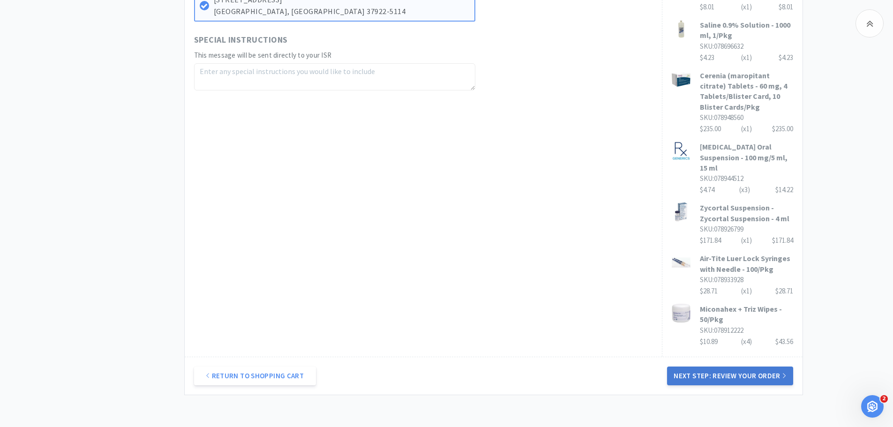
click at [709, 367] on button "Next Step: Review Your Order" at bounding box center [730, 376] width 126 height 19
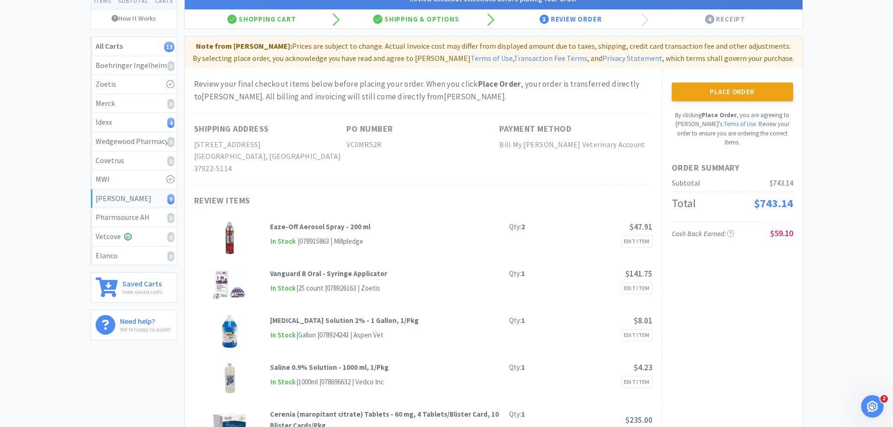
scroll to position [0, 0]
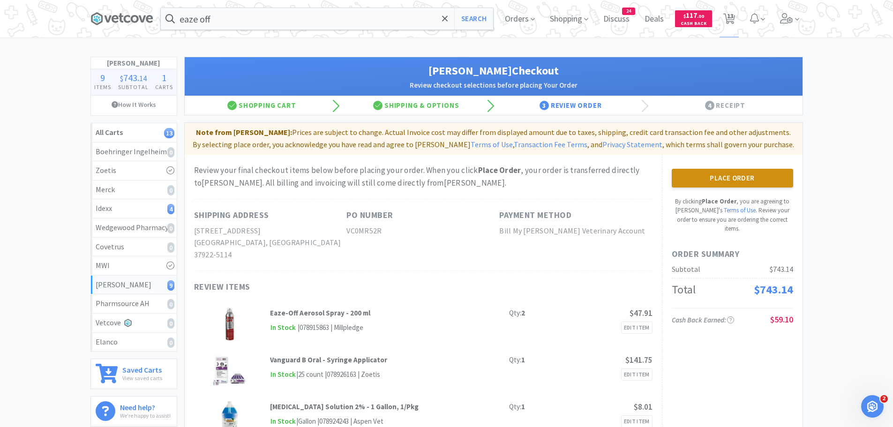
click at [756, 175] on button "Place Order" at bounding box center [732, 178] width 121 height 19
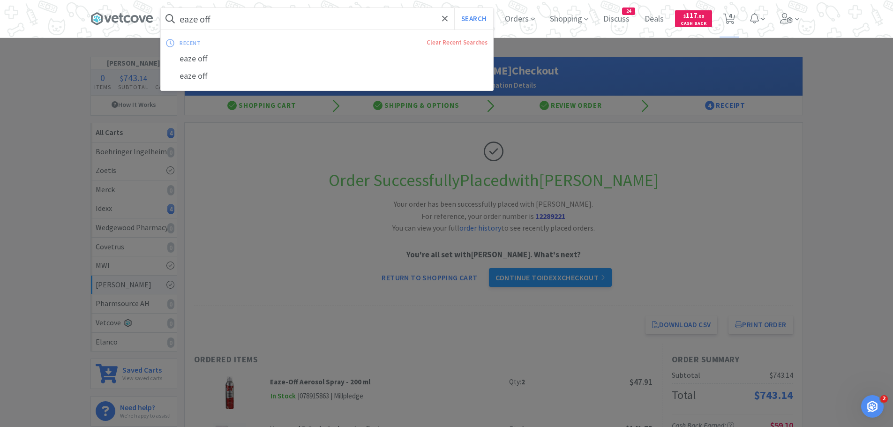
click at [450, 21] on input "eaze off" at bounding box center [327, 19] width 333 height 22
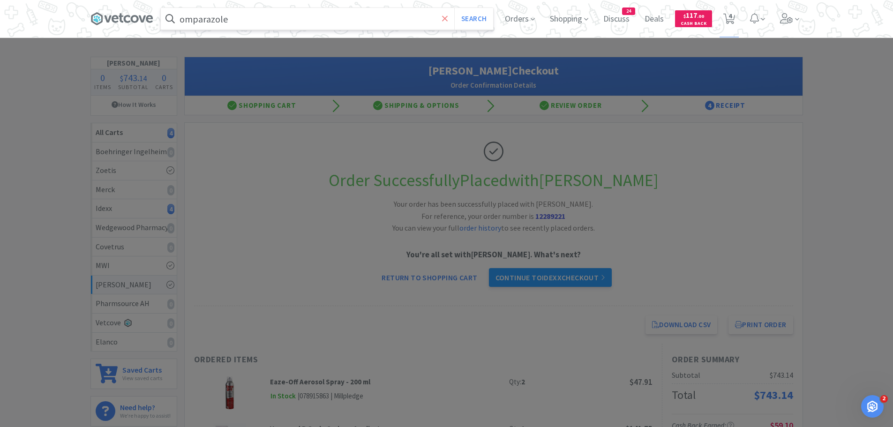
click at [454, 8] on button "Search" at bounding box center [473, 19] width 39 height 22
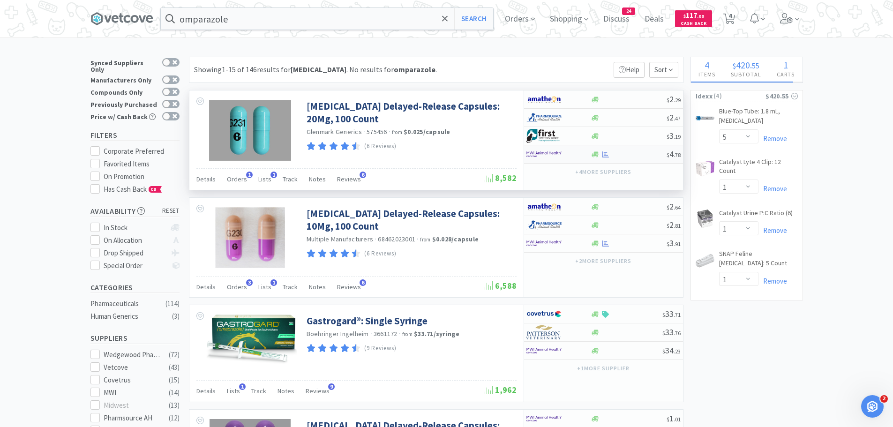
click at [543, 153] on img at bounding box center [544, 154] width 35 height 14
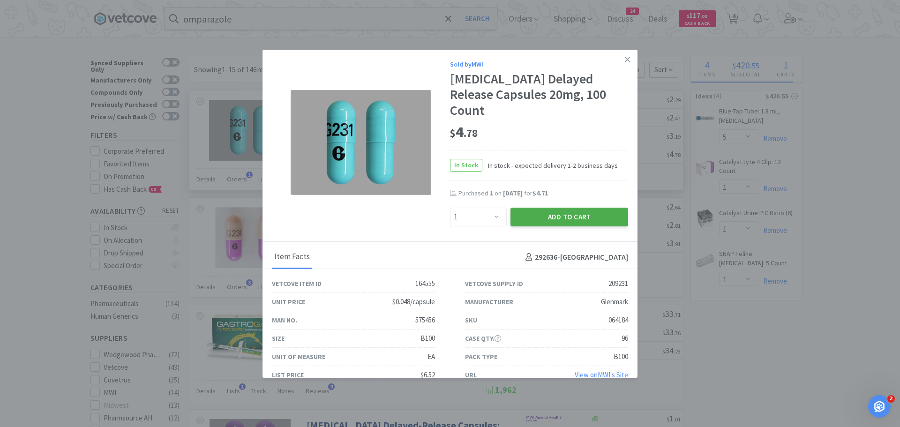
click at [555, 208] on button "Add to Cart" at bounding box center [570, 217] width 118 height 19
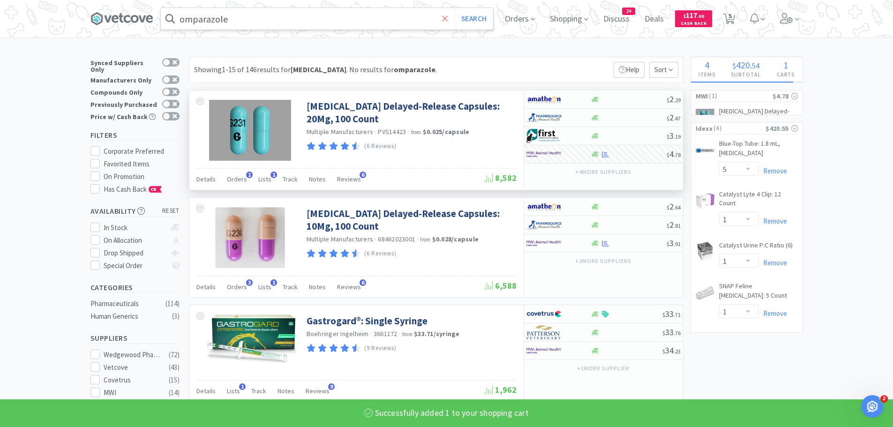
click at [448, 21] on icon at bounding box center [445, 18] width 6 height 6
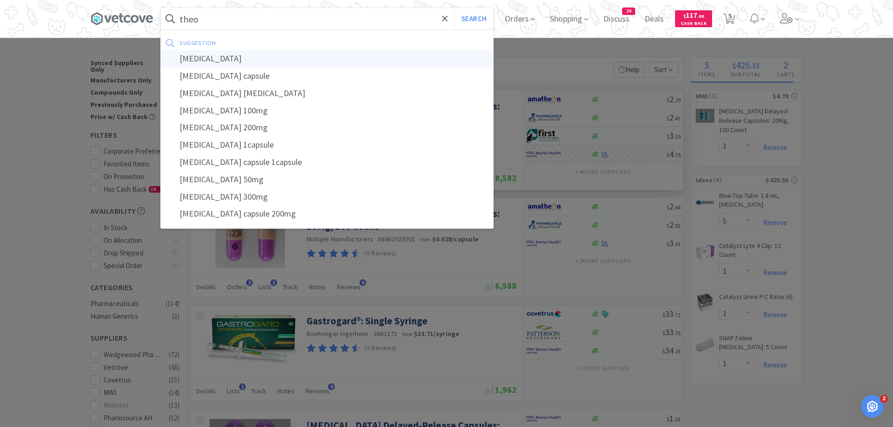
click at [295, 57] on div "[MEDICAL_DATA]" at bounding box center [327, 58] width 333 height 17
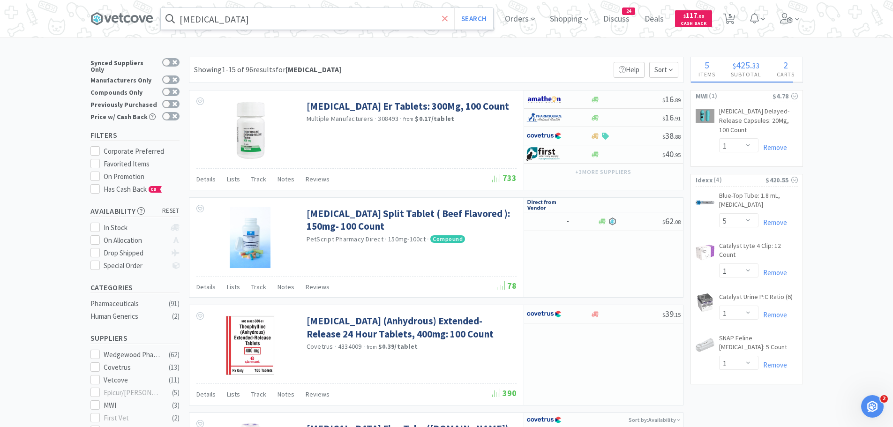
click at [448, 16] on icon at bounding box center [445, 18] width 6 height 9
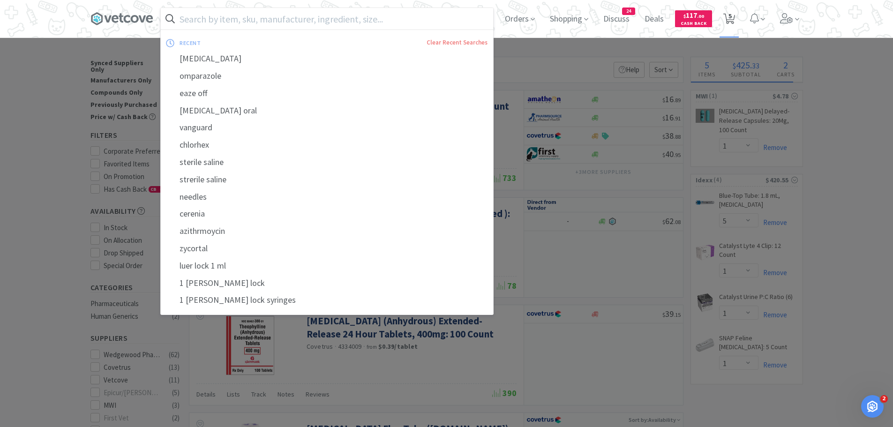
click at [735, 21] on icon at bounding box center [730, 19] width 12 height 10
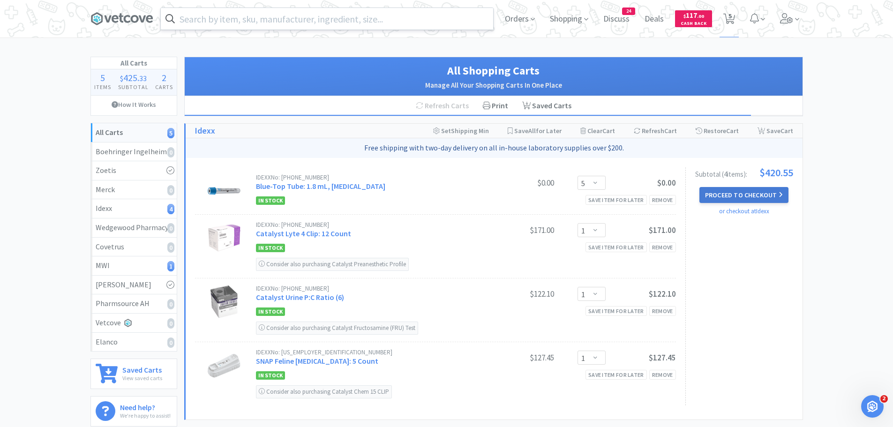
click at [716, 193] on button "Proceed to Checkout" at bounding box center [744, 195] width 89 height 16
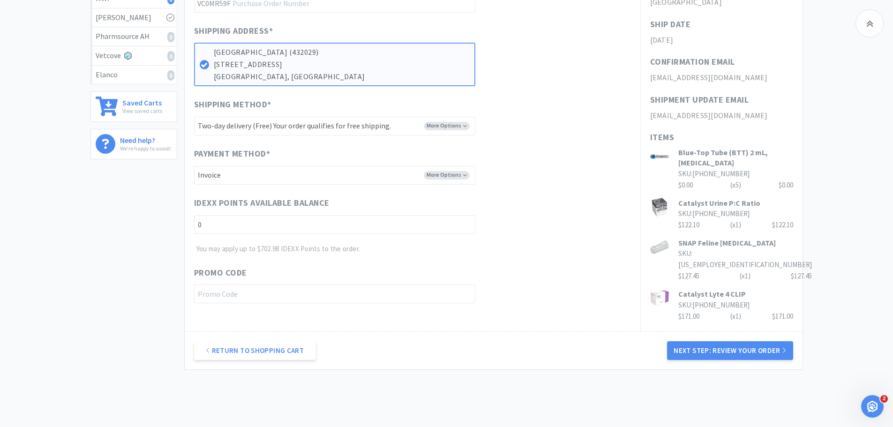
scroll to position [307, 0]
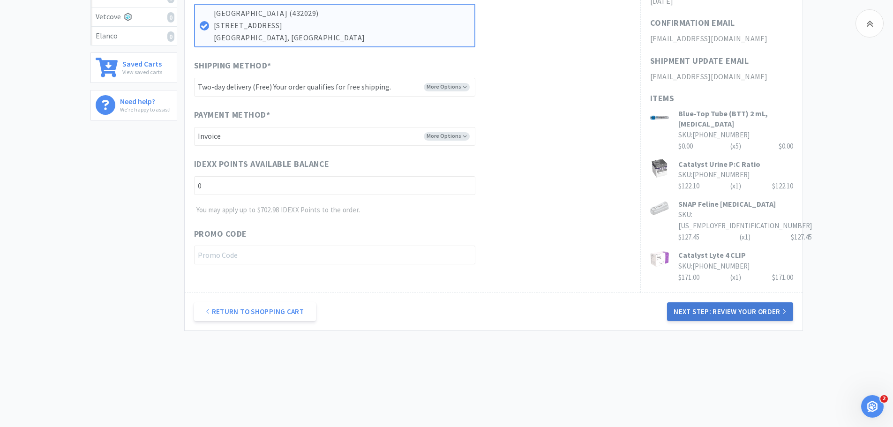
click at [720, 316] on button "Next Step: Review Your Order" at bounding box center [730, 311] width 126 height 19
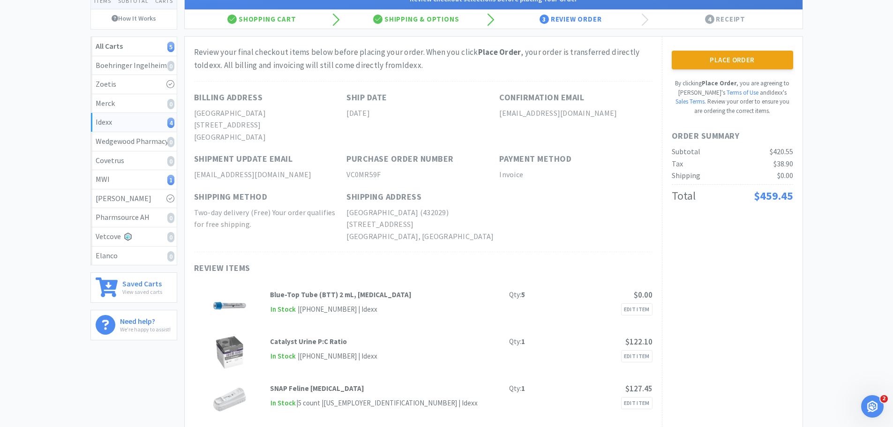
scroll to position [0, 0]
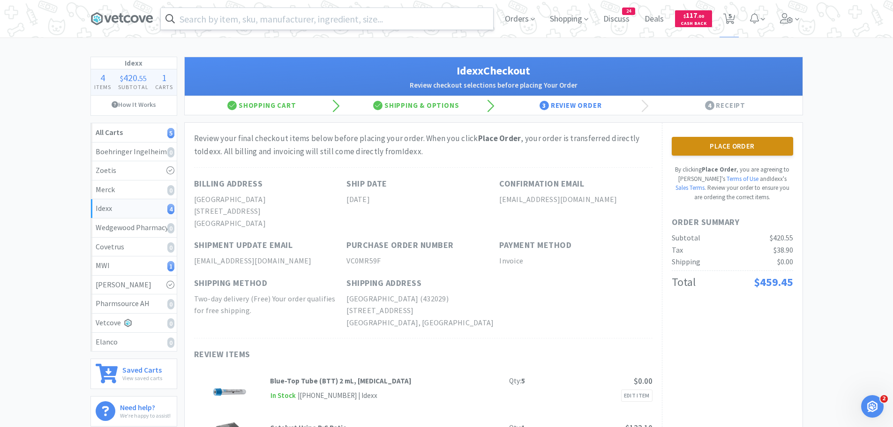
click at [752, 144] on button "Place Order" at bounding box center [732, 146] width 121 height 19
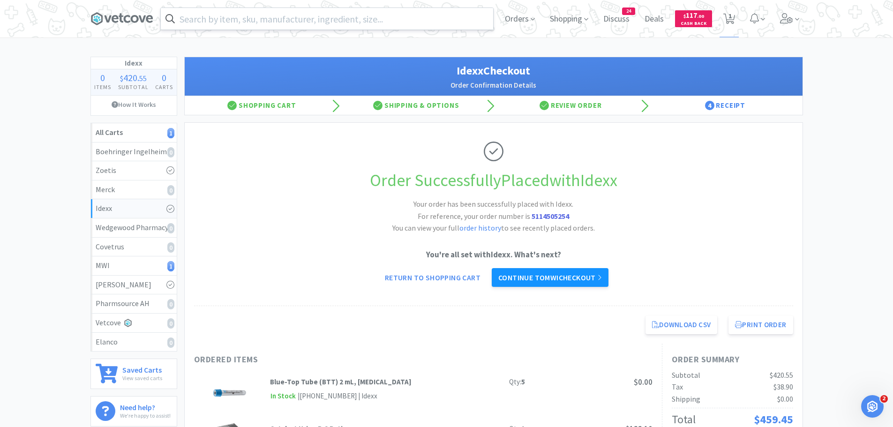
click at [567, 279] on link "Continue to MWI checkout" at bounding box center [550, 277] width 117 height 19
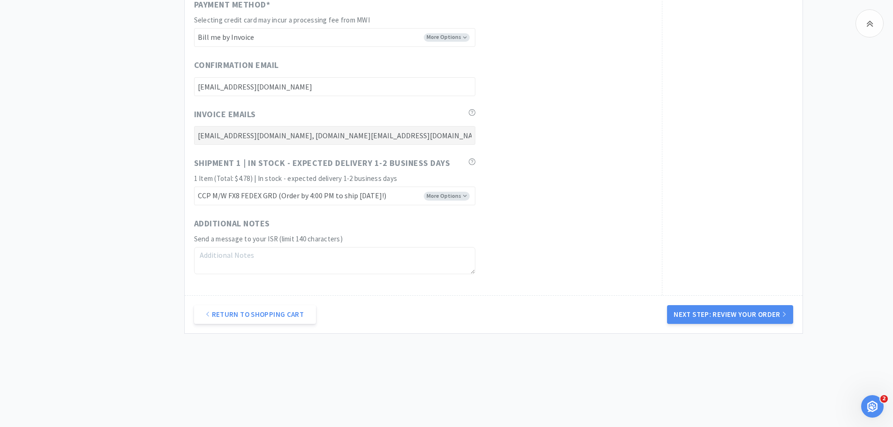
scroll to position [446, 0]
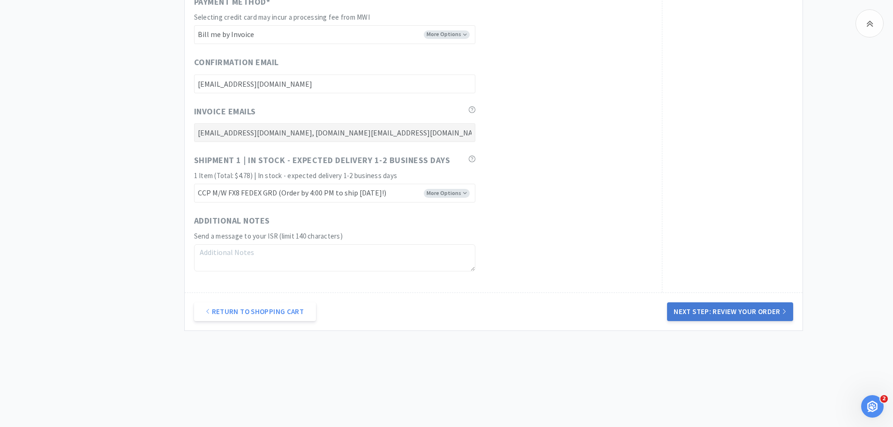
click at [748, 311] on button "Next Step: Review Your Order" at bounding box center [730, 311] width 126 height 19
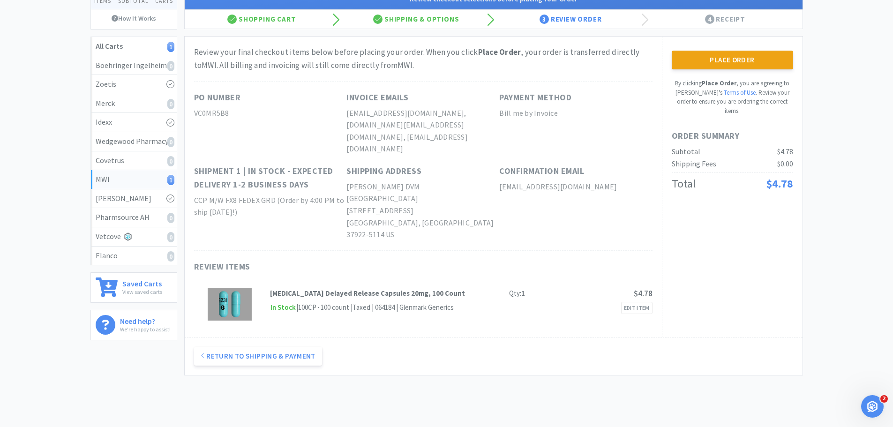
scroll to position [0, 0]
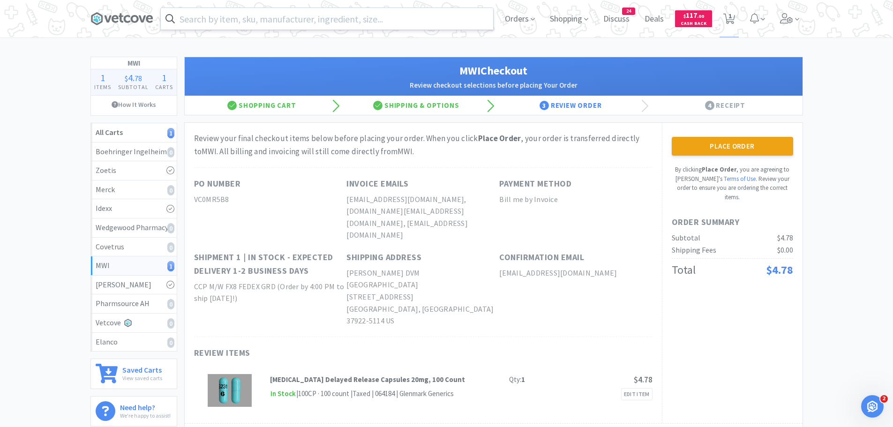
click at [726, 130] on div "Place Order By clicking Place Order , you are agreeing to Vetcove's Terms of Us…" at bounding box center [732, 273] width 141 height 300
click at [733, 152] on button "Place Order" at bounding box center [732, 146] width 121 height 19
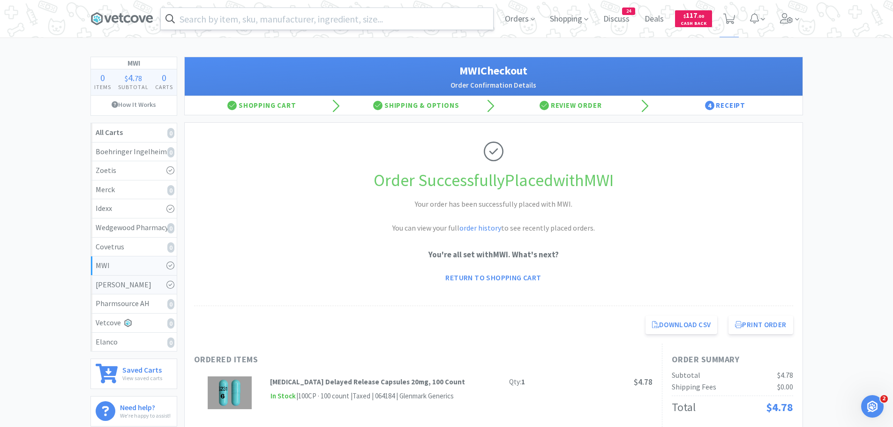
click at [159, 287] on div "[PERSON_NAME]" at bounding box center [134, 285] width 76 height 12
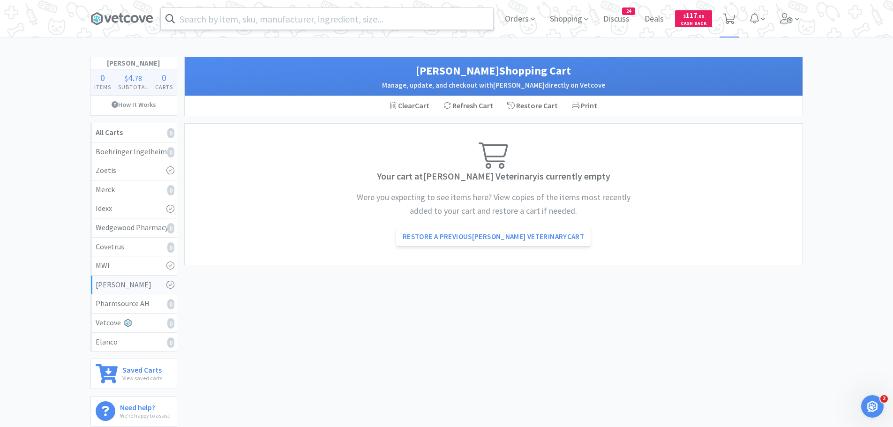
click at [730, 18] on icon at bounding box center [730, 19] width 12 height 10
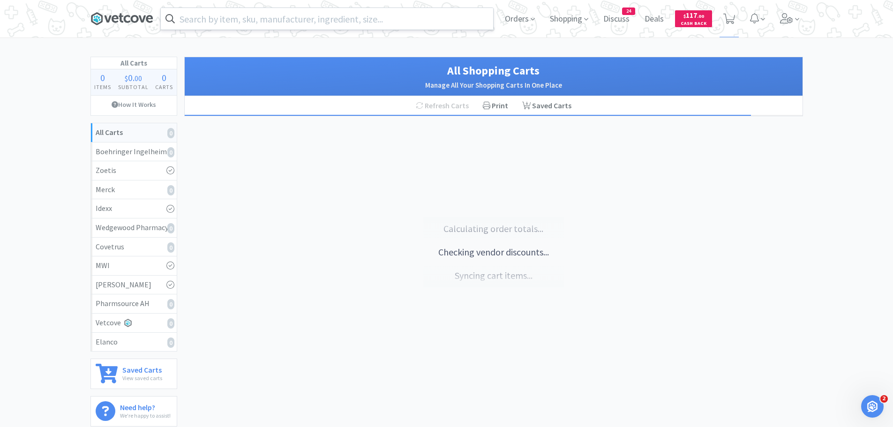
click at [128, 18] on icon at bounding box center [122, 19] width 63 height 14
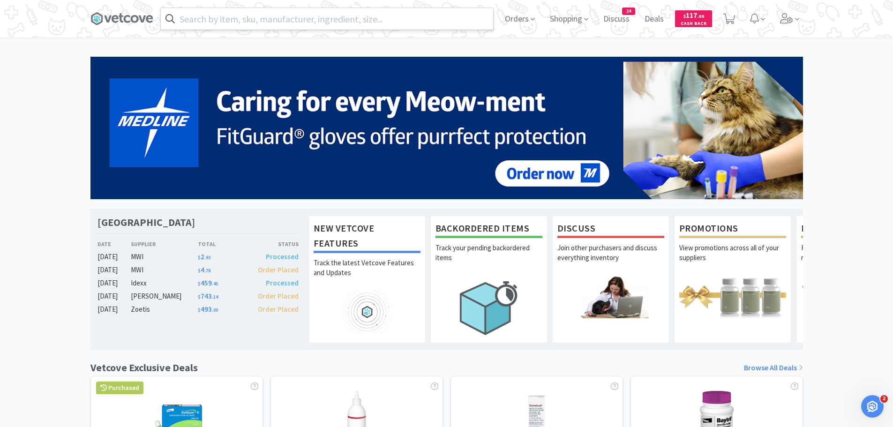
click at [146, 296] on div "[PERSON_NAME]" at bounding box center [164, 296] width 67 height 11
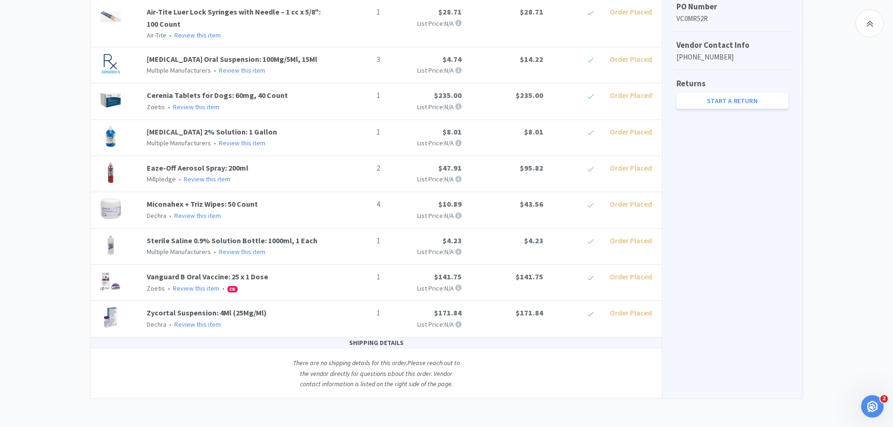
scroll to position [221, 0]
